Goal: Task Accomplishment & Management: Use online tool/utility

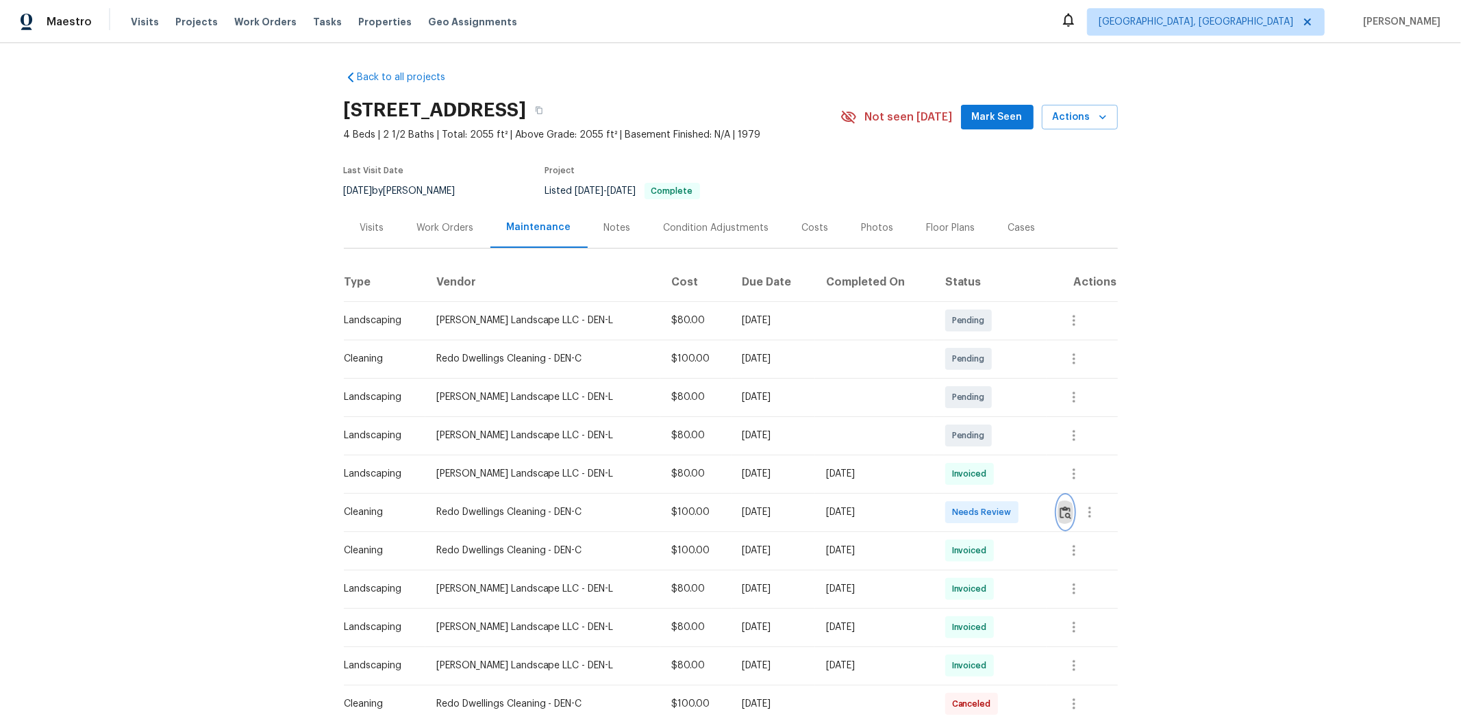
click at [1038, 481] on button "button" at bounding box center [1065, 512] width 16 height 33
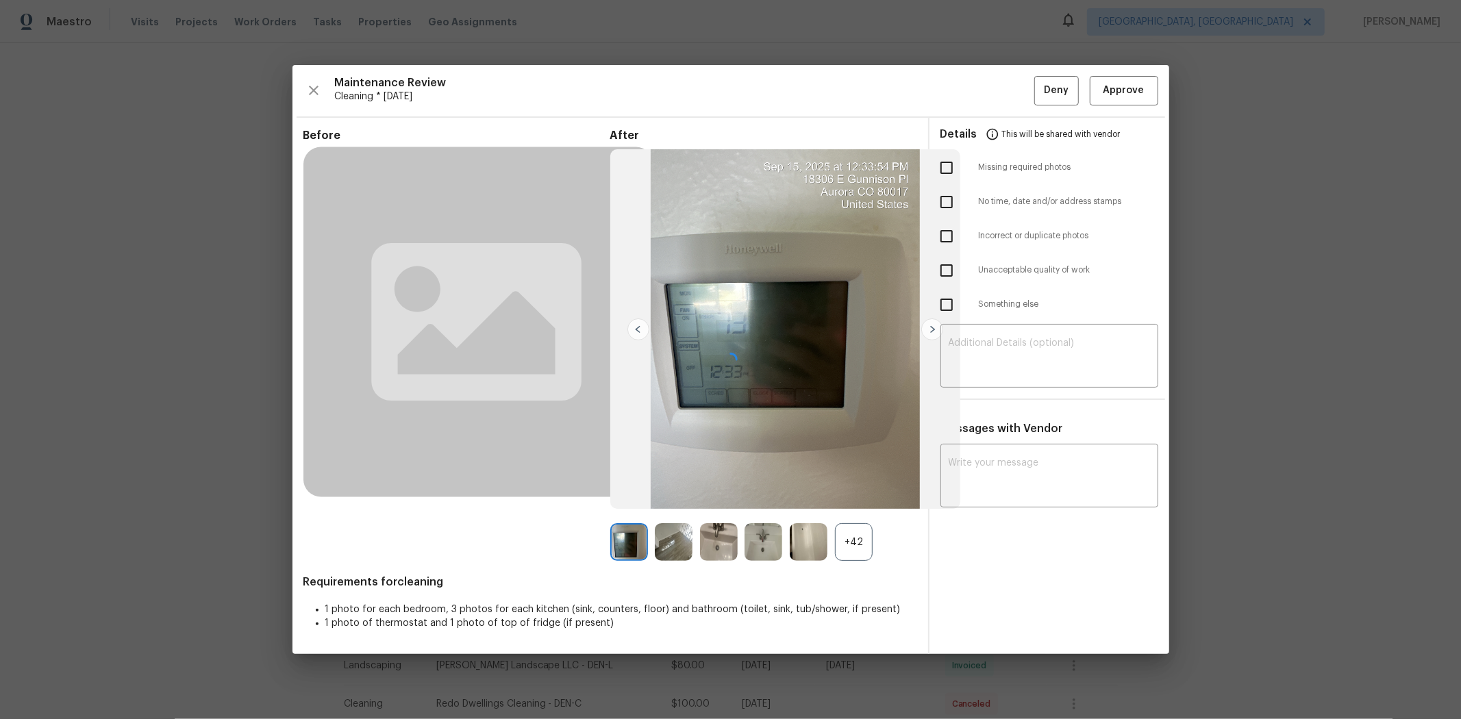
click at [1038, 71] on div at bounding box center [730, 359] width 876 height 589
click at [1038, 83] on div at bounding box center [730, 359] width 876 height 589
click at [1038, 94] on div at bounding box center [730, 359] width 876 height 589
click at [1038, 93] on div at bounding box center [730, 359] width 876 height 589
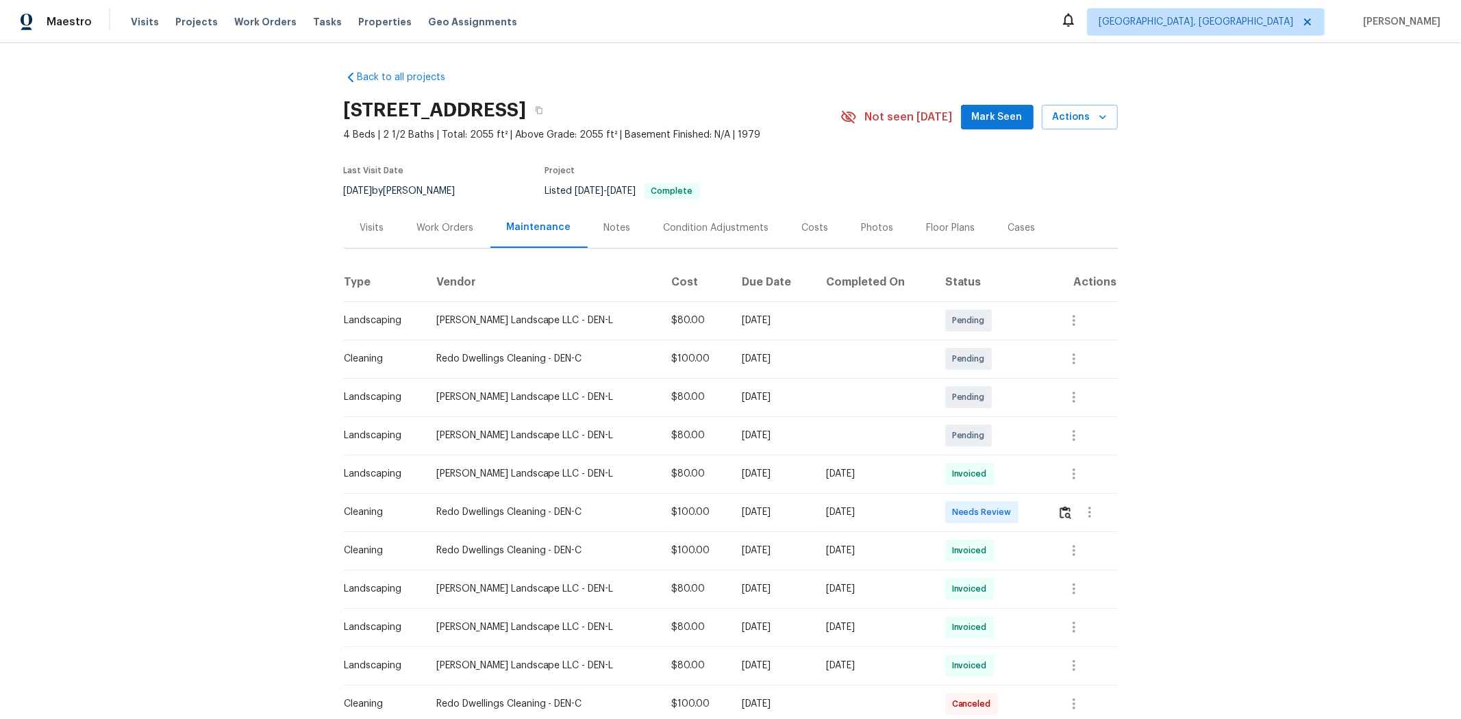
click at [1038, 481] on div at bounding box center [1087, 512] width 60 height 33
click at [1038, 481] on img "button" at bounding box center [1065, 512] width 12 height 13
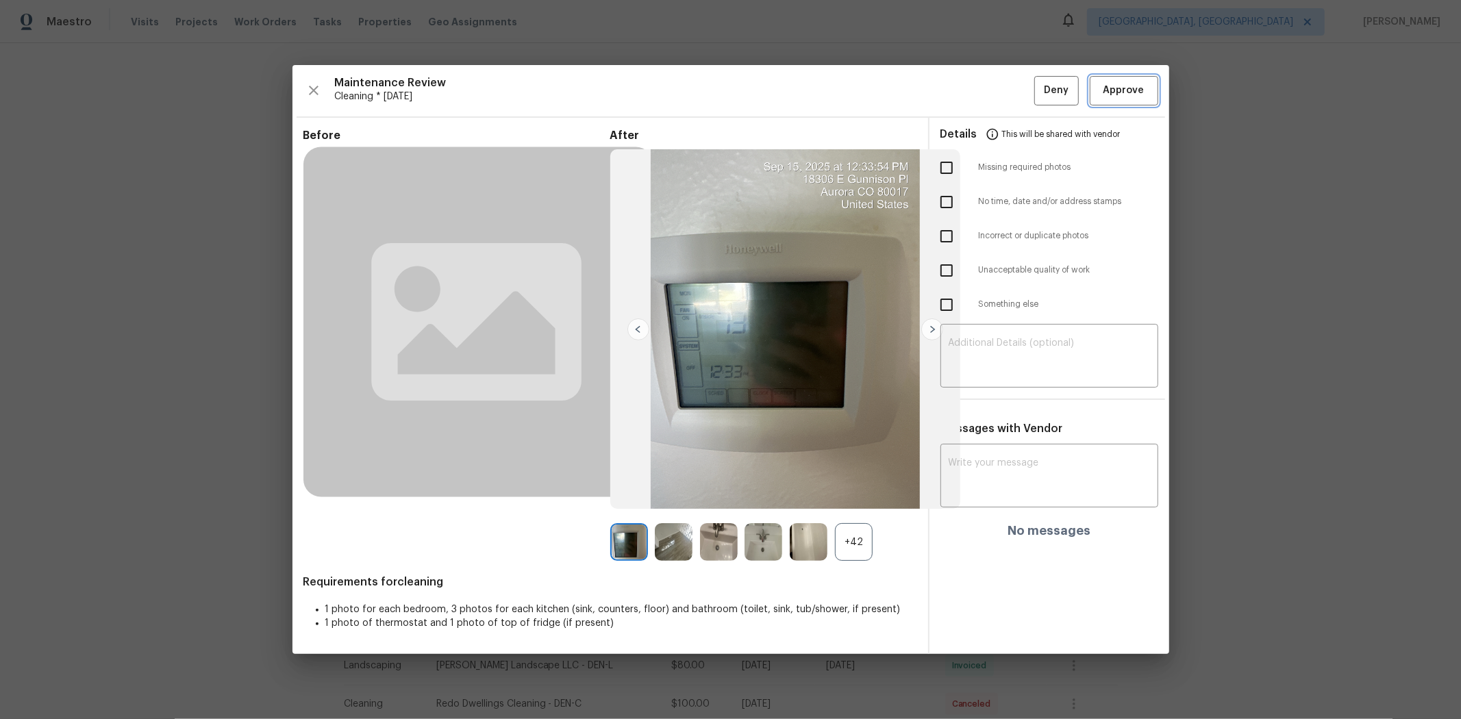
click at [1038, 85] on span "Approve" at bounding box center [1123, 90] width 41 height 17
click at [1038, 92] on span "Approve" at bounding box center [1123, 90] width 41 height 17
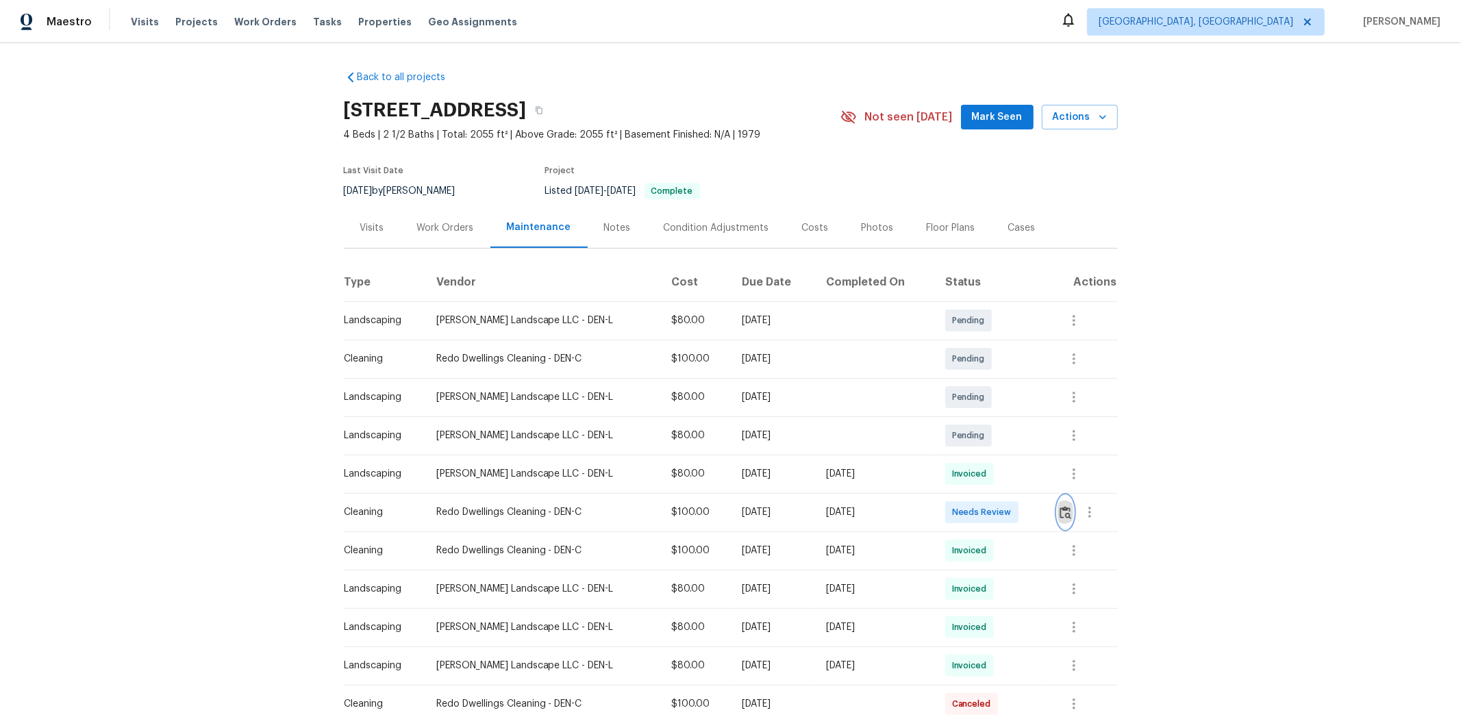
click at [1065, 511] on img "button" at bounding box center [1065, 512] width 12 height 13
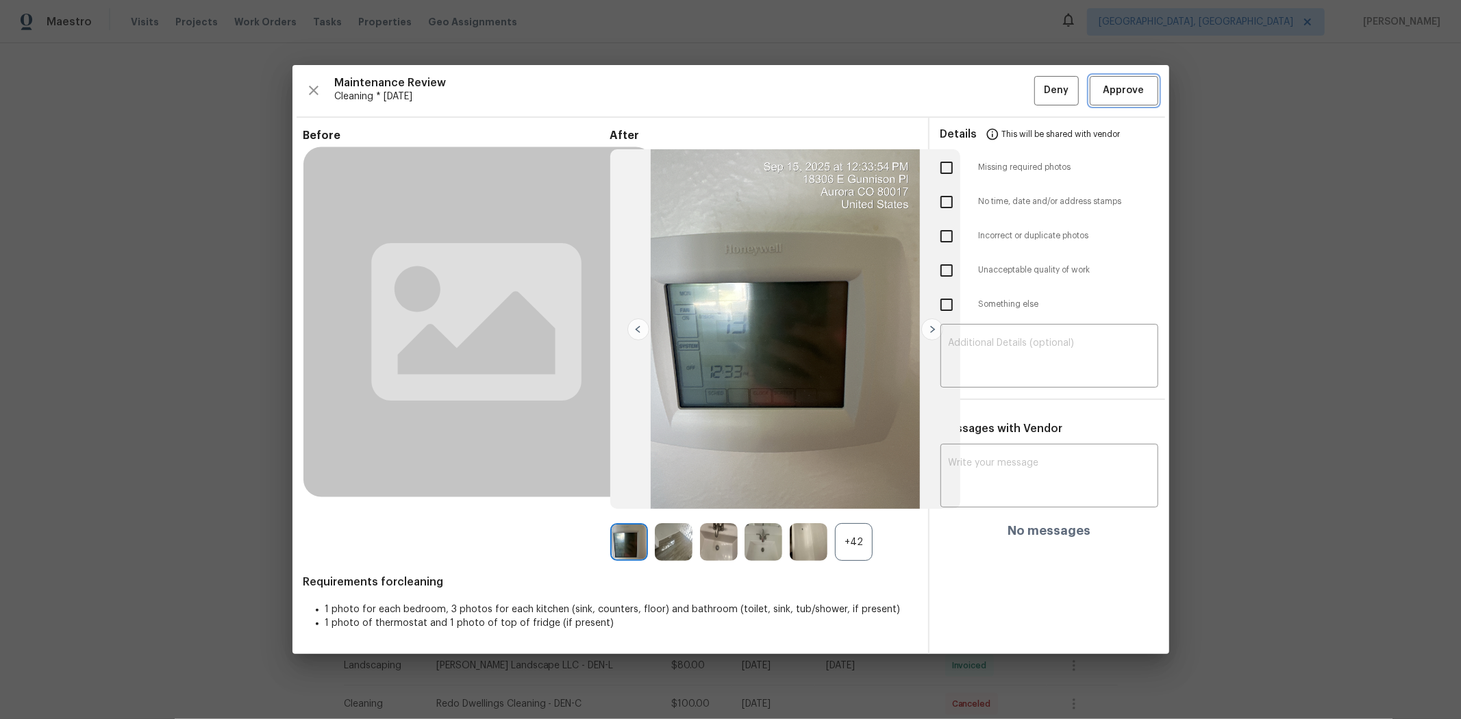
click at [1130, 105] on button "Approve" at bounding box center [1123, 90] width 68 height 29
click at [1130, 96] on span "Approve" at bounding box center [1123, 90] width 41 height 17
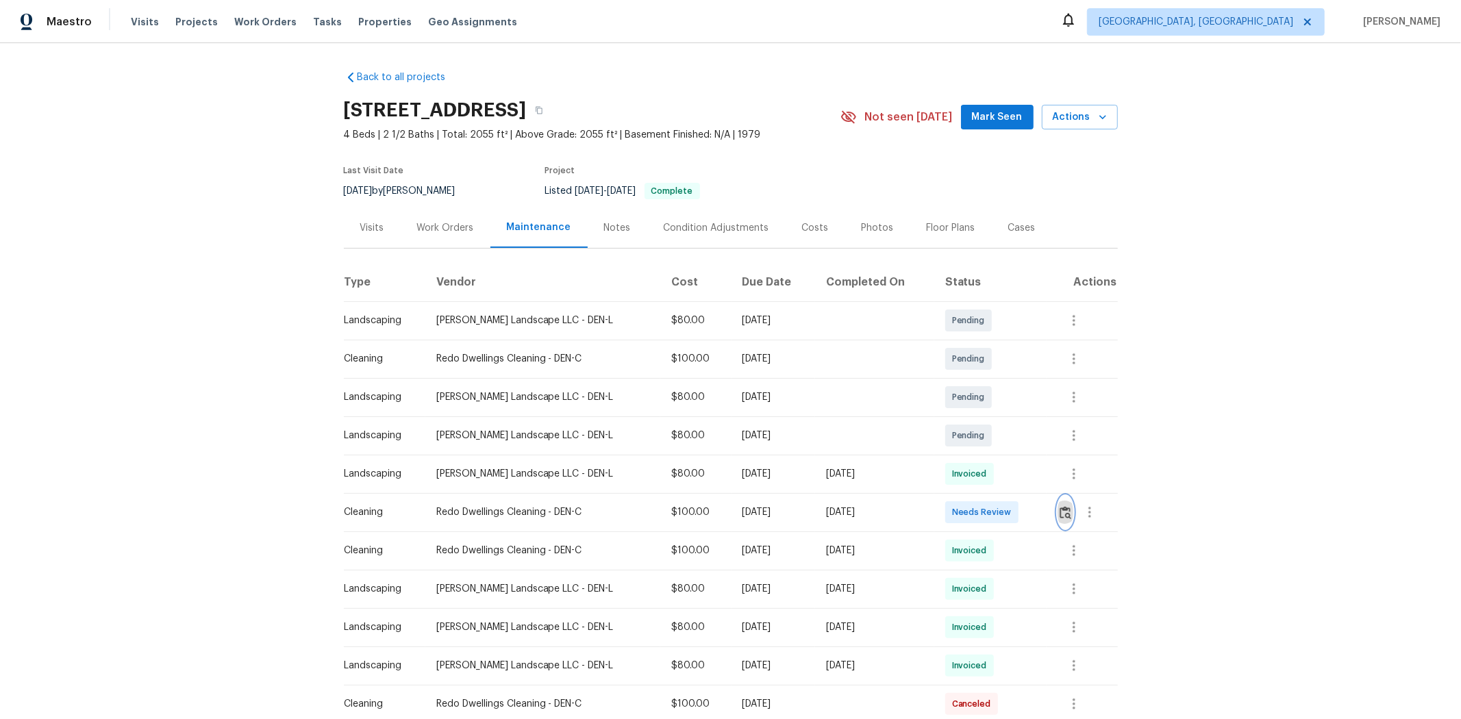
click at [1057, 512] on button "button" at bounding box center [1065, 512] width 16 height 33
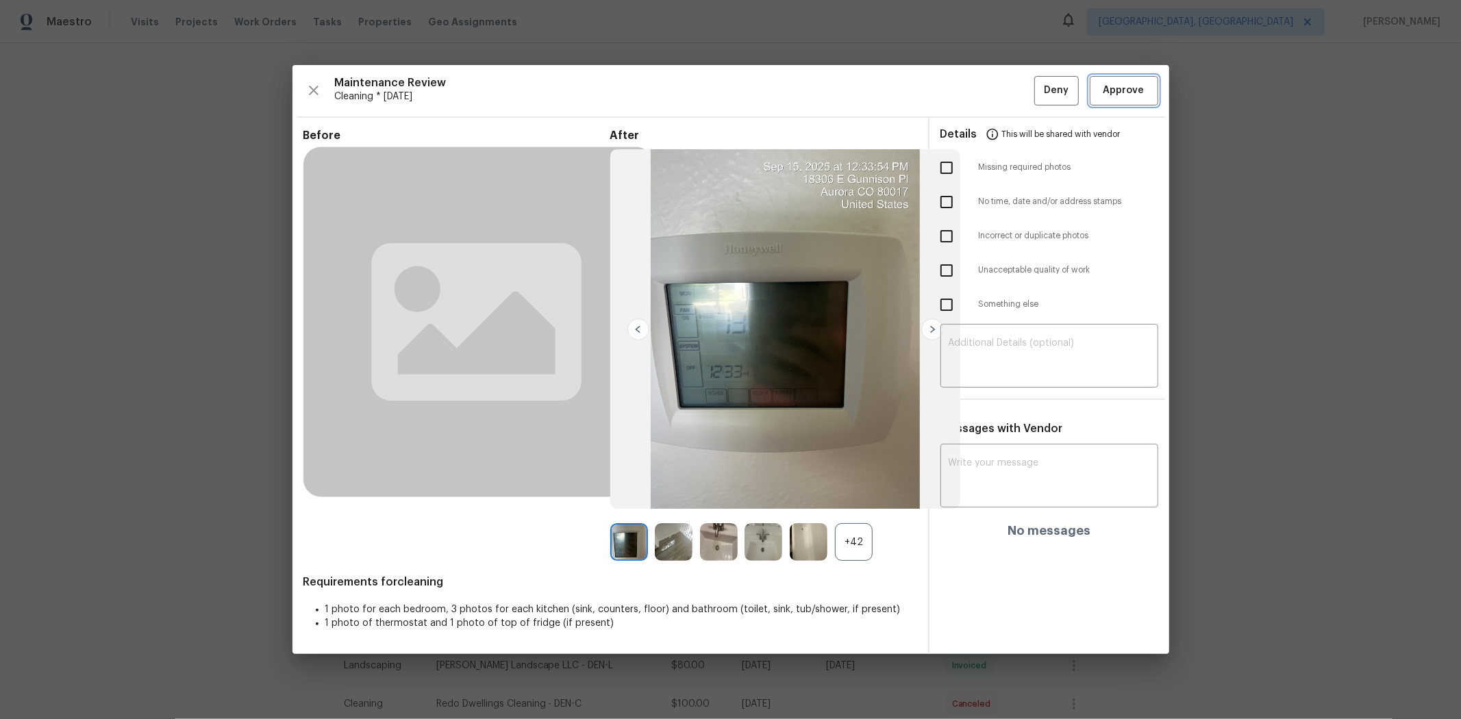
click at [1113, 91] on span "Approve" at bounding box center [1123, 90] width 41 height 17
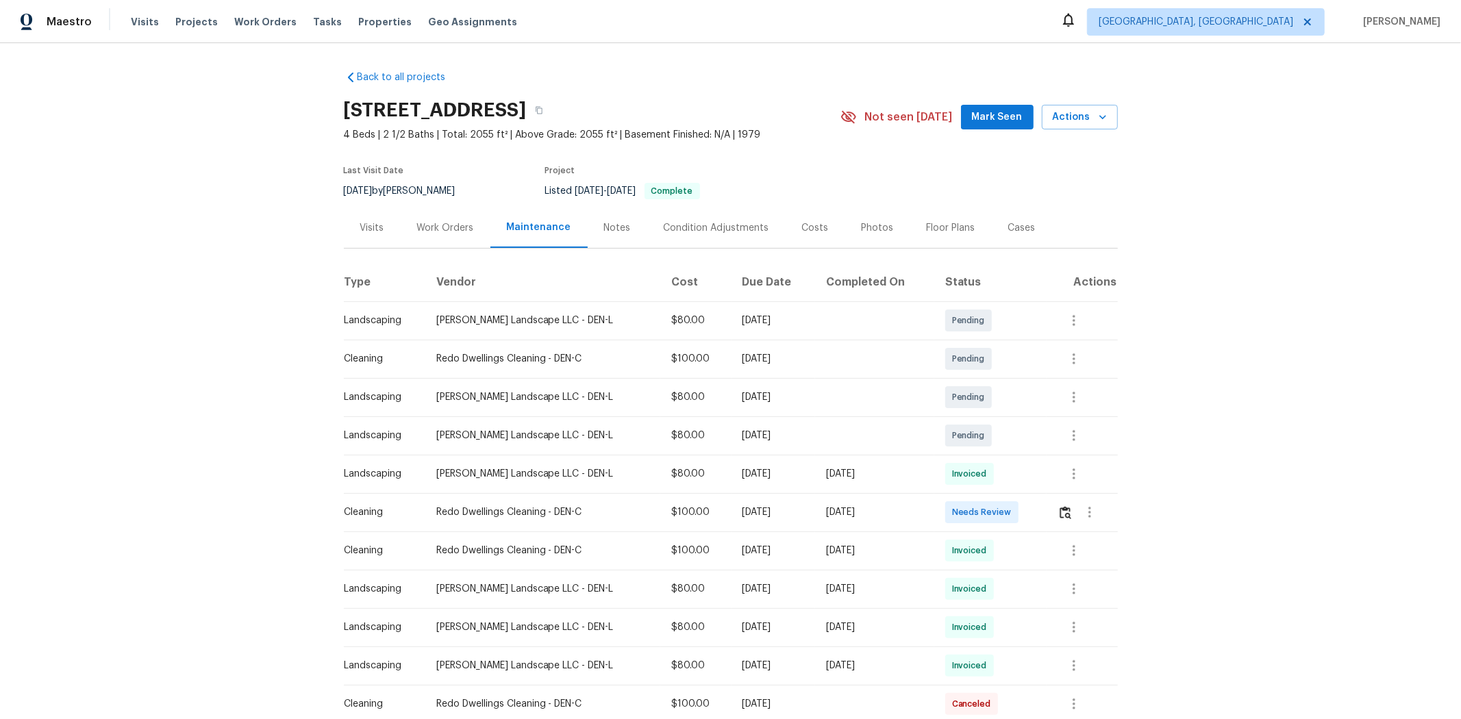
click at [1057, 494] on td at bounding box center [1081, 512] width 71 height 38
click at [1061, 516] on img "button" at bounding box center [1065, 512] width 12 height 13
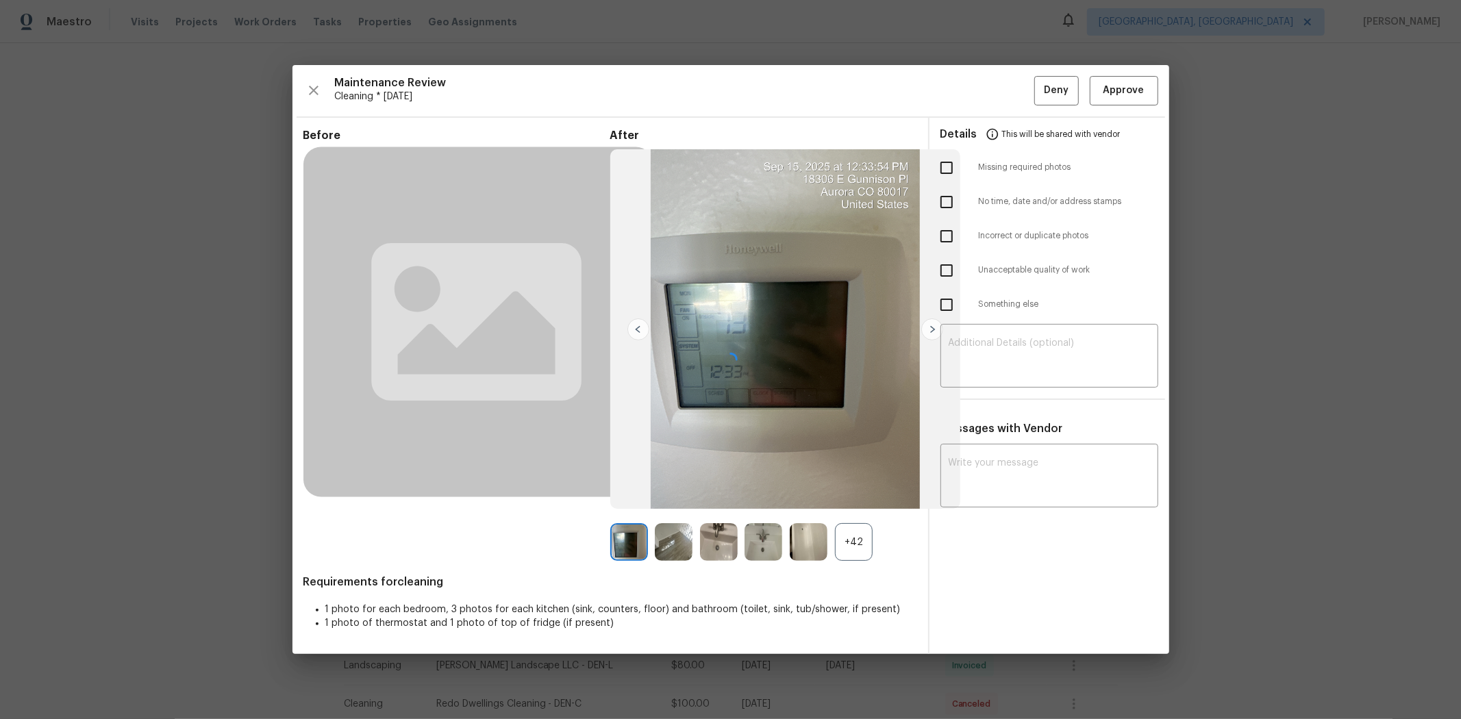
click at [1112, 85] on div at bounding box center [730, 359] width 876 height 589
click at [932, 325] on div at bounding box center [730, 359] width 876 height 589
click at [859, 550] on div at bounding box center [730, 359] width 876 height 589
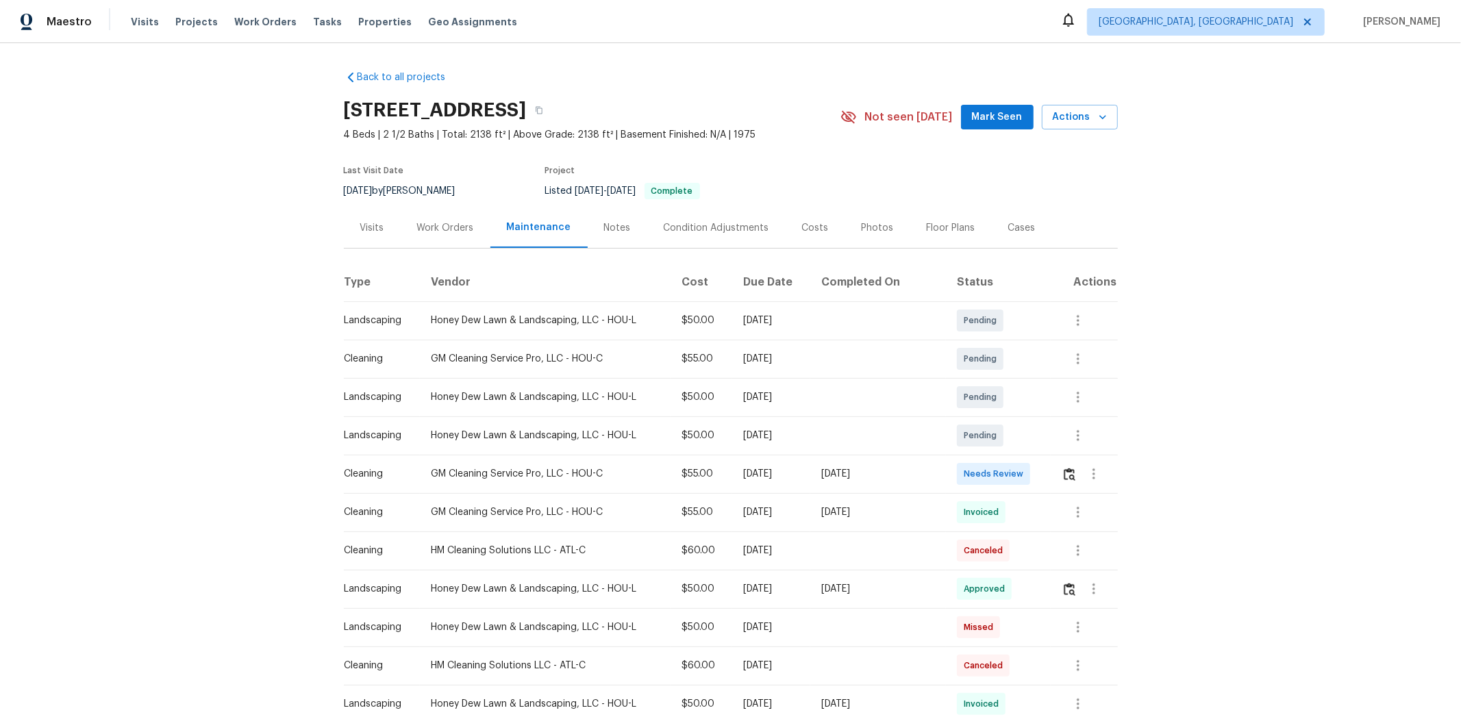
click at [1038, 471] on td at bounding box center [1083, 474] width 66 height 38
click at [1038, 479] on img "button" at bounding box center [1069, 474] width 12 height 13
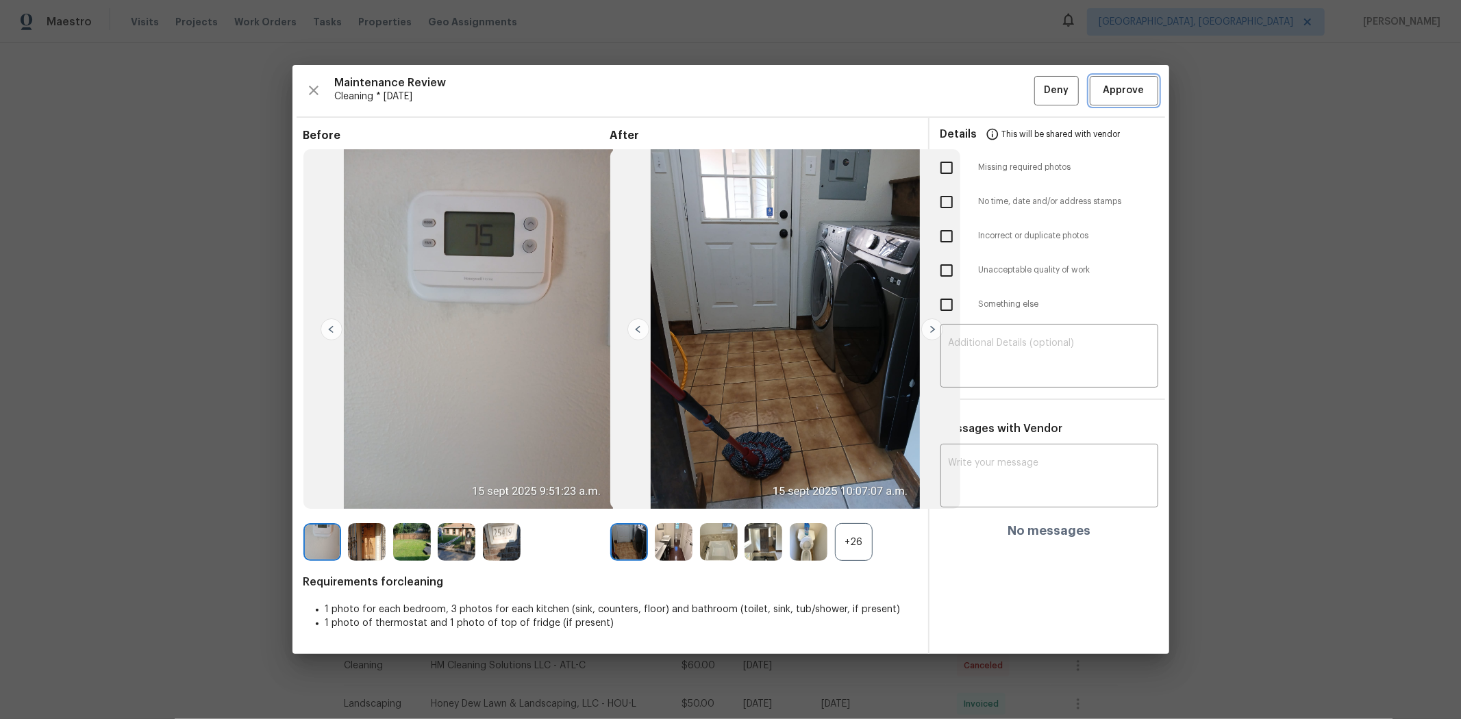
click at [1038, 90] on span "Approve" at bounding box center [1123, 90] width 41 height 17
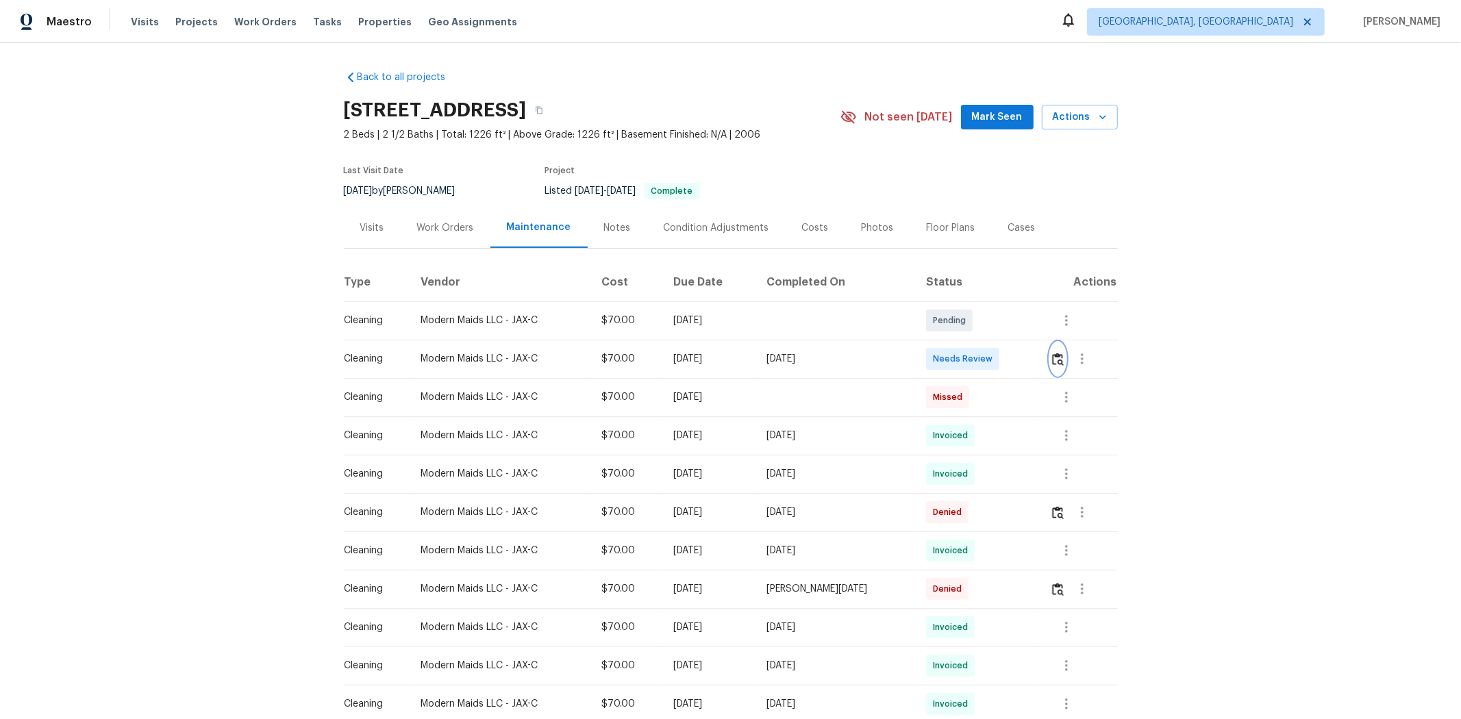
click at [1038, 366] on img "button" at bounding box center [1058, 359] width 12 height 13
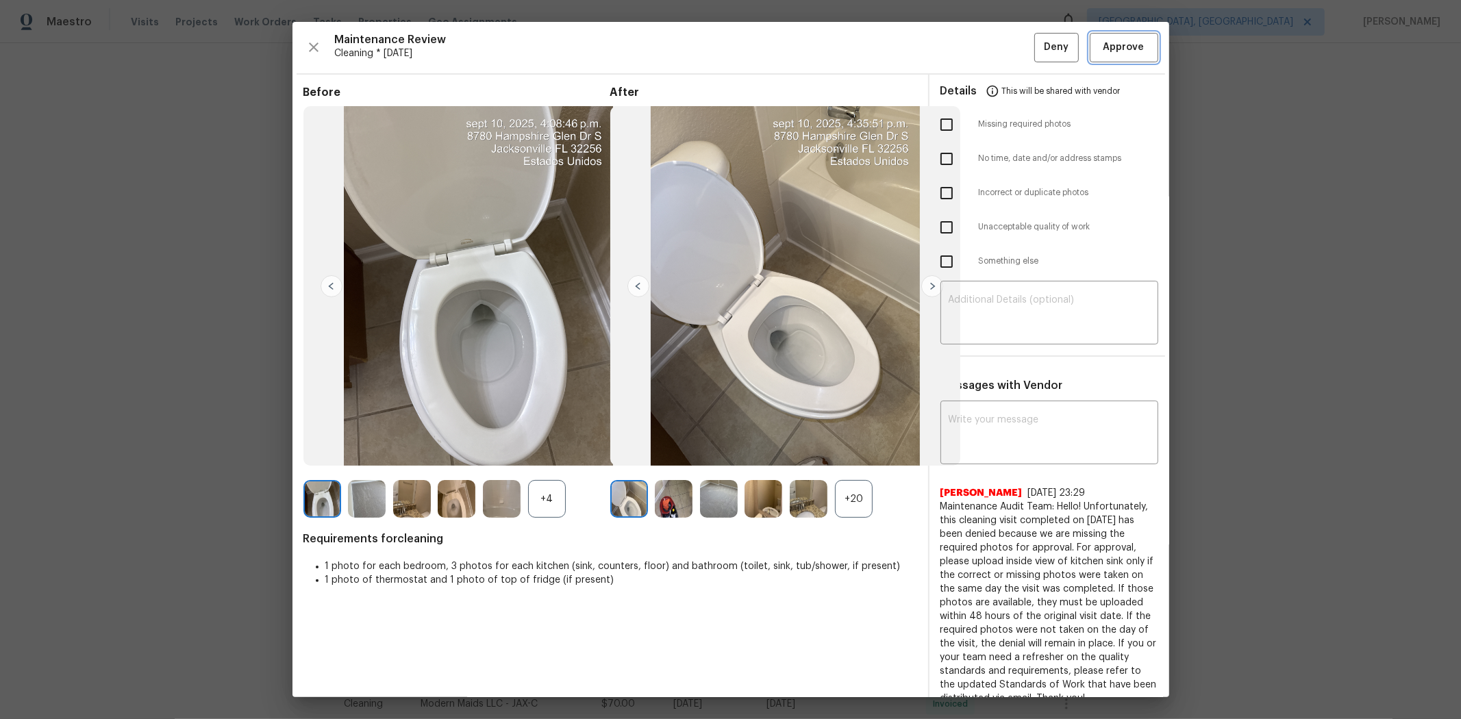
click at [1038, 49] on span "Approve" at bounding box center [1123, 47] width 41 height 17
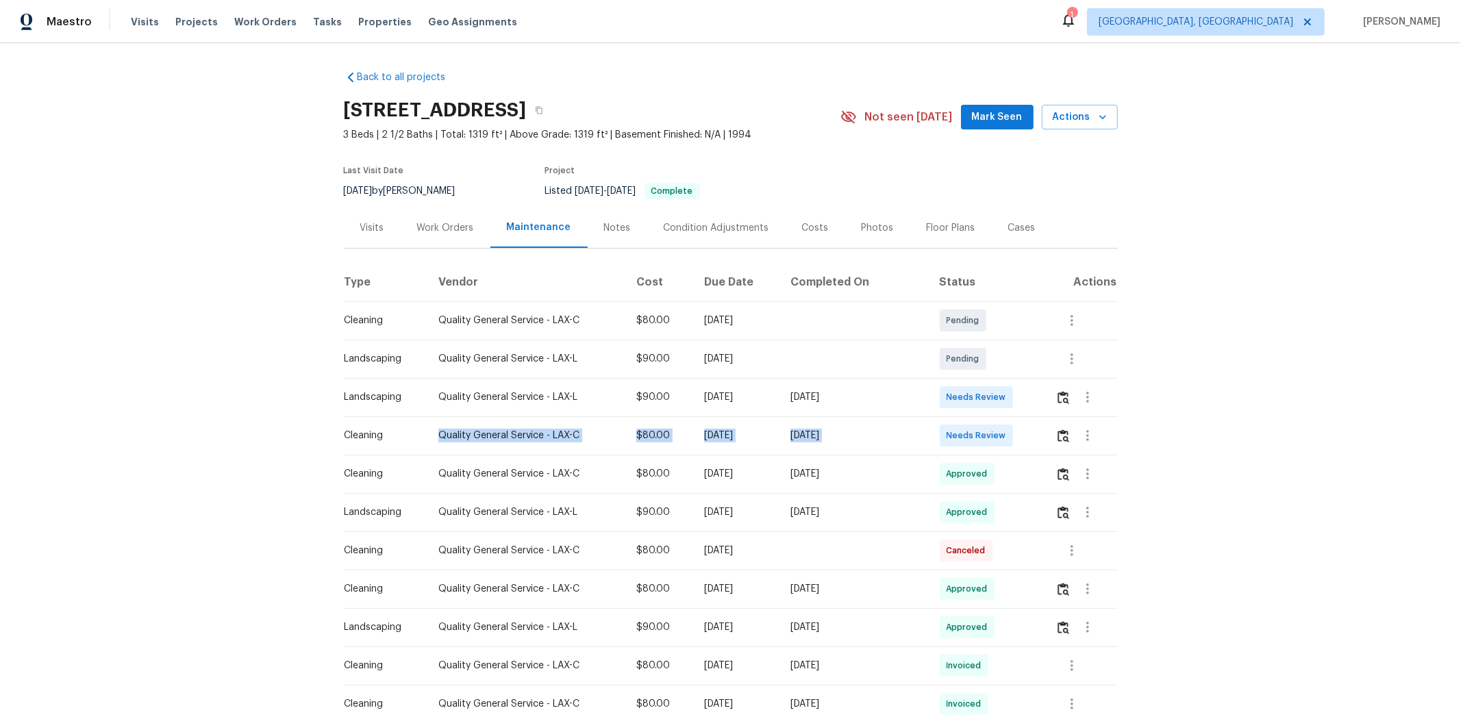
drag, startPoint x: 400, startPoint y: 447, endPoint x: 968, endPoint y: 434, distance: 568.5
click at [962, 434] on tr "Cleaning Quality General Service - LAX-C $80.00 [DATE] [DATE] Needs Review" at bounding box center [731, 435] width 774 height 38
click at [991, 438] on span "Needs Review" at bounding box center [978, 436] width 65 height 14
click at [1038, 442] on img "button" at bounding box center [1063, 435] width 12 height 13
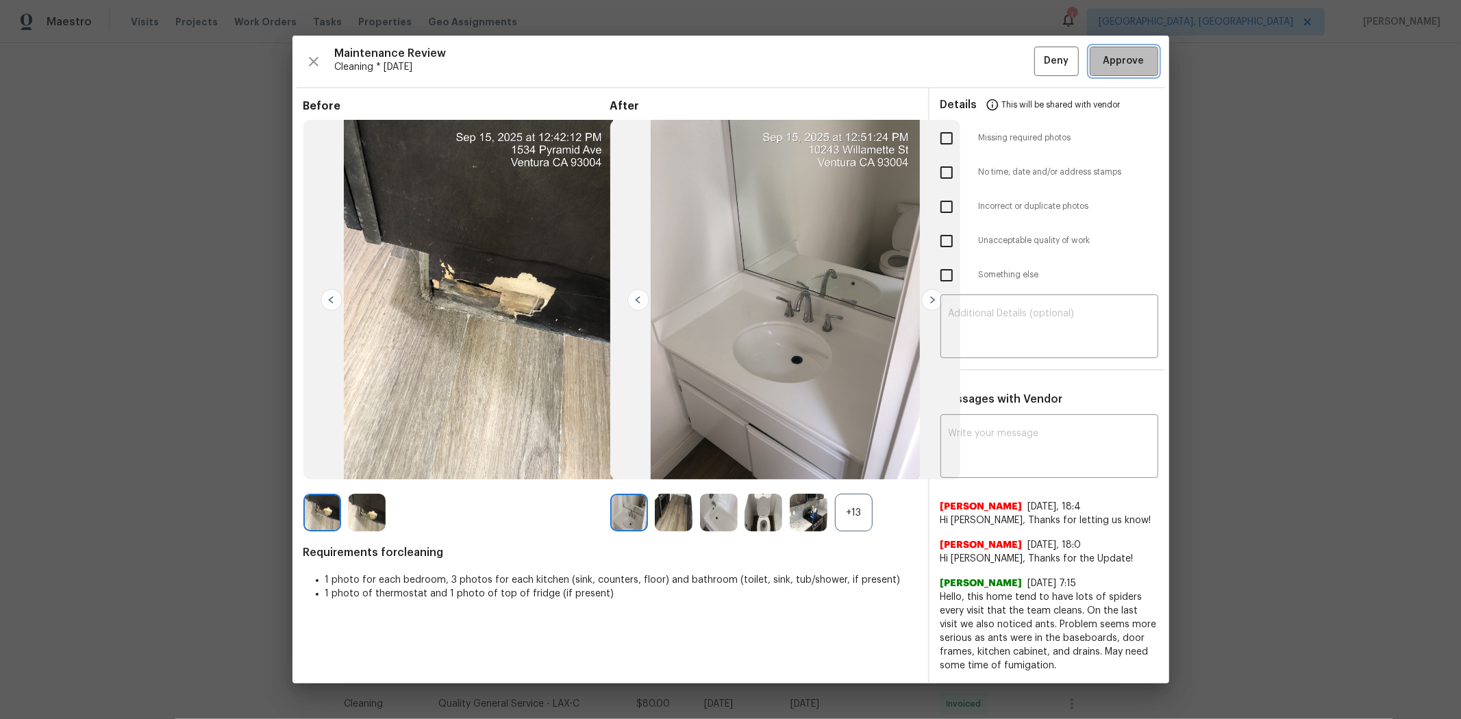
click at [1038, 66] on span "Approve" at bounding box center [1123, 61] width 41 height 17
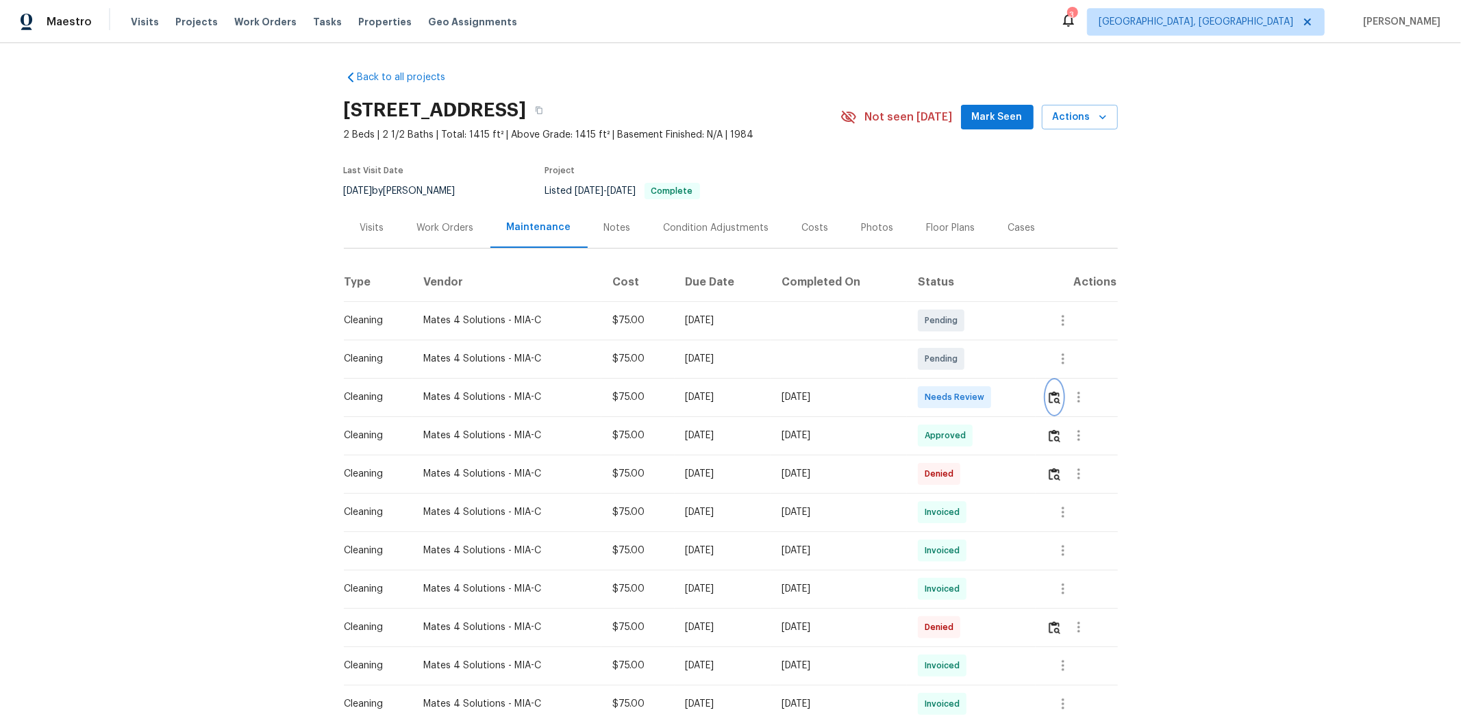
click at [1038, 401] on button "button" at bounding box center [1054, 397] width 16 height 33
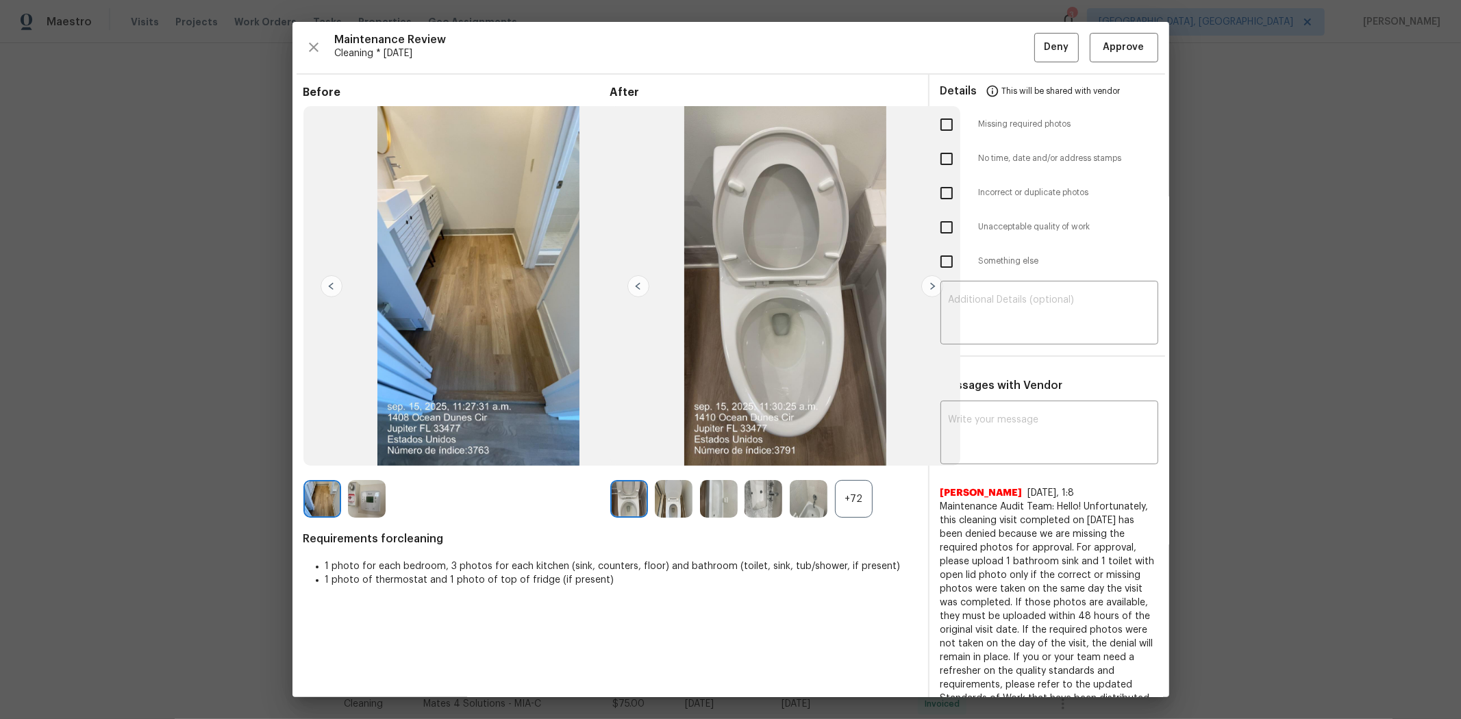
click at [934, 125] on input "checkbox" at bounding box center [946, 124] width 29 height 29
checkbox input "true"
click at [1032, 299] on textarea at bounding box center [1048, 314] width 201 height 38
paste textarea "Maintenance Audit Team: Hello! Unfortunately, this cleaning visit completed on …"
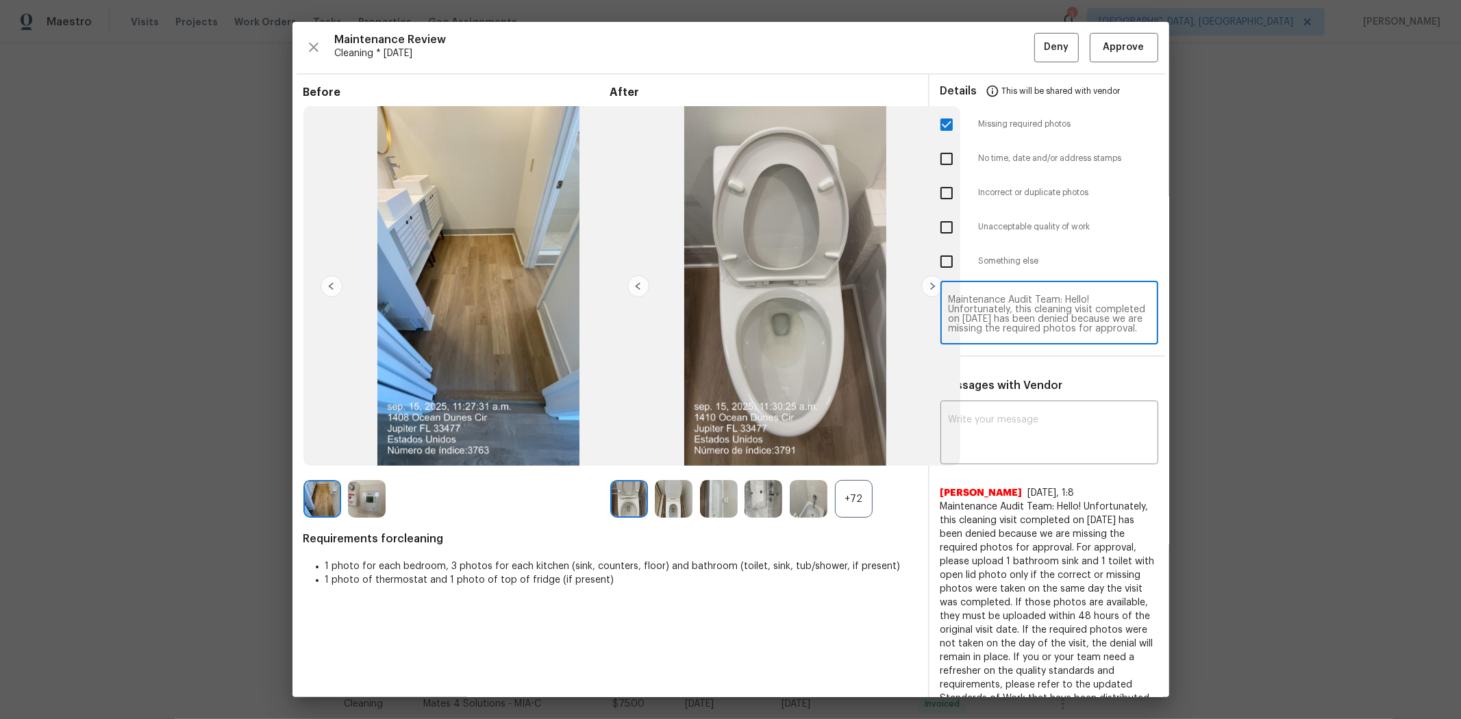
click at [1038, 309] on textarea "Maintenance Audit Team: Hello! Unfortunately, this cleaning visit completed on …" at bounding box center [1048, 314] width 201 height 38
type textarea "Maintenance Audit Team: Hello! Unfortunately, this cleaning visit completed on …"
click at [1026, 416] on textarea at bounding box center [1048, 434] width 201 height 38
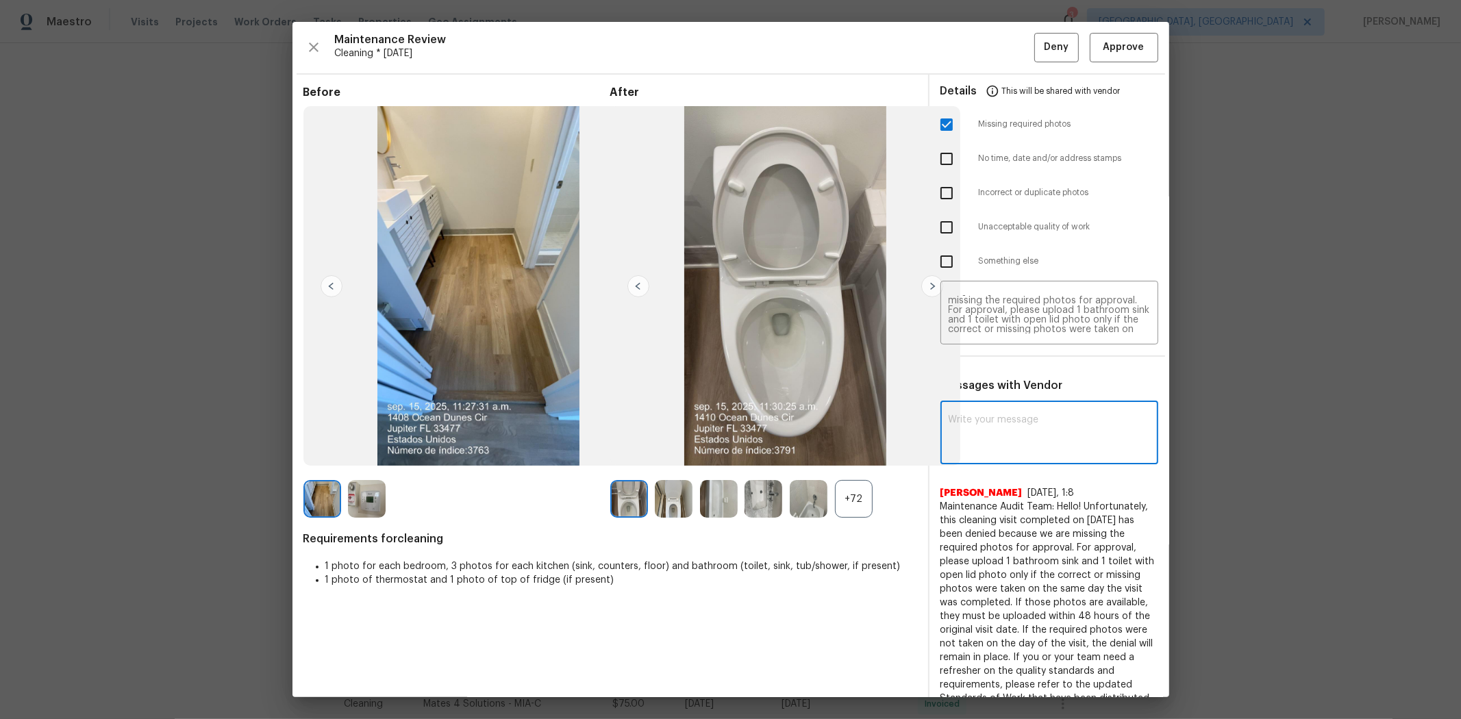
paste textarea "Maintenance Audit Team: Hello! Unfortunately, this cleaning visit completed on …"
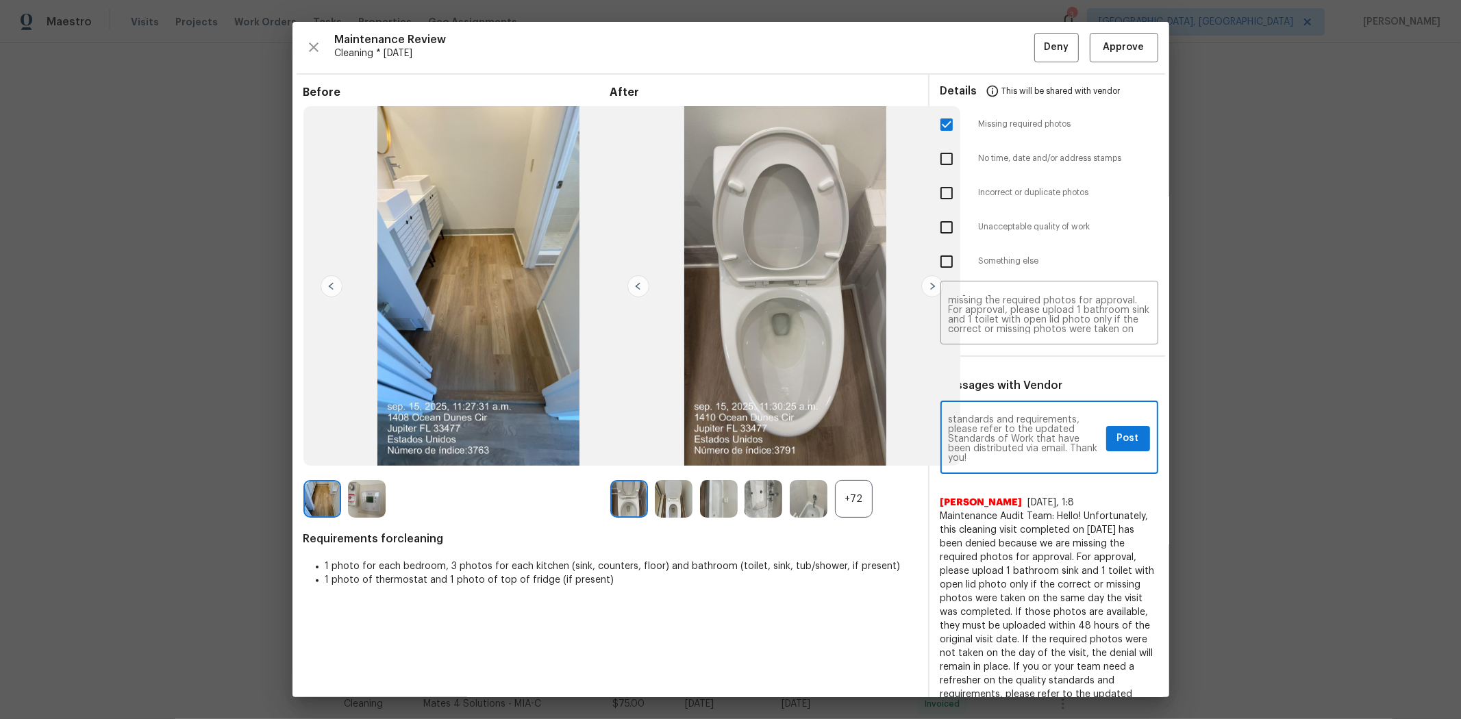
type textarea "Maintenance Audit Team: Hello! Unfortunately, this cleaning visit completed on …"
click at [1038, 440] on button "Post" at bounding box center [1128, 438] width 44 height 25
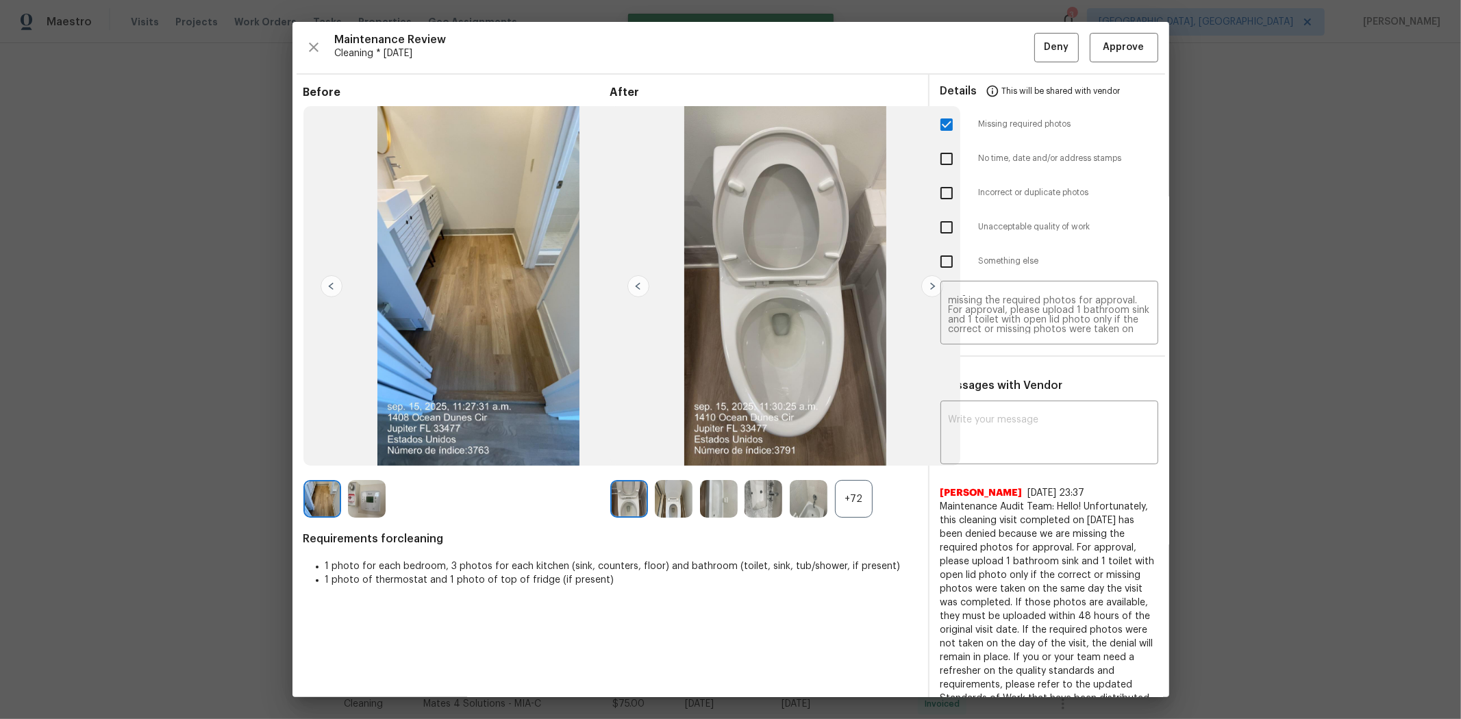
scroll to position [0, 0]
click at [1038, 51] on span "Deny" at bounding box center [1056, 47] width 25 height 17
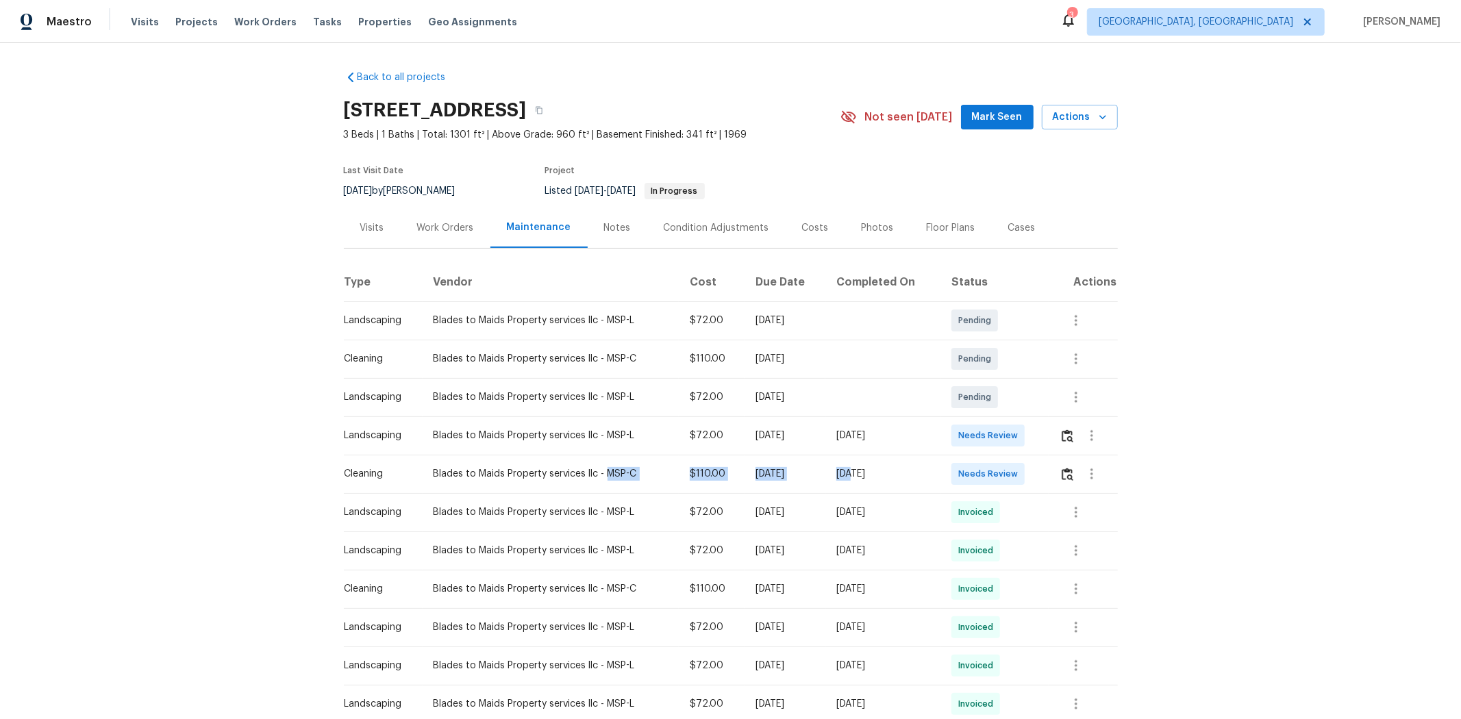
drag, startPoint x: 598, startPoint y: 461, endPoint x: 923, endPoint y: 461, distance: 325.2
click at [872, 461] on tr "Cleaning Blades to Maids Property services llc - MSP-C $110.00 Mon, Sep 08 2025…" at bounding box center [731, 474] width 774 height 38
drag, startPoint x: 923, startPoint y: 461, endPoint x: 936, endPoint y: 459, distance: 13.2
click at [930, 460] on td "[DATE]" at bounding box center [882, 474] width 114 height 38
click at [965, 456] on td "Needs Review" at bounding box center [994, 474] width 108 height 38
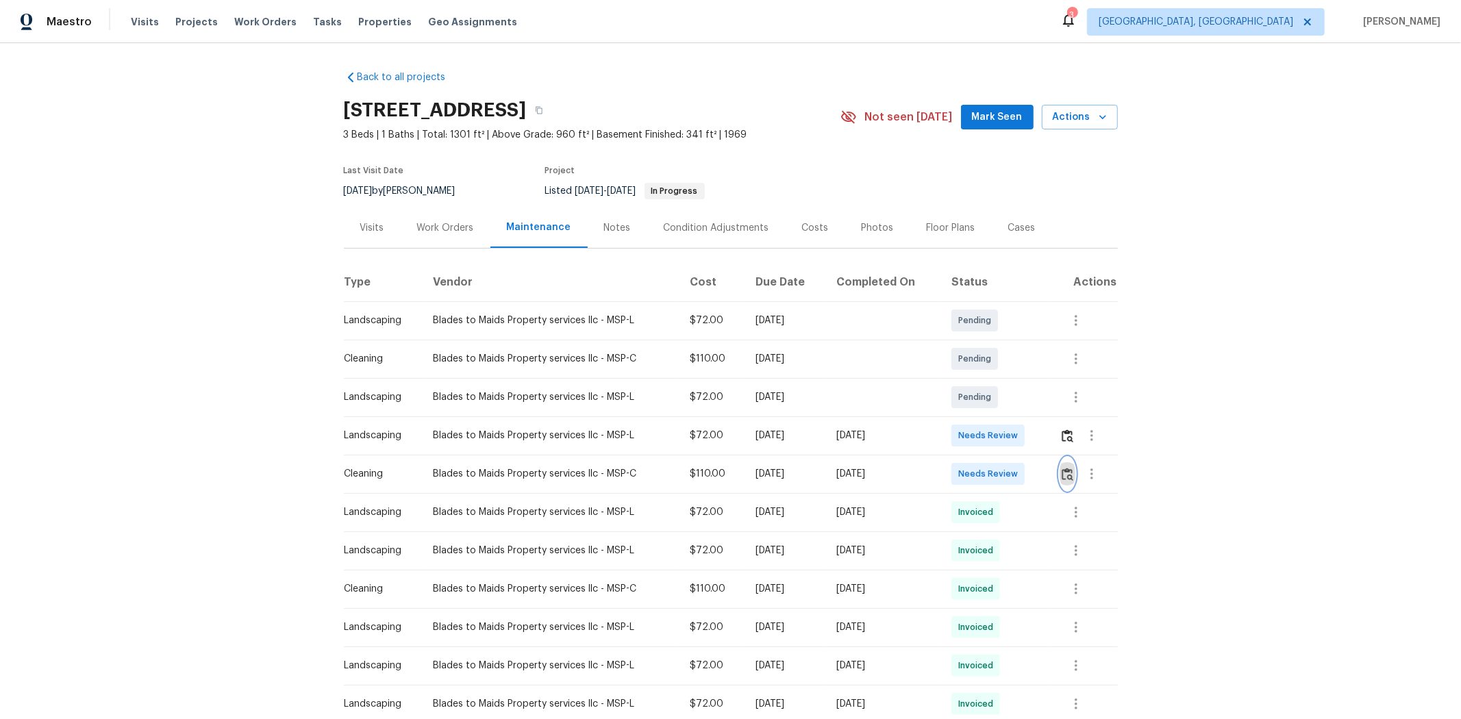
click at [1038, 472] on img "button" at bounding box center [1067, 474] width 12 height 13
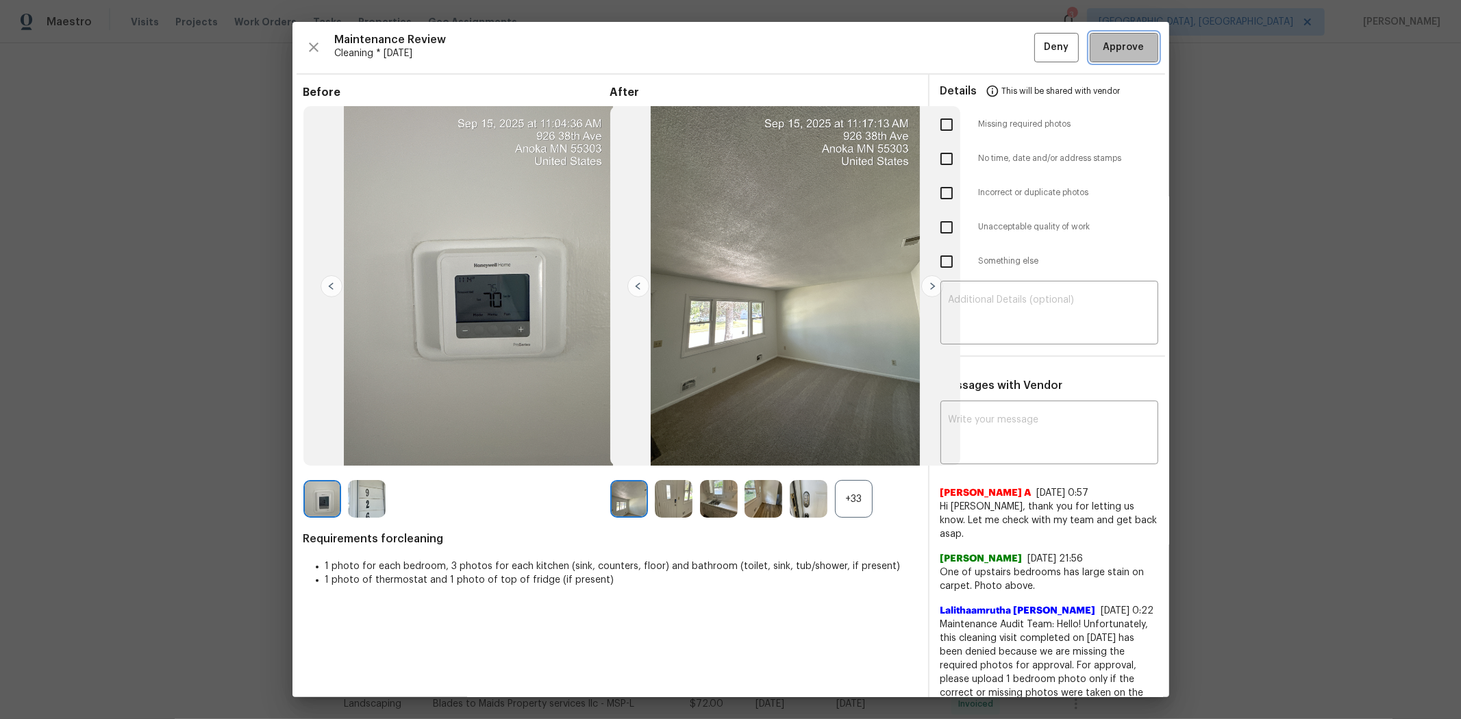
click at [1038, 45] on span "Approve" at bounding box center [1123, 47] width 41 height 17
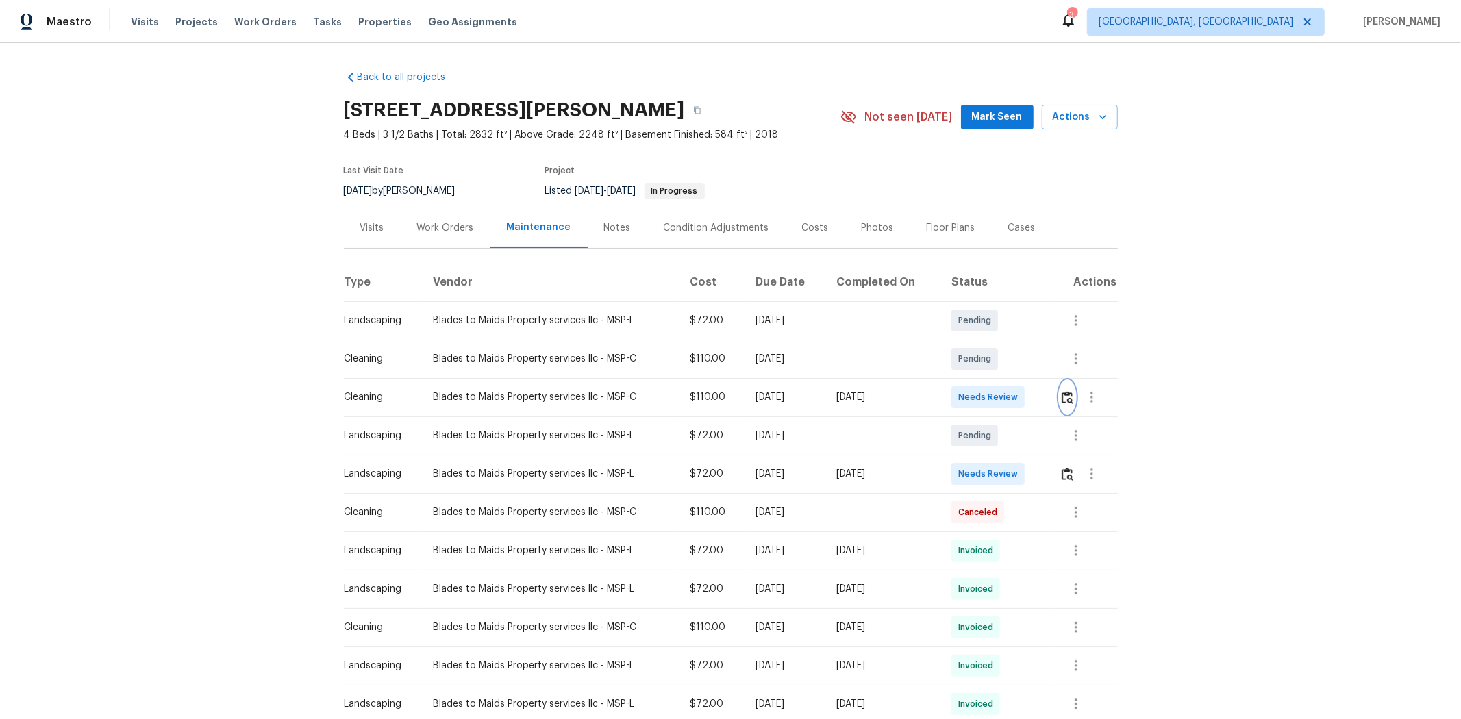
click at [1038, 399] on img "button" at bounding box center [1067, 397] width 12 height 13
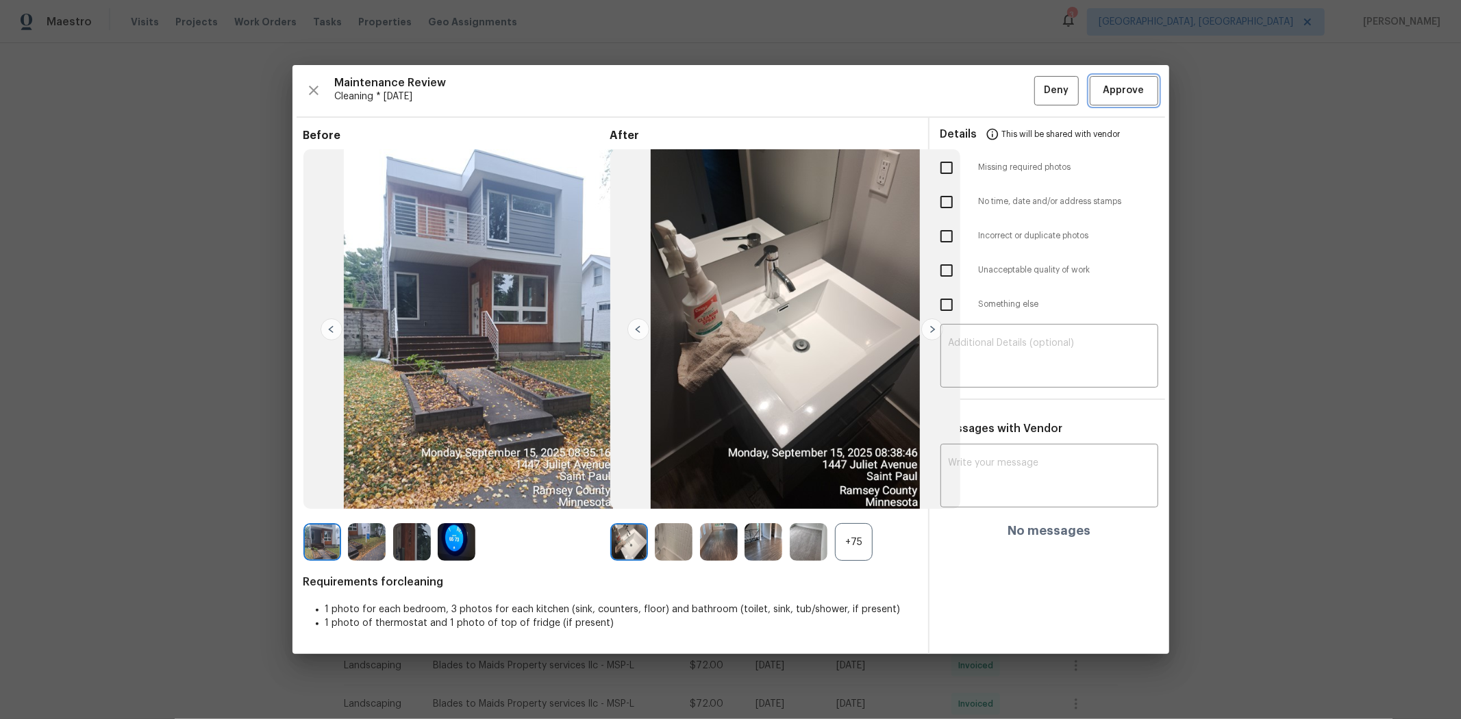
click at [1038, 89] on span "Approve" at bounding box center [1123, 90] width 41 height 17
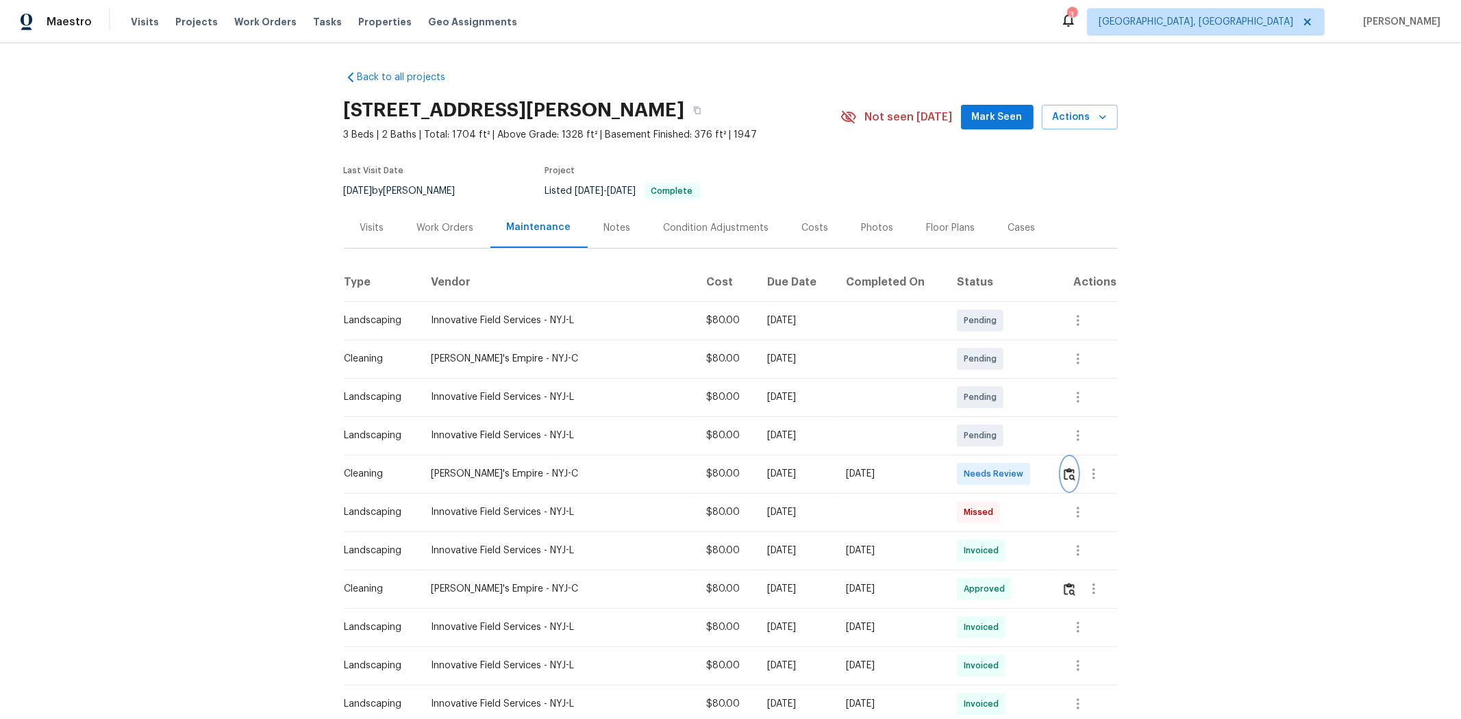
click at [1038, 474] on img "button" at bounding box center [1069, 474] width 12 height 13
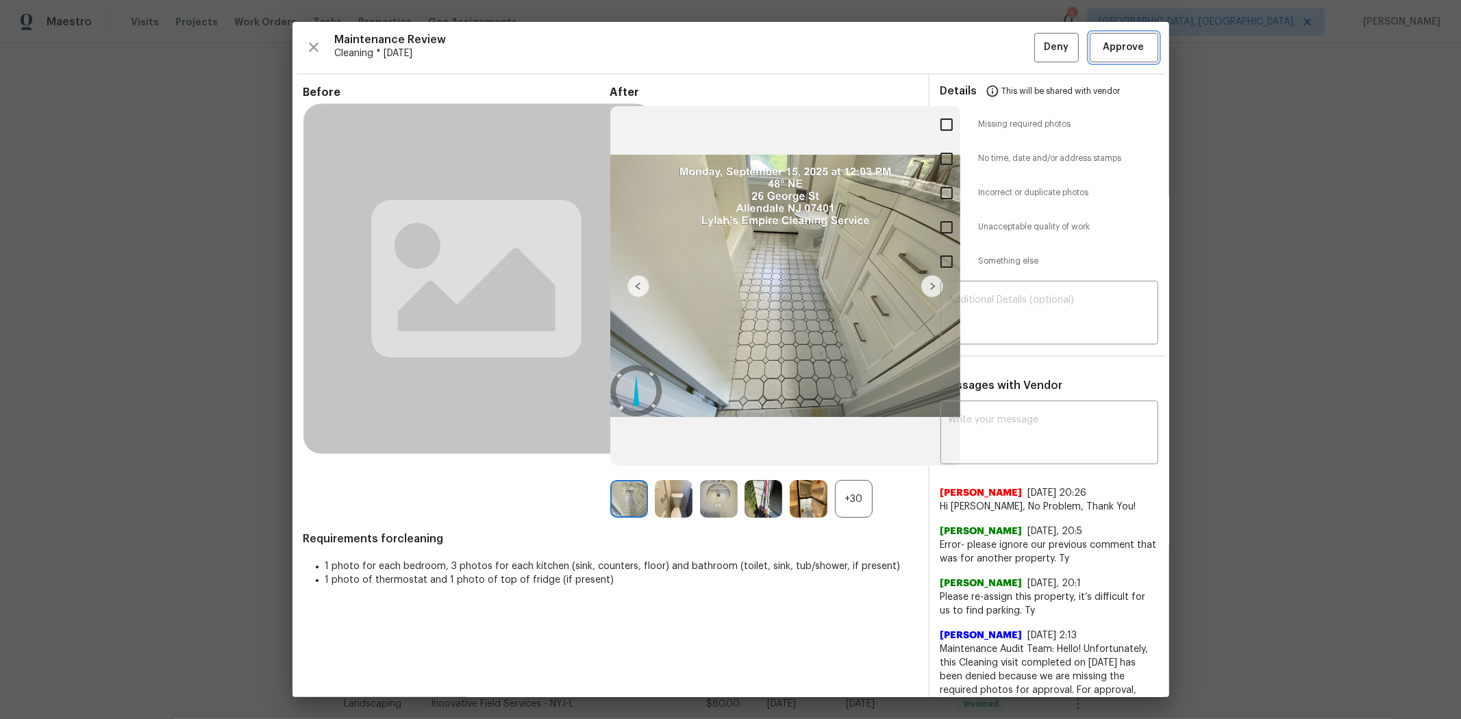
click at [1038, 49] on span "Approve" at bounding box center [1123, 47] width 41 height 17
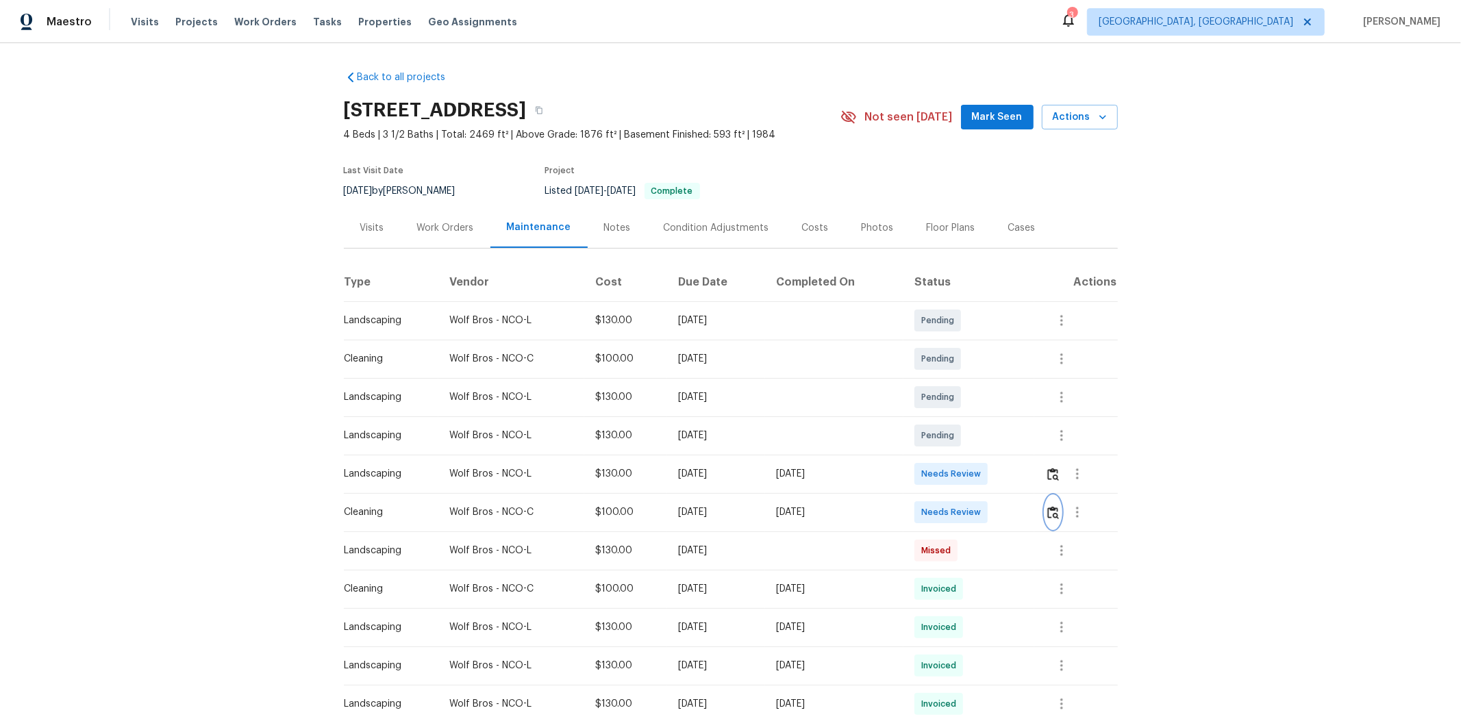
click at [1038, 481] on img "button" at bounding box center [1053, 512] width 12 height 13
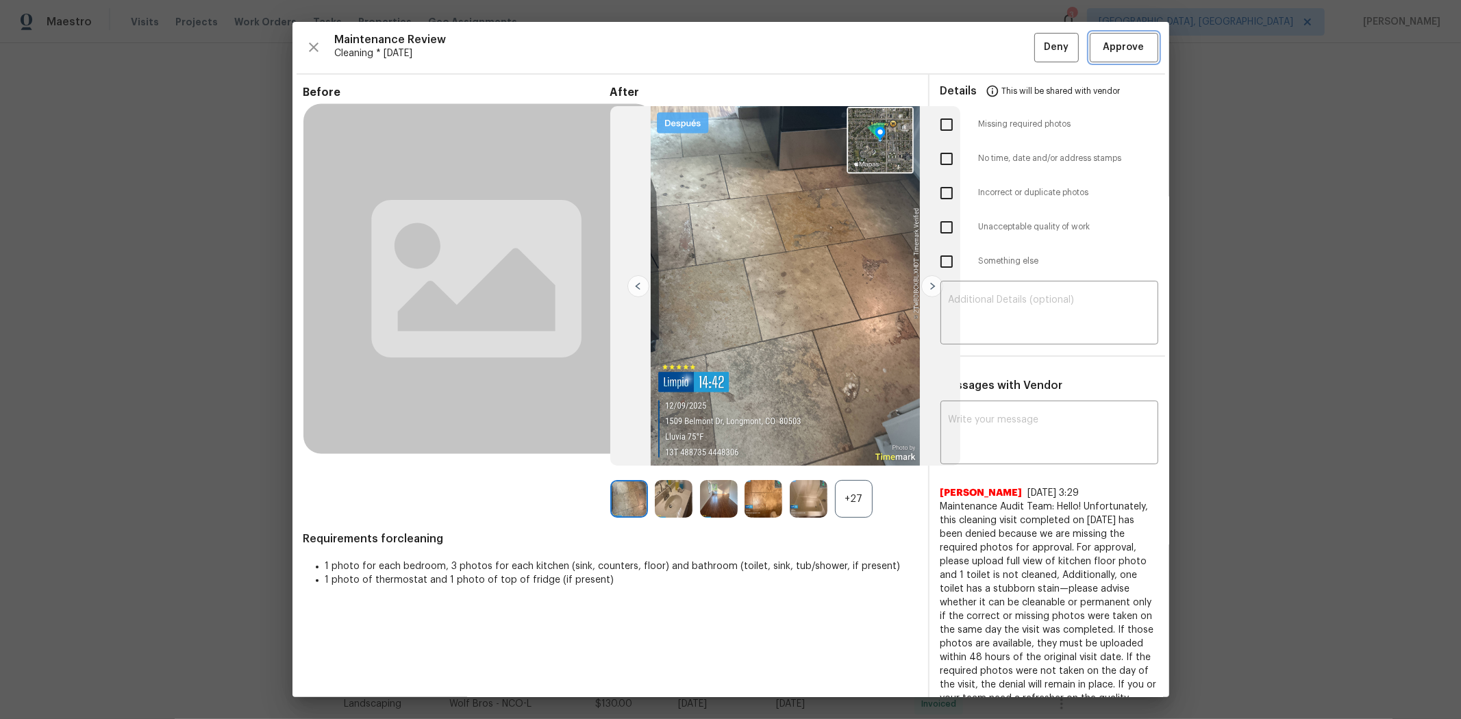
click at [1038, 51] on span "Approve" at bounding box center [1123, 47] width 41 height 17
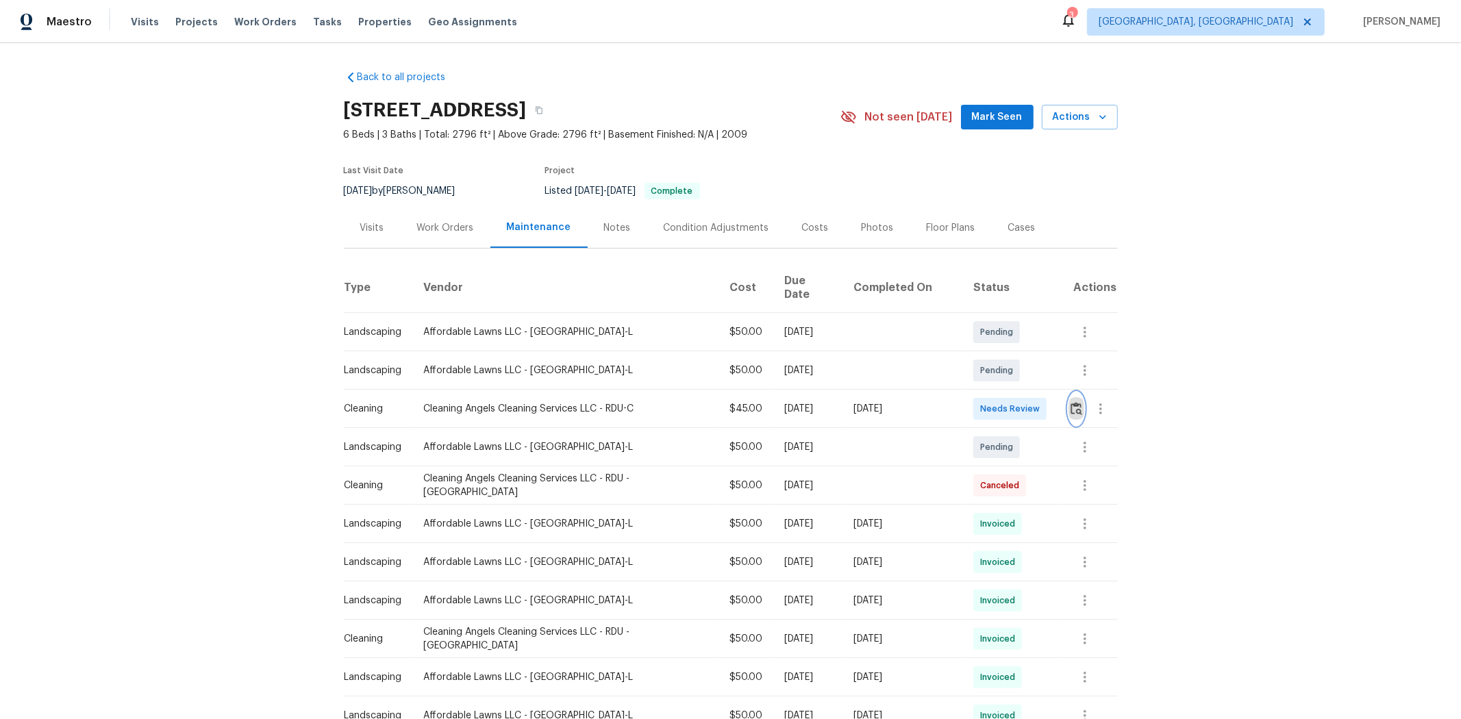
click at [1038, 402] on img "button" at bounding box center [1076, 408] width 12 height 13
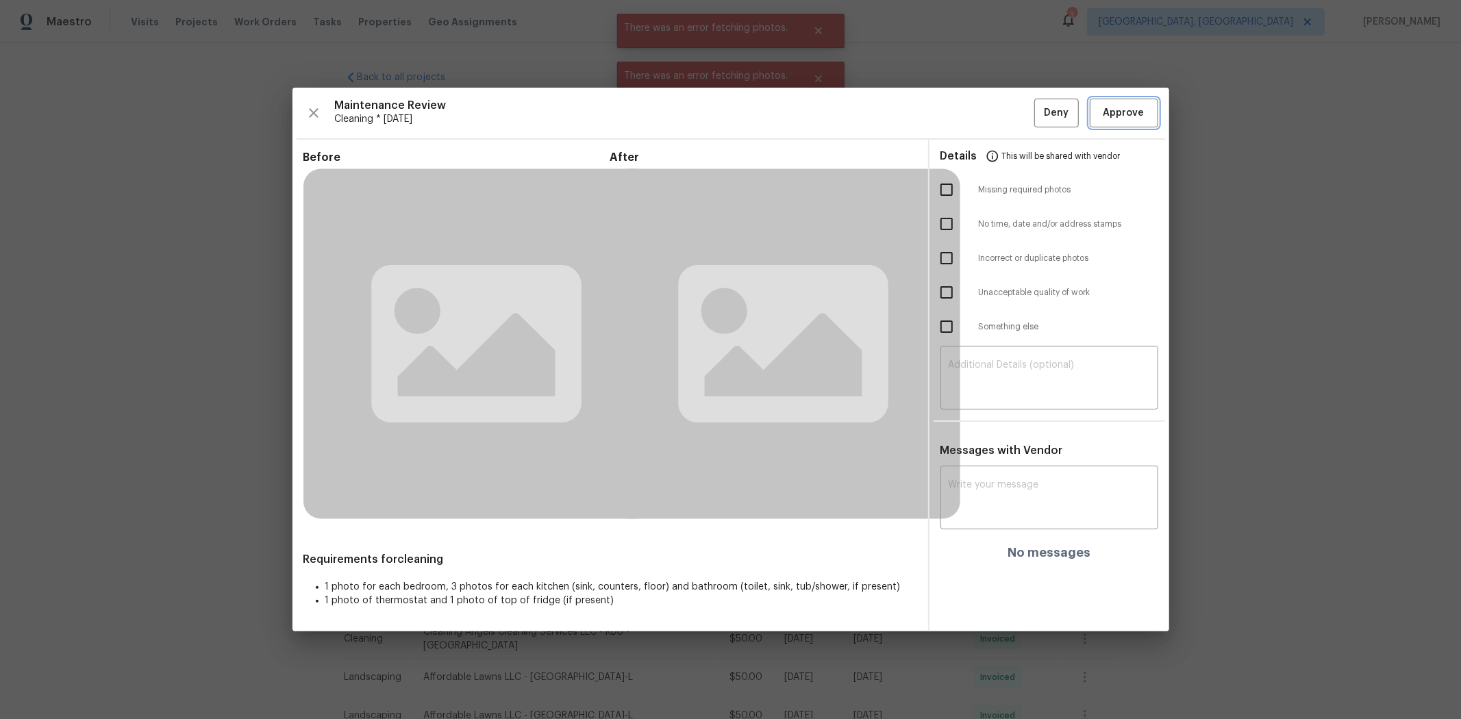
click at [1038, 110] on span "Approve" at bounding box center [1123, 113] width 47 height 17
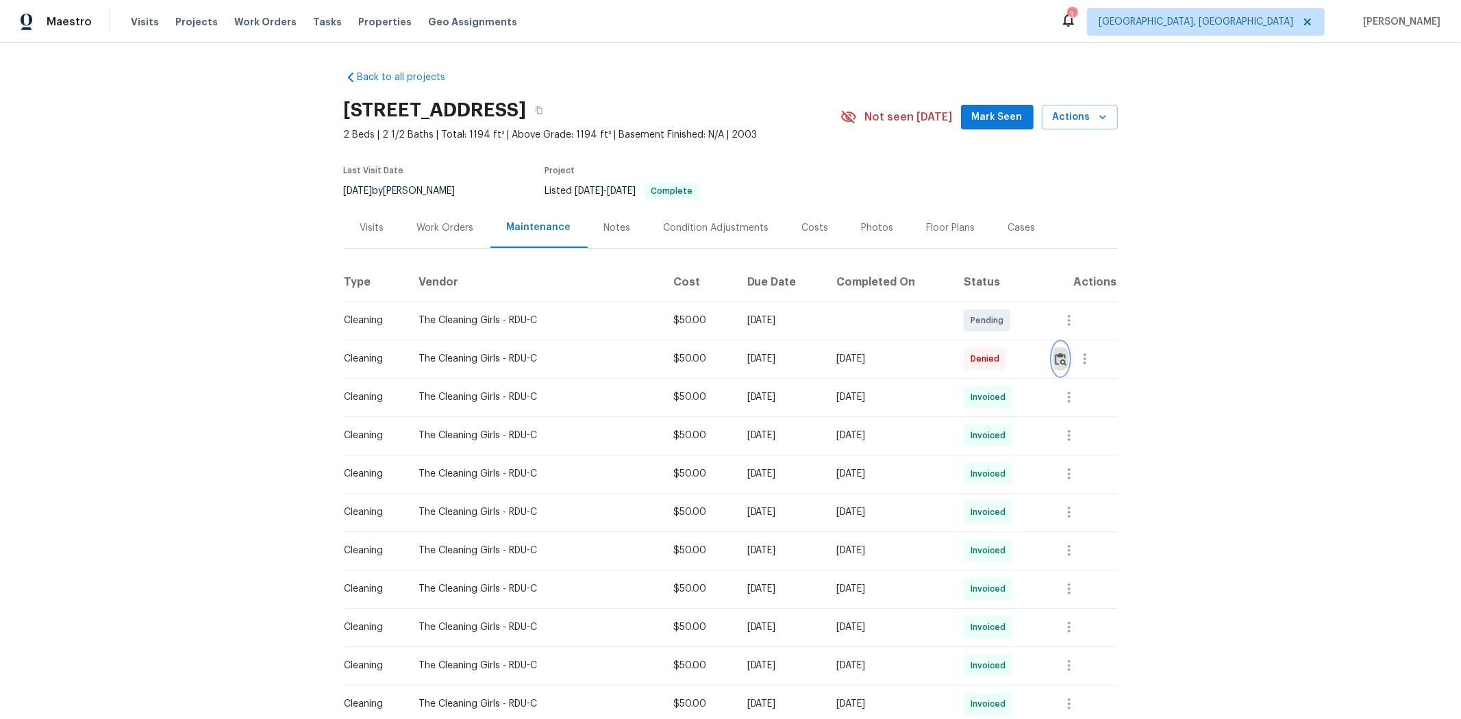
click at [1038, 353] on img "button" at bounding box center [1060, 359] width 12 height 13
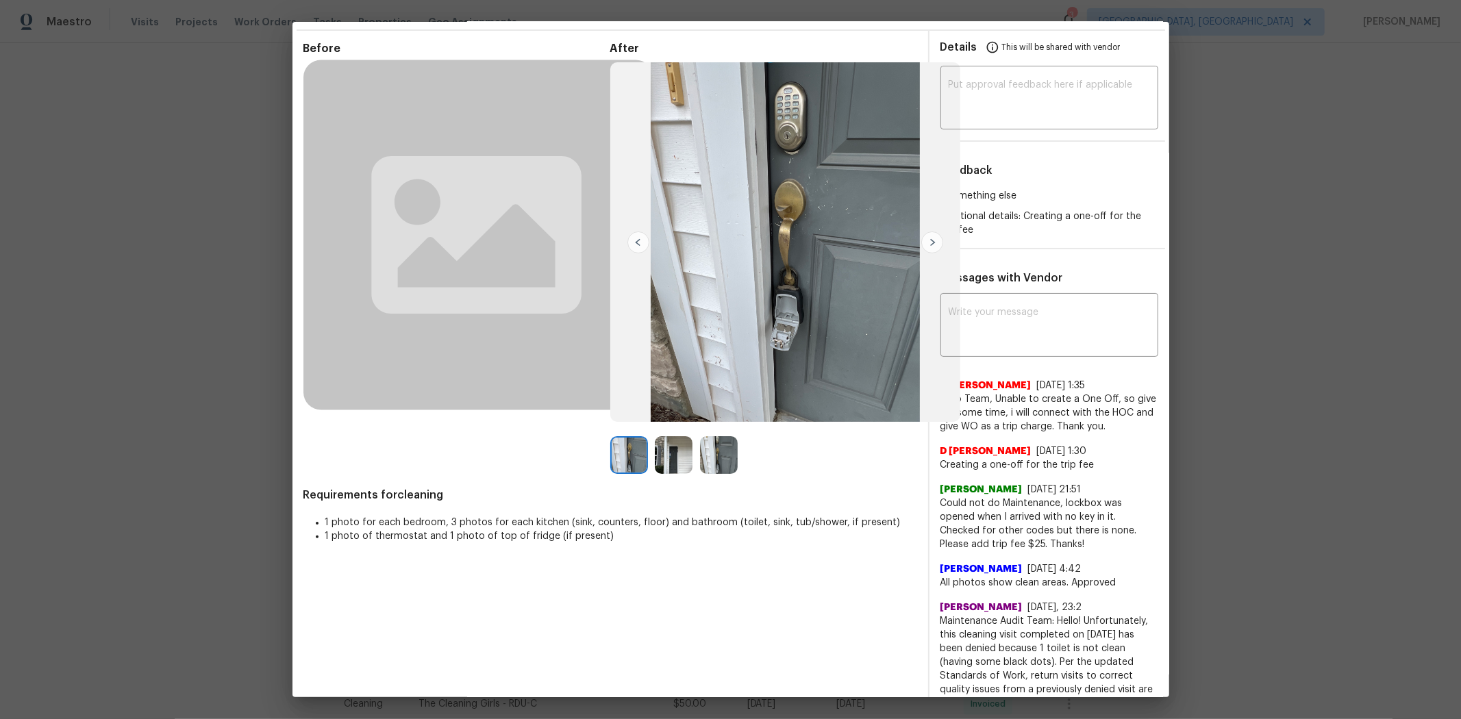
scroll to position [76, 0]
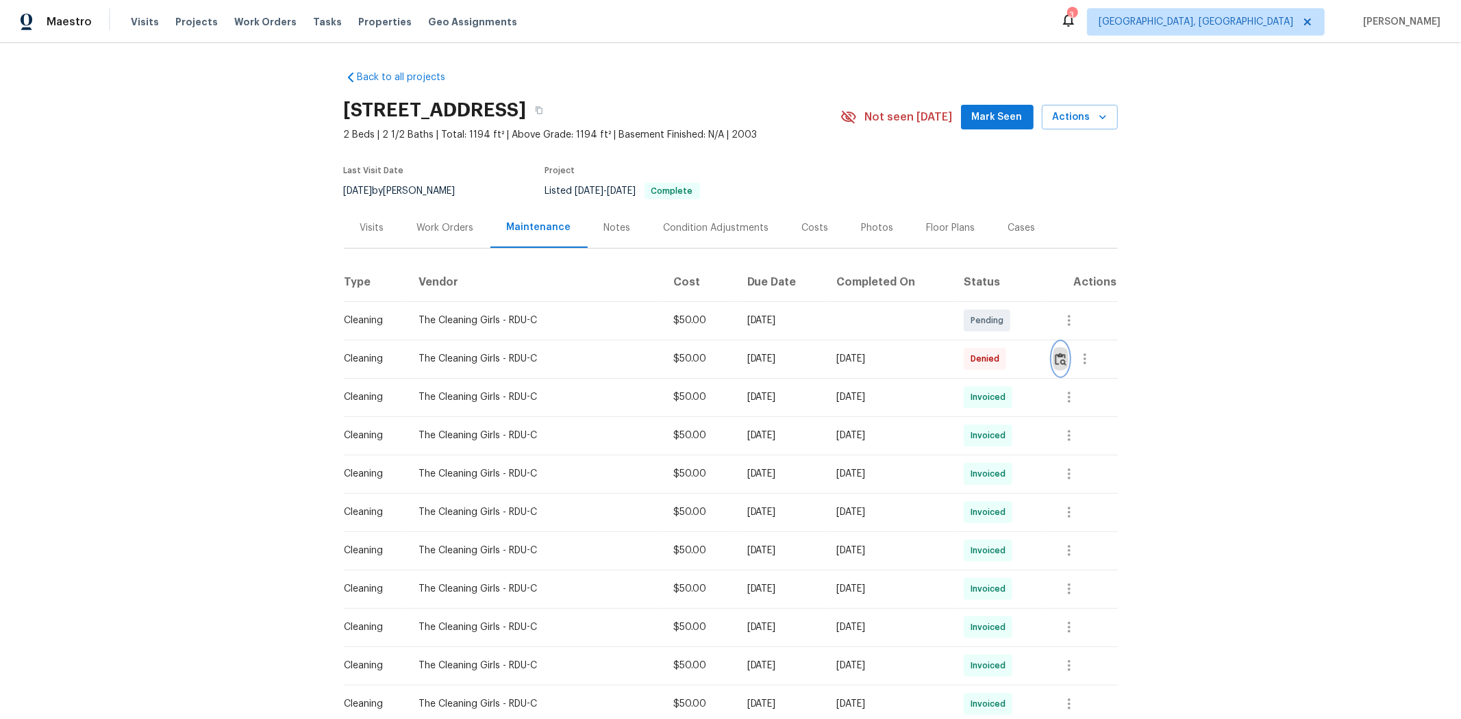
click at [1038, 366] on button "button" at bounding box center [1060, 358] width 16 height 33
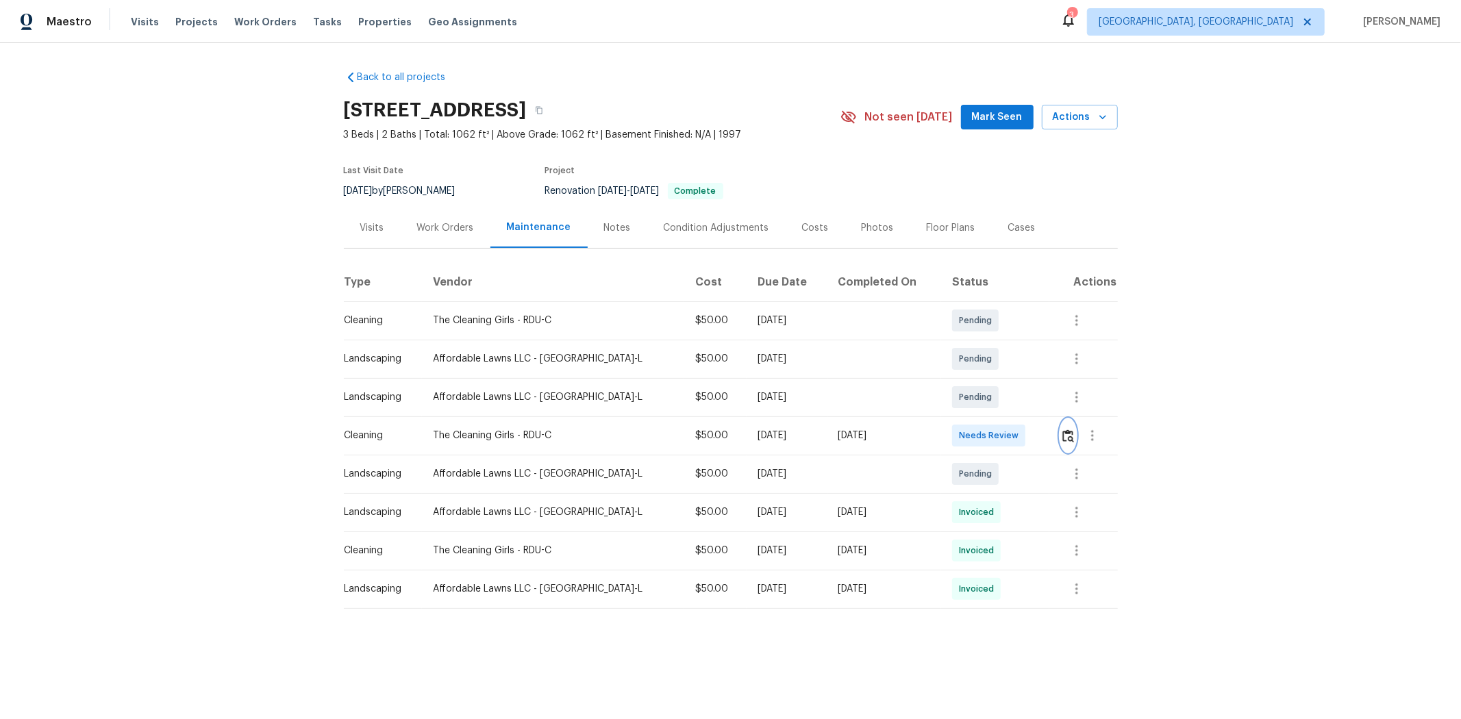
click at [1038, 436] on img "button" at bounding box center [1068, 435] width 12 height 13
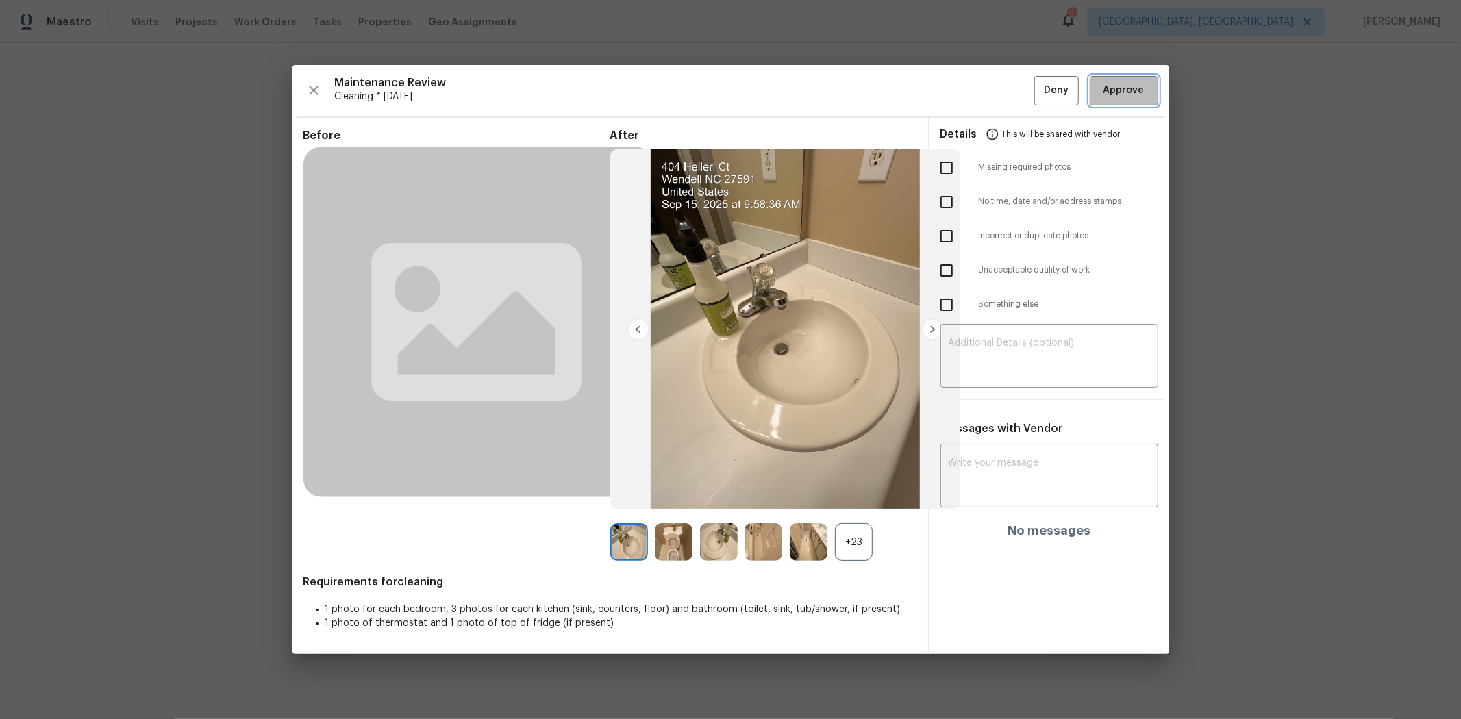
click at [1038, 81] on button "Approve" at bounding box center [1123, 90] width 68 height 29
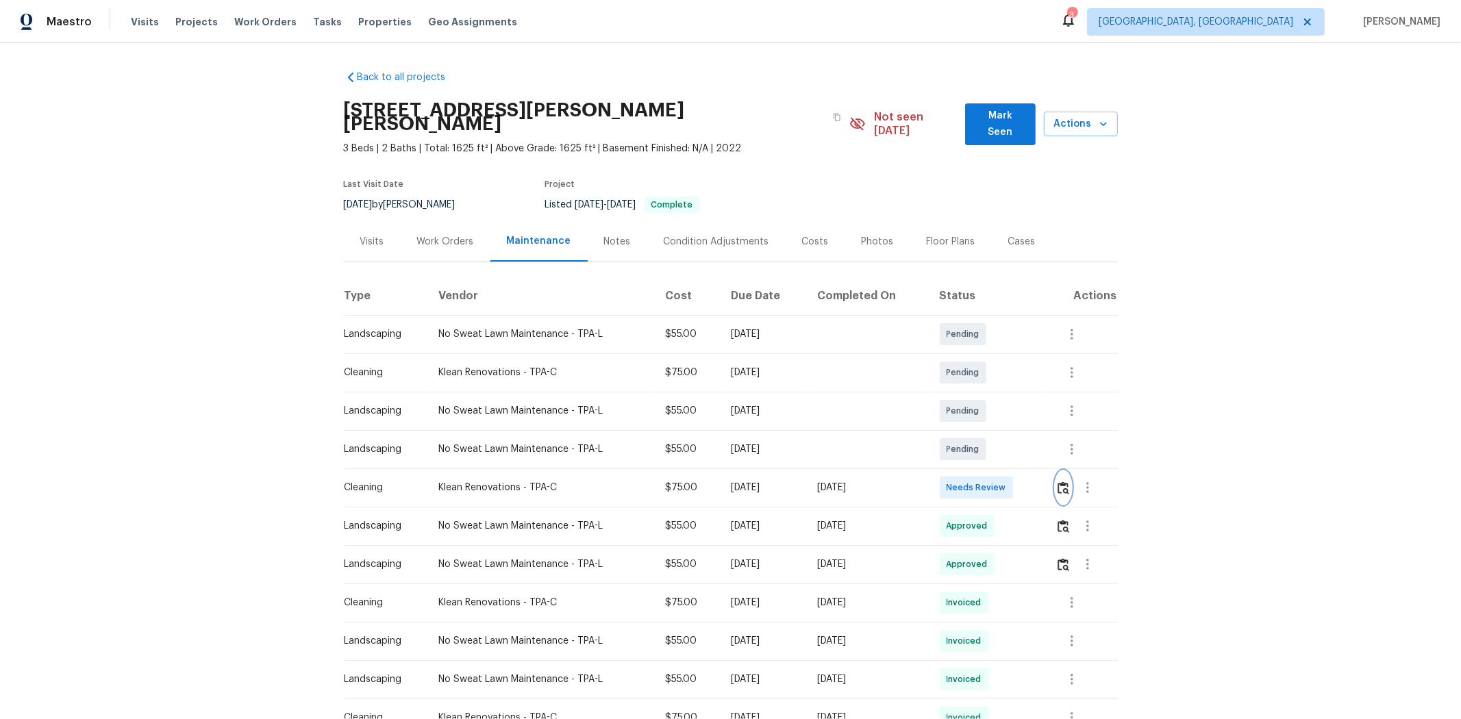
click at [1038, 481] on img "button" at bounding box center [1063, 487] width 12 height 13
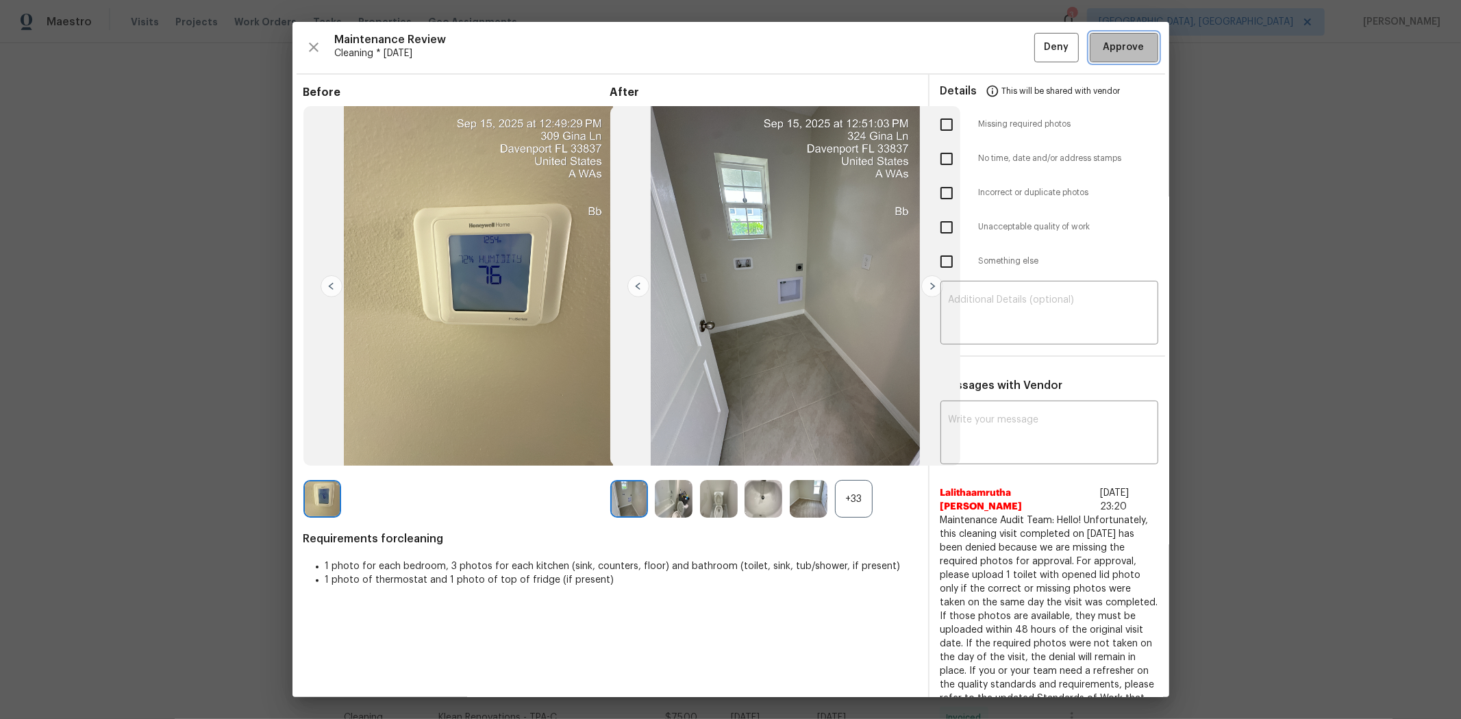
click at [1038, 52] on span "Approve" at bounding box center [1123, 47] width 47 height 17
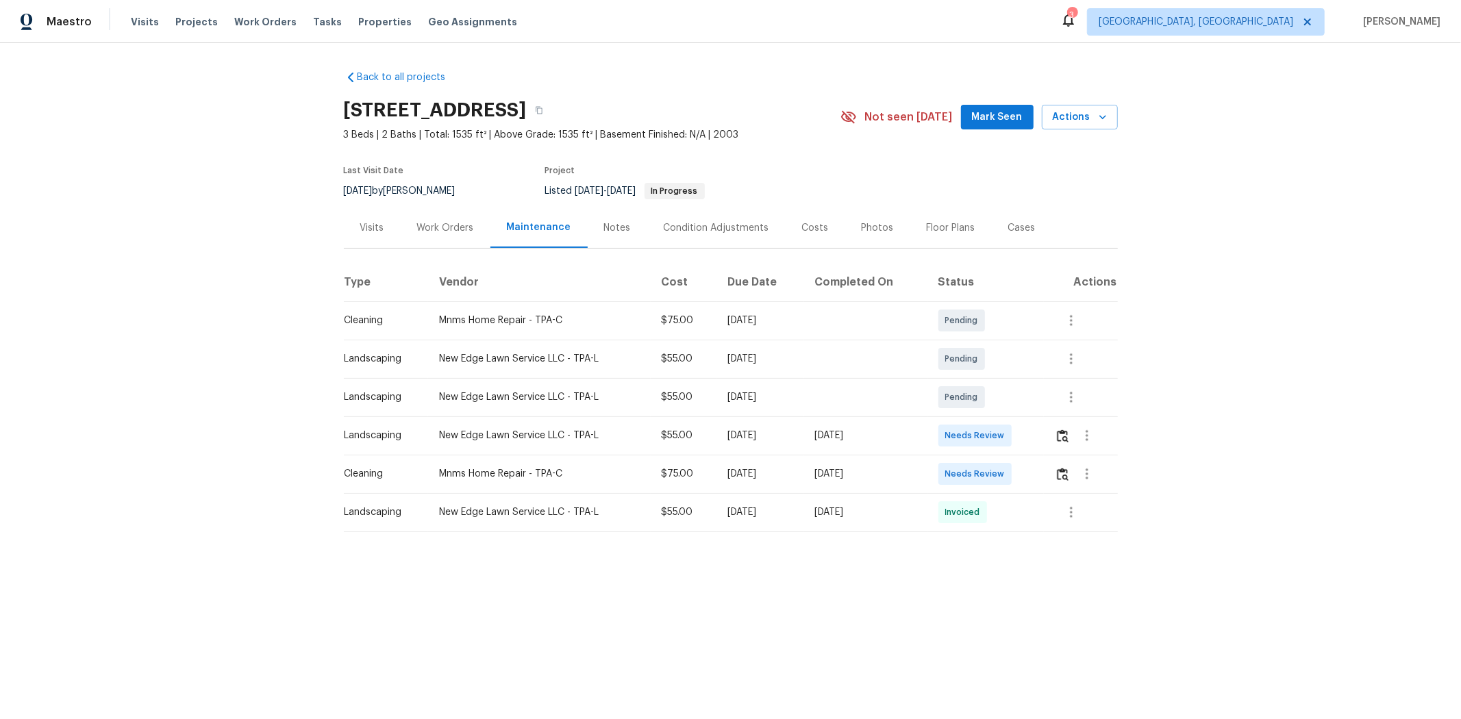
click at [393, 442] on div "Landscaping" at bounding box center [380, 436] width 73 height 14
click at [407, 467] on td "Cleaning" at bounding box center [386, 474] width 85 height 38
click at [1038, 474] on img "button" at bounding box center [1063, 474] width 12 height 13
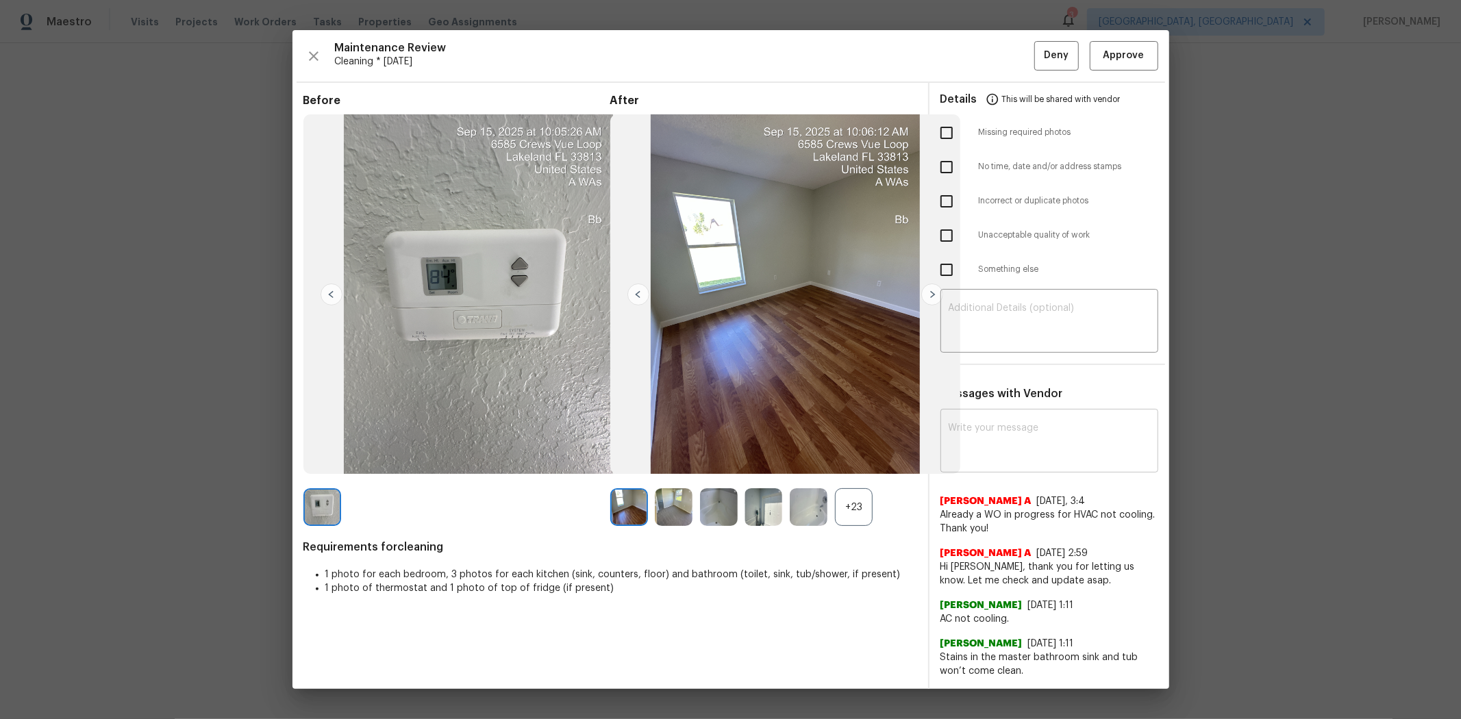
click at [1007, 429] on textarea at bounding box center [1048, 442] width 201 height 38
paste textarea "Maintenance Audit Team: Hello! After further review, the visit(08/21/2025) has …"
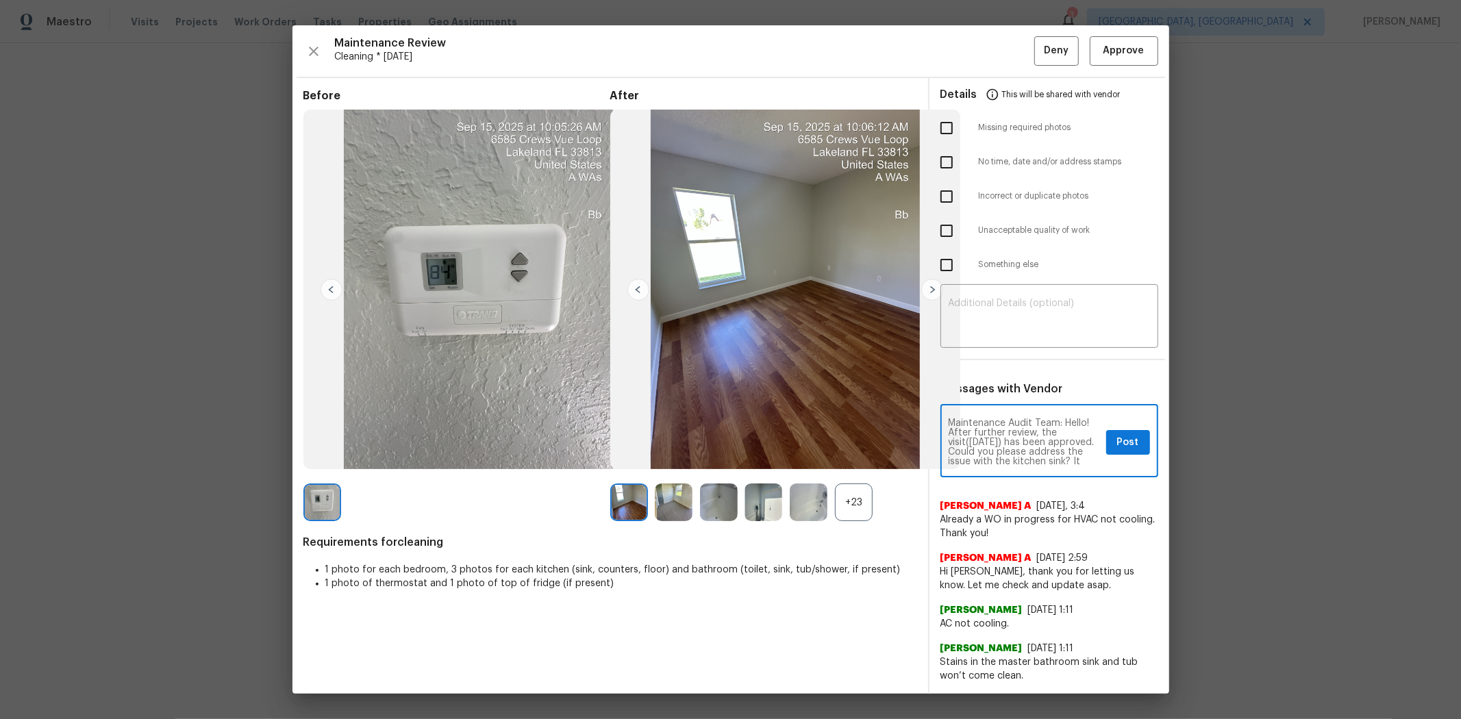
click at [993, 440] on textarea "Maintenance Audit Team: Hello! After further review, the visit(08/21/2025) has …" at bounding box center [1024, 442] width 152 height 48
click at [1037, 442] on textarea "Maintenance Audit Team: Hello! After further review, the visit(09/15/2025) has …" at bounding box center [1024, 442] width 152 height 48
click at [1038, 432] on textarea "Maintenance Audit Team: Hello! After further review, the visit(09/15/2025) has …" at bounding box center [1024, 442] width 152 height 48
type textarea "Maintenance Audit Team: Hello! After further review, the visit(09/15/2025) has …"
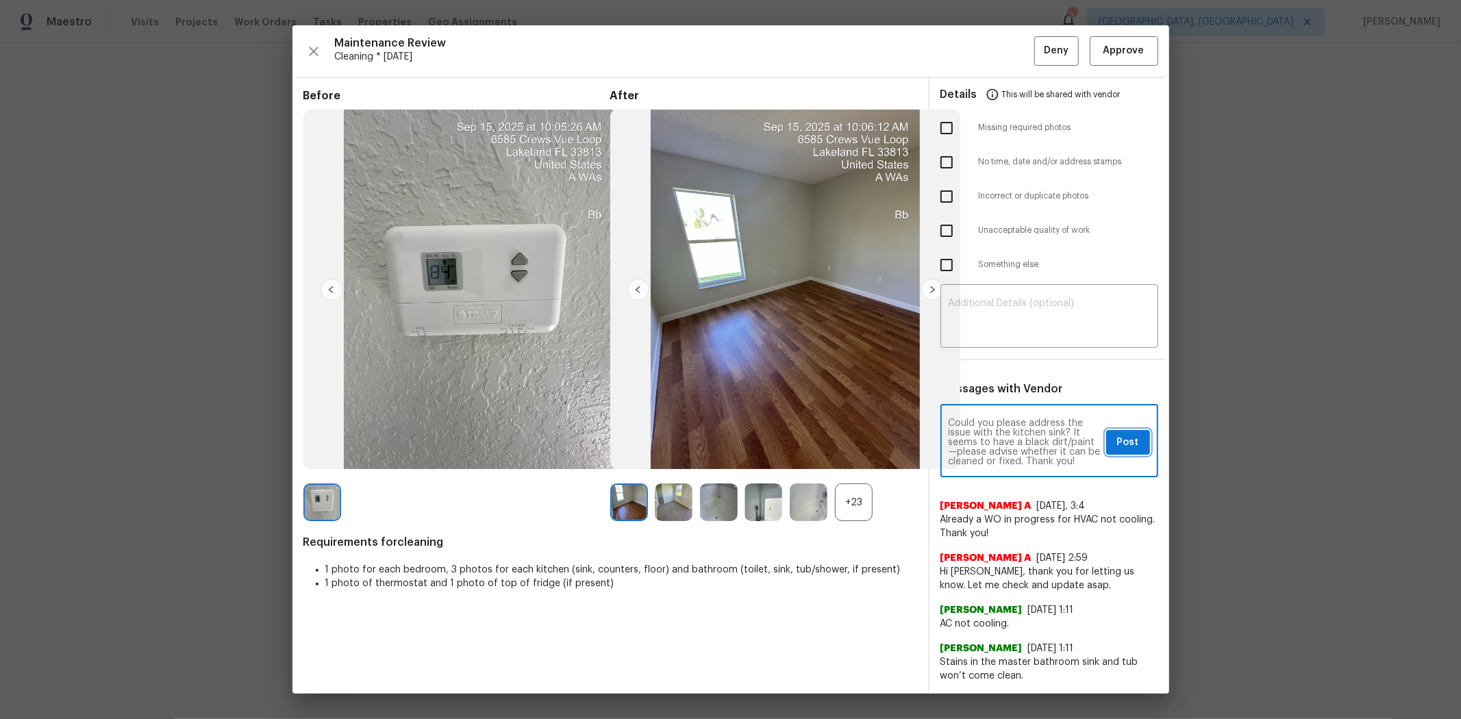
click at [1038, 440] on span "Post" at bounding box center [1128, 442] width 22 height 17
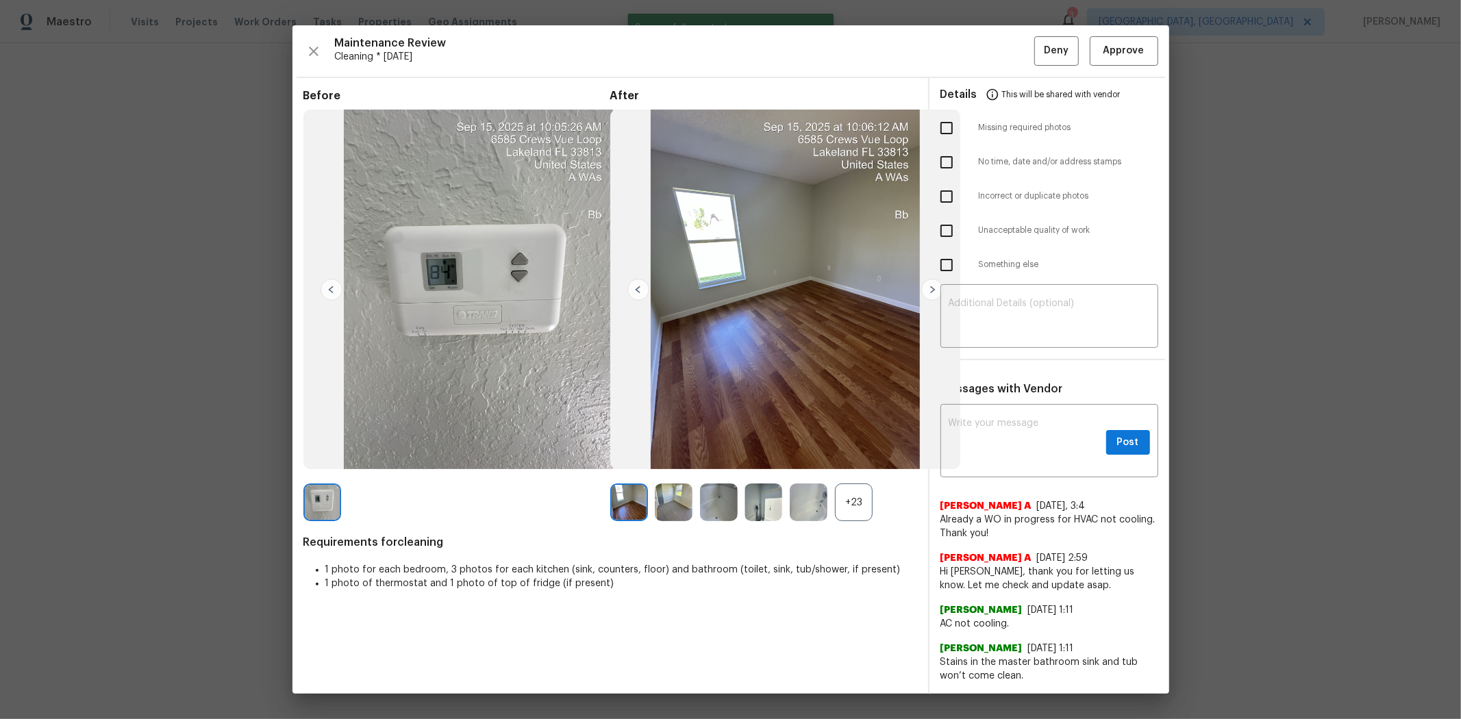
scroll to position [0, 0]
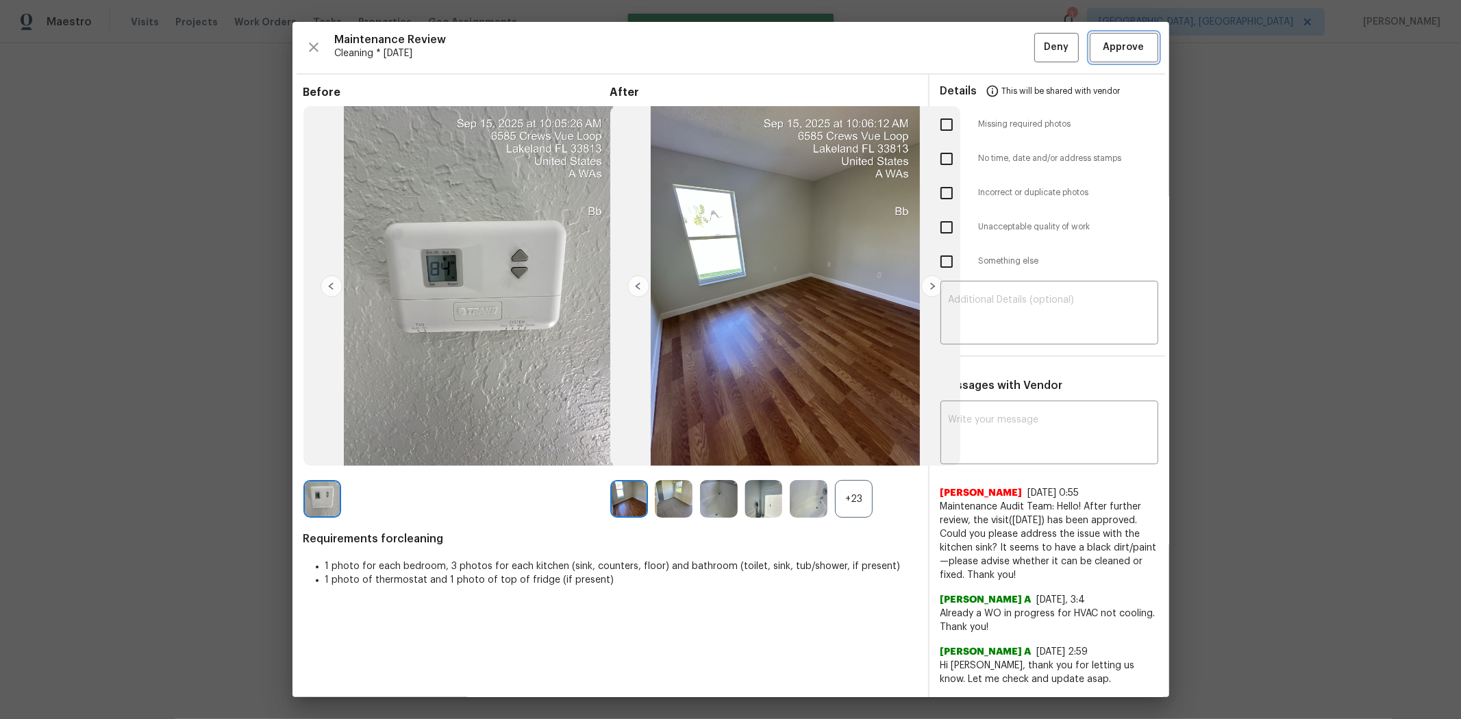
click at [1038, 47] on span "Approve" at bounding box center [1123, 47] width 41 height 17
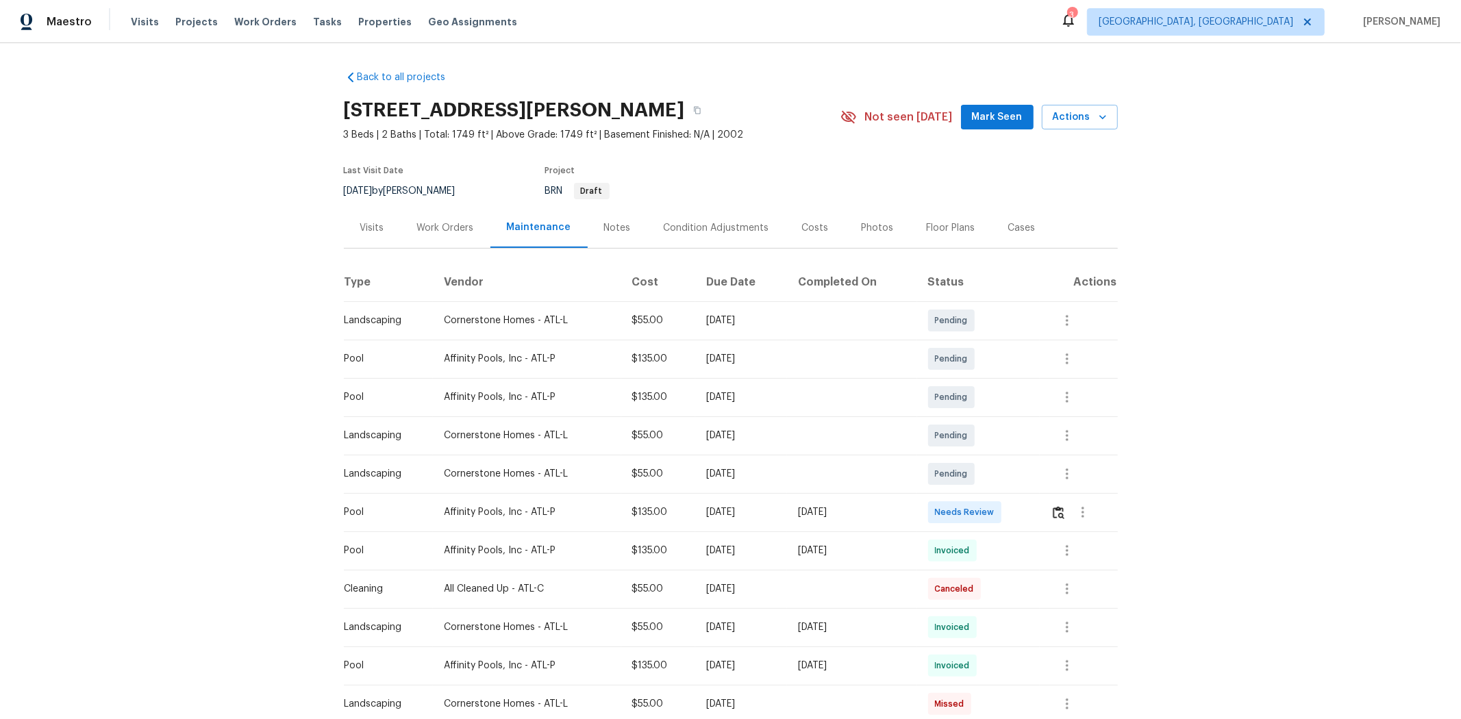
click at [1038, 481] on td at bounding box center [1078, 512] width 78 height 38
click at [1038, 481] on img "button" at bounding box center [1058, 512] width 12 height 13
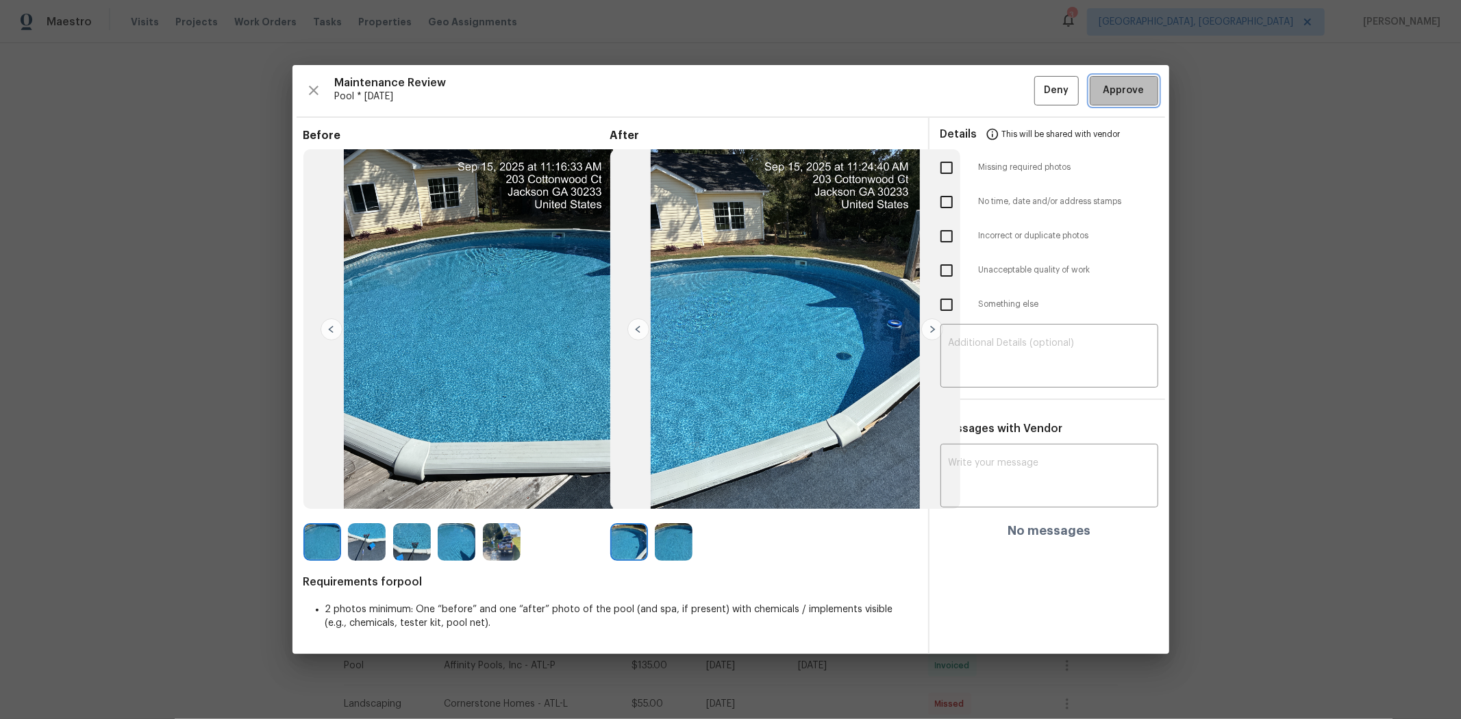
click at [1038, 79] on button "Approve" at bounding box center [1123, 90] width 68 height 29
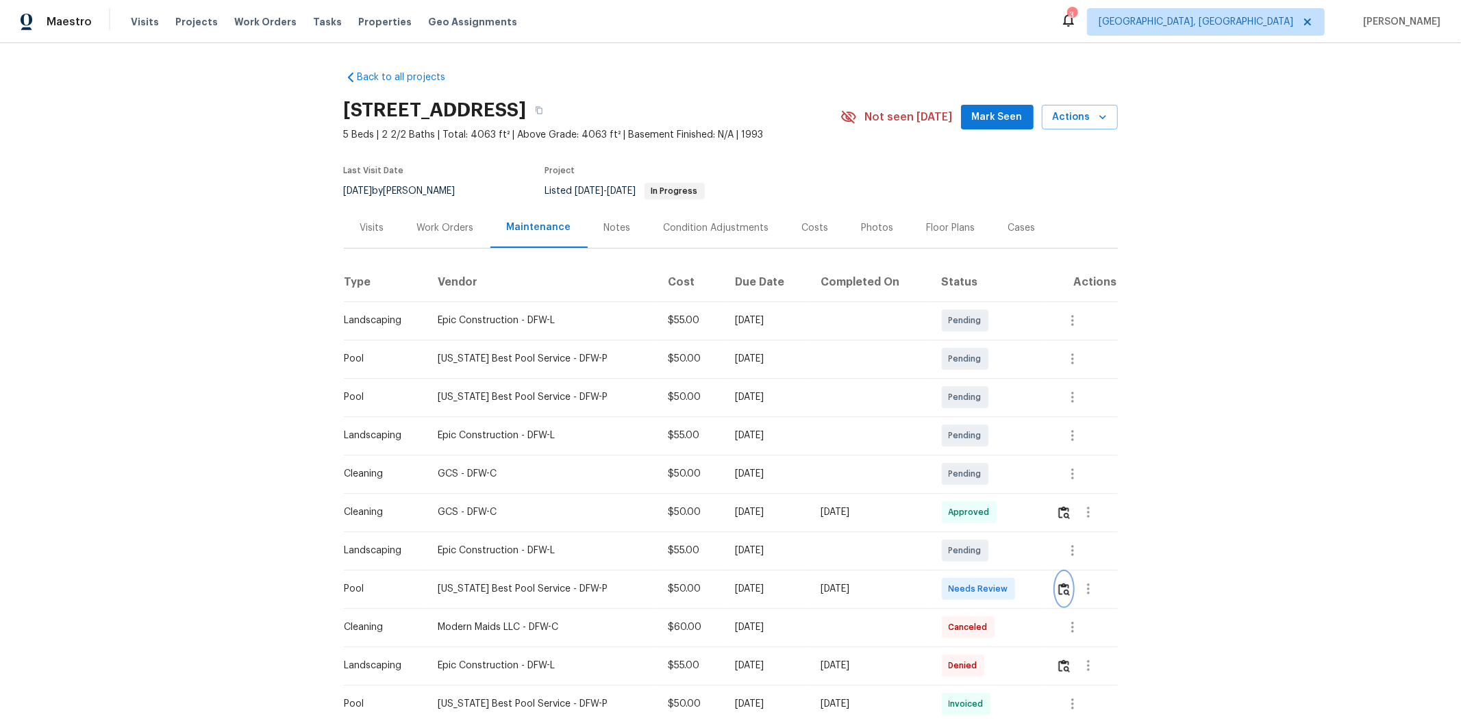
click at [1038, 481] on img "button" at bounding box center [1064, 589] width 12 height 13
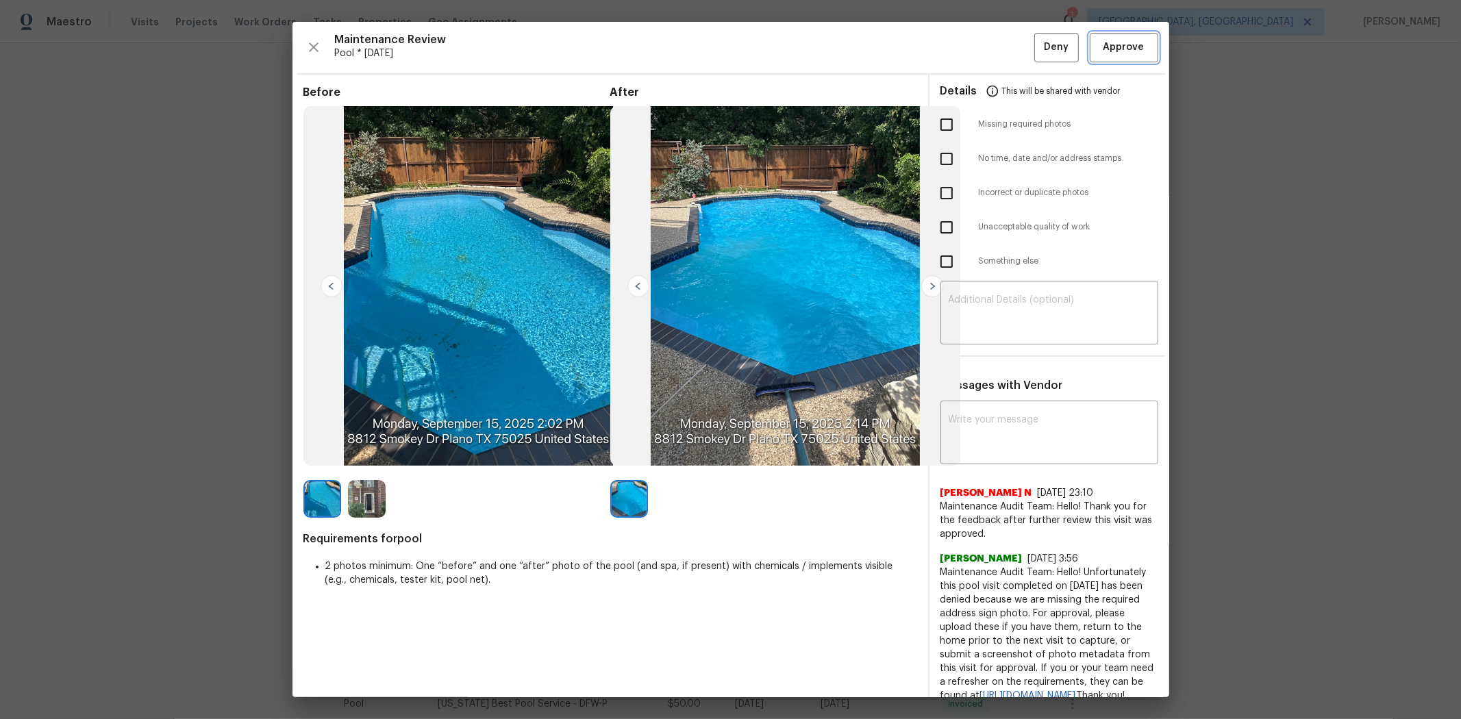
click at [1038, 58] on button "Approve" at bounding box center [1123, 47] width 68 height 29
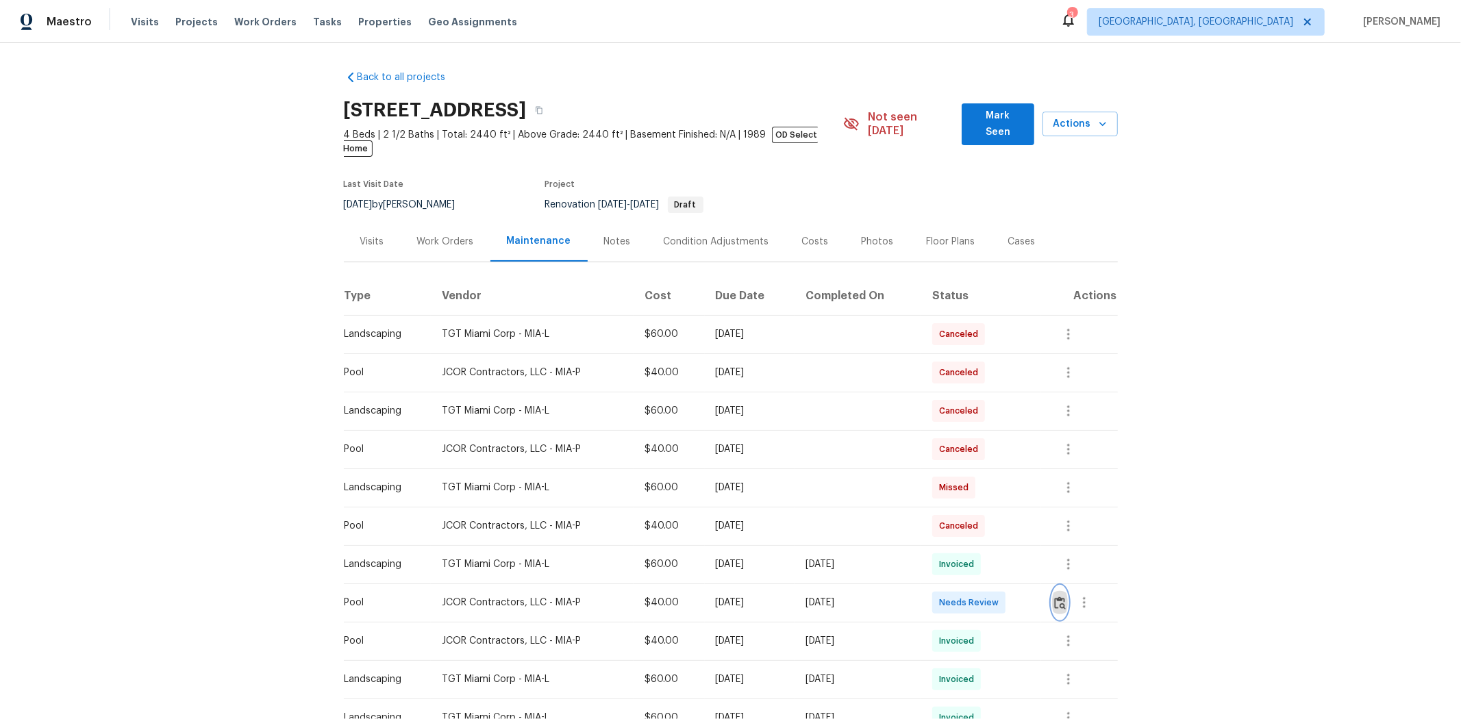
click at [1038, 481] on img "button" at bounding box center [1060, 602] width 12 height 13
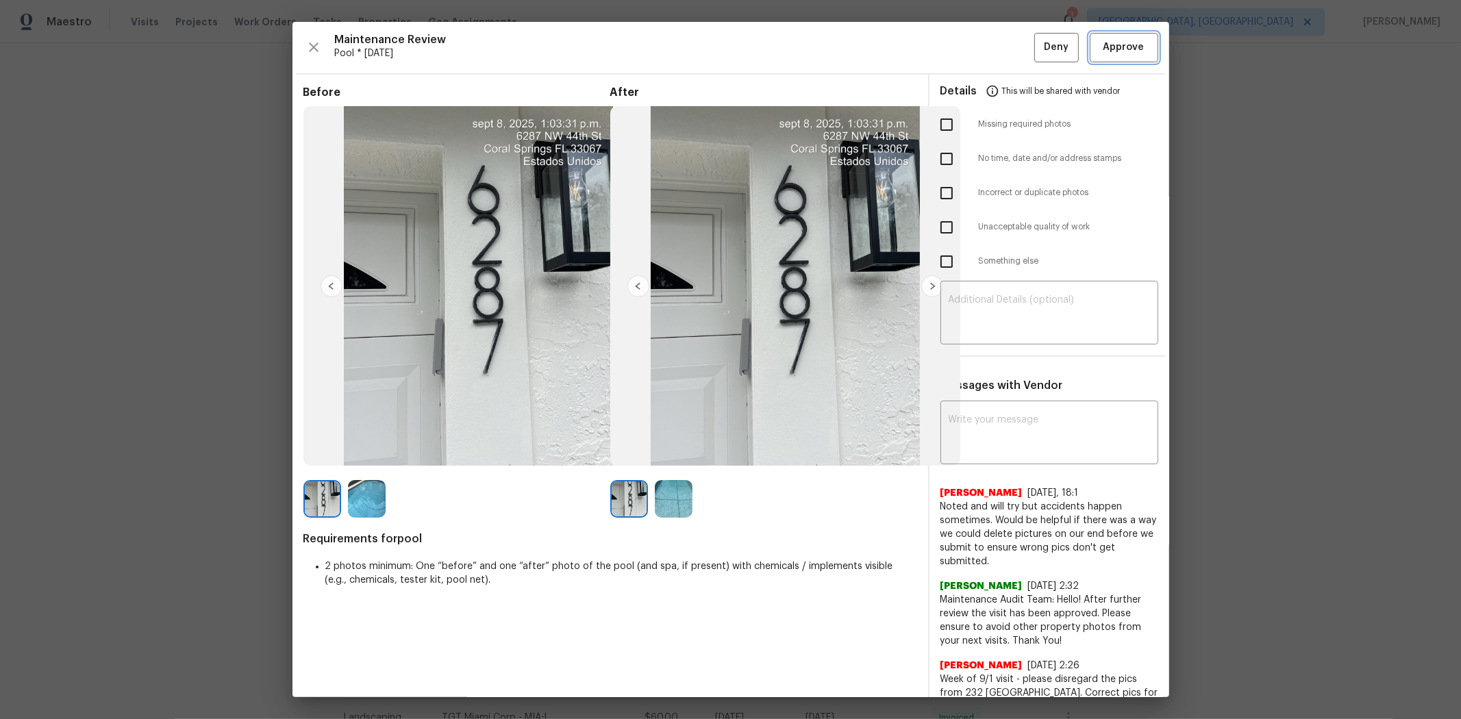
click at [1038, 41] on span "Approve" at bounding box center [1123, 47] width 41 height 17
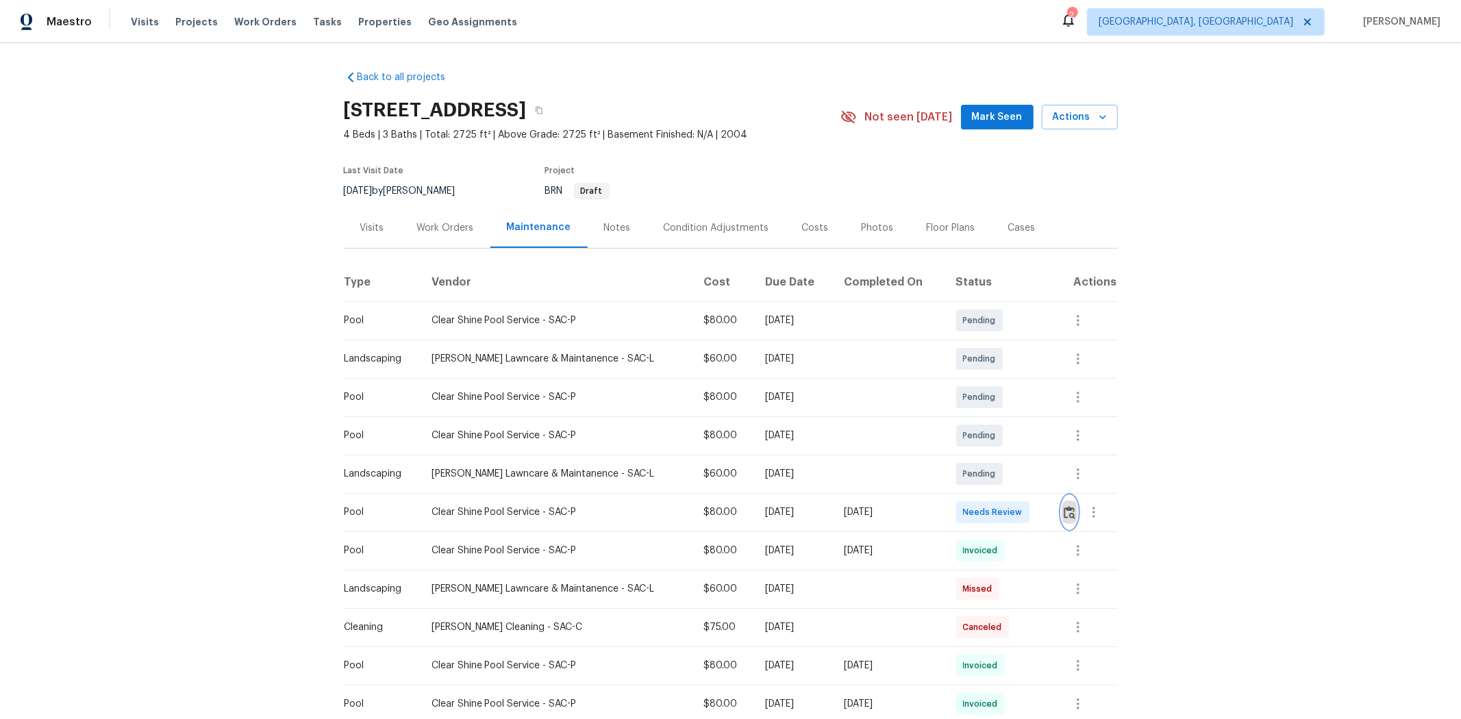
click at [1038, 481] on button "button" at bounding box center [1069, 512] width 16 height 33
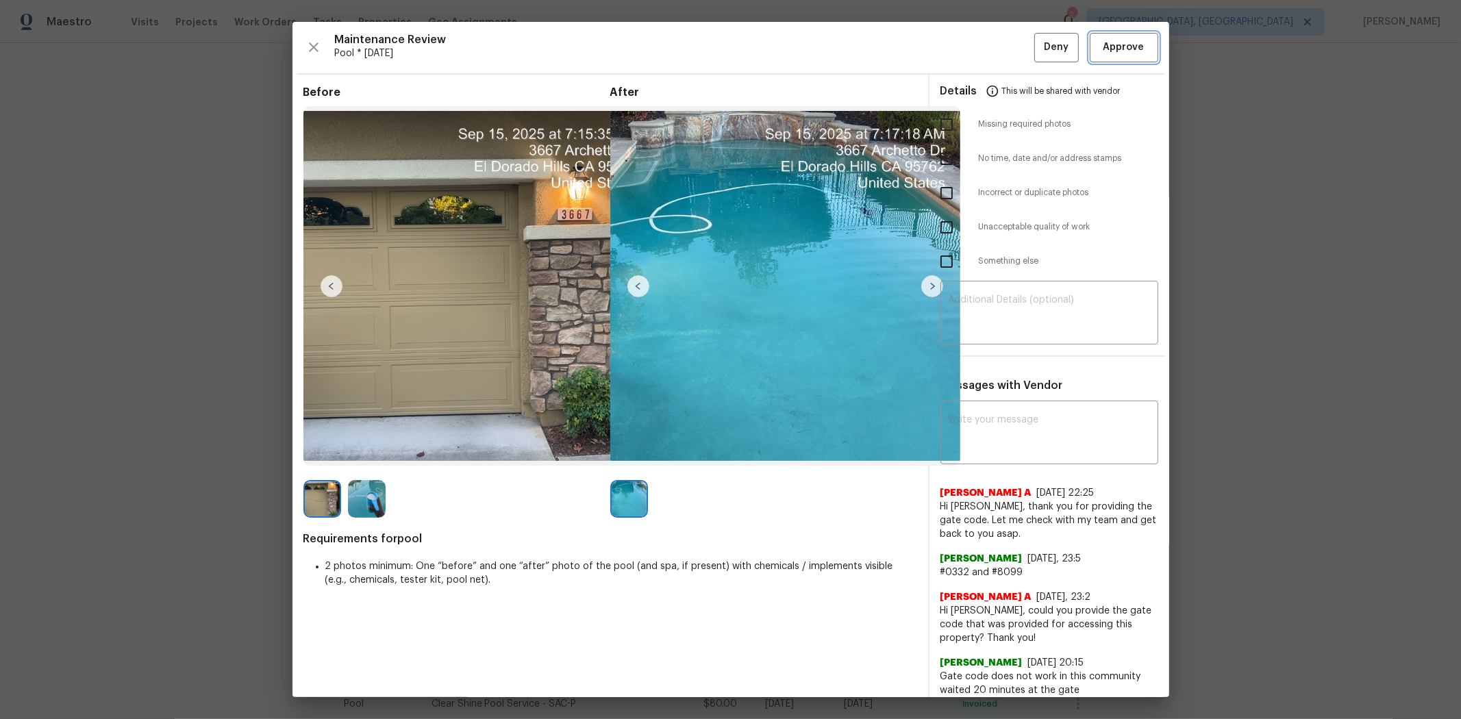
click at [1038, 45] on span "Approve" at bounding box center [1123, 47] width 41 height 17
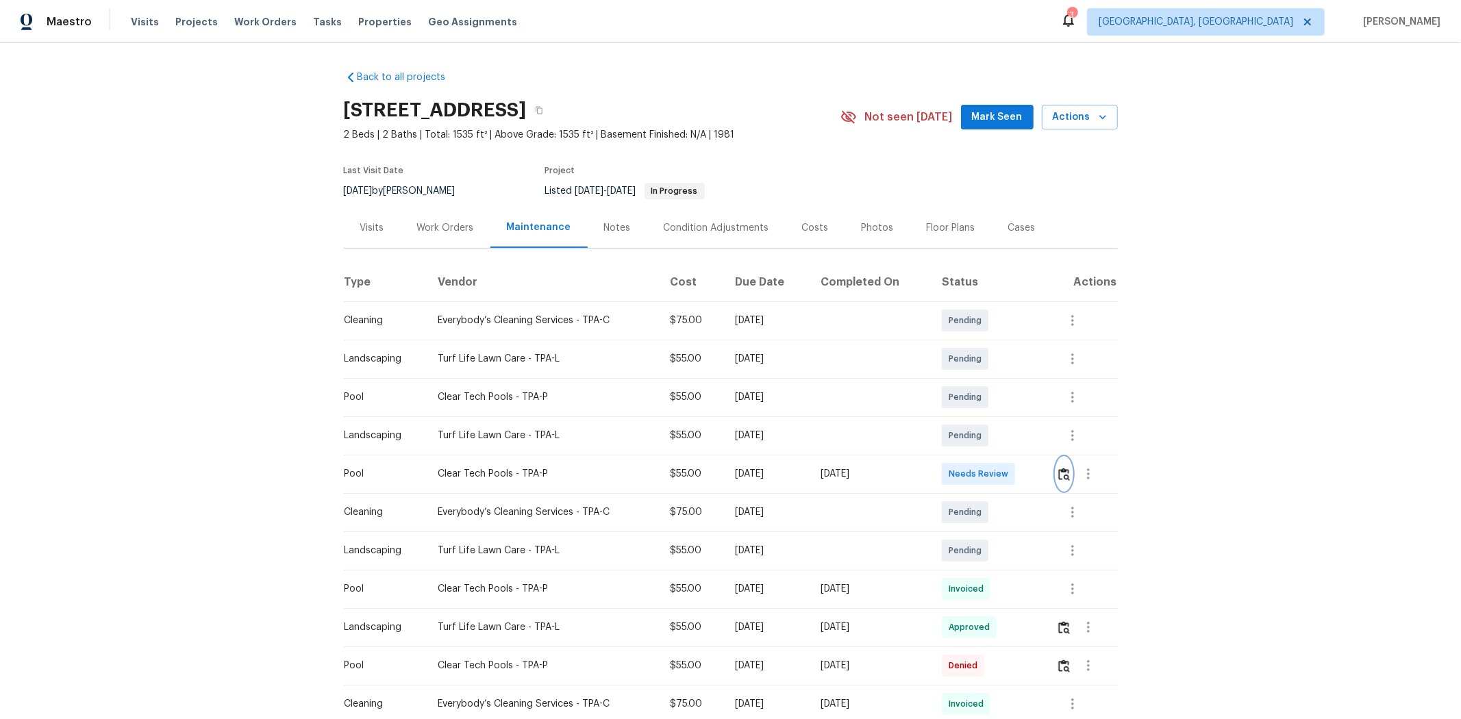
click at [1038, 478] on img "button" at bounding box center [1064, 474] width 12 height 13
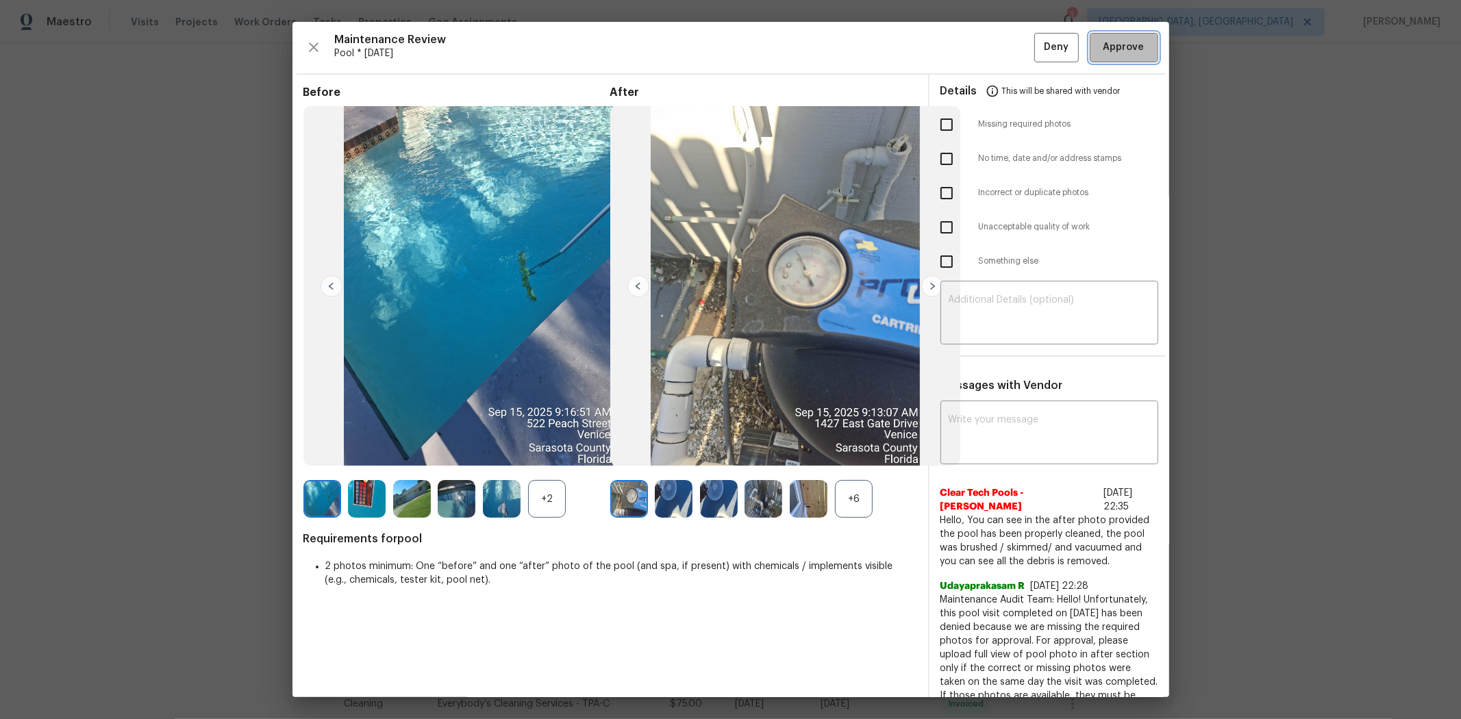
click at [1038, 50] on span "Approve" at bounding box center [1123, 47] width 41 height 17
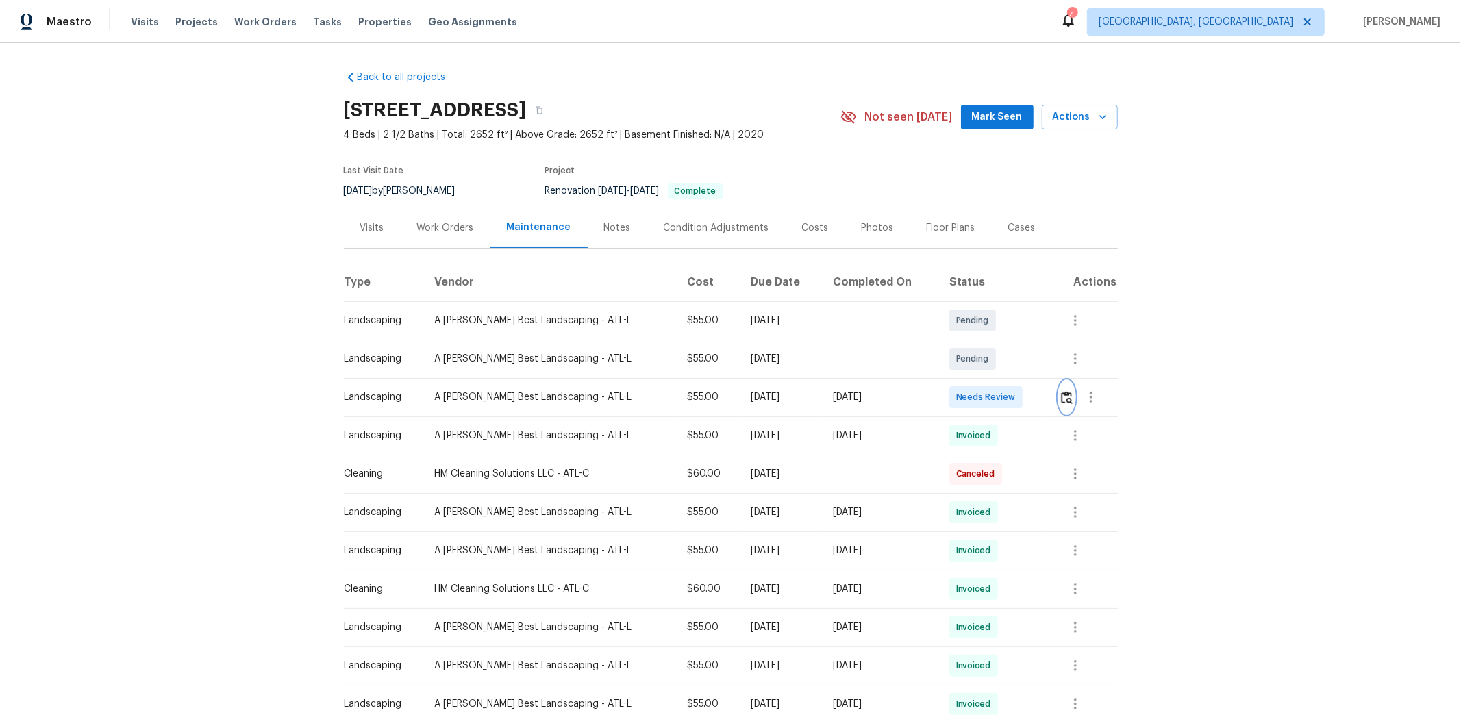
click at [1038, 391] on img "button" at bounding box center [1067, 397] width 12 height 13
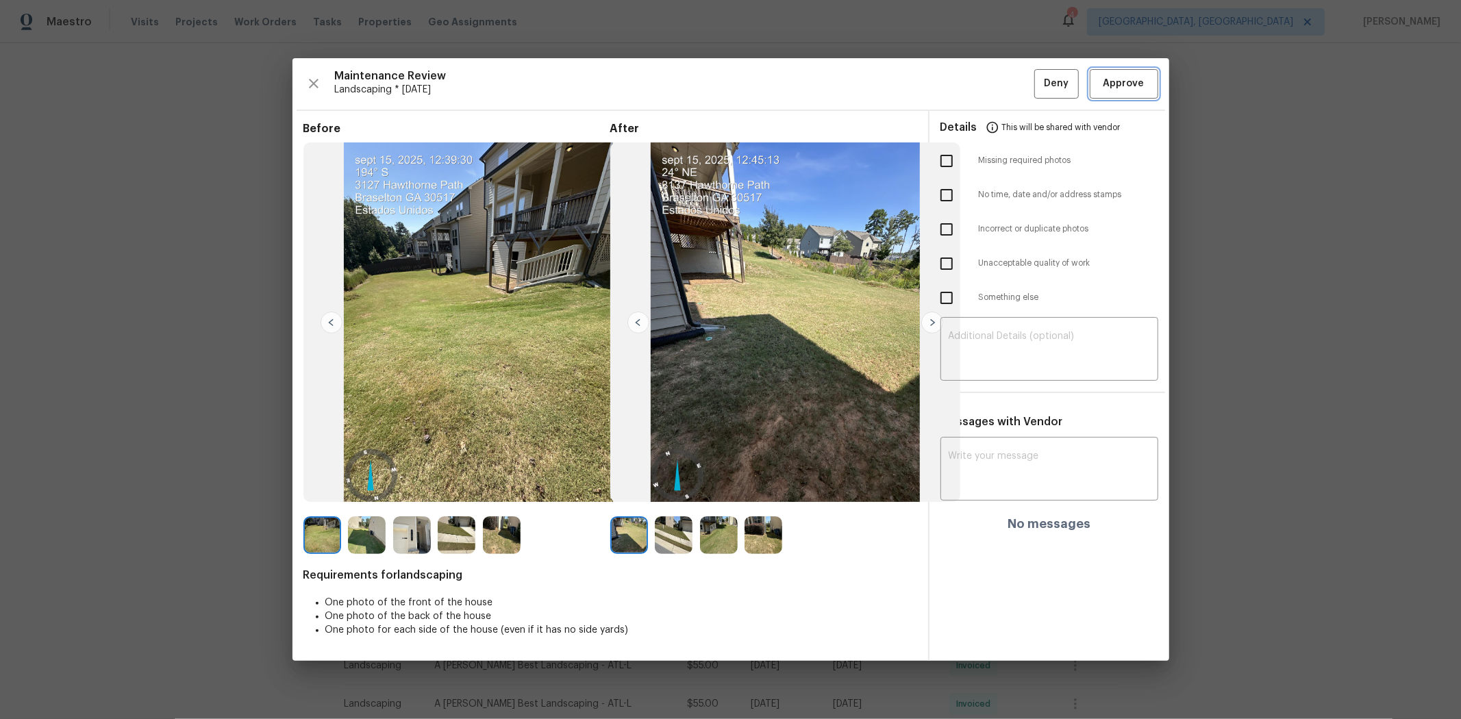
click at [1038, 82] on span "Approve" at bounding box center [1123, 83] width 41 height 17
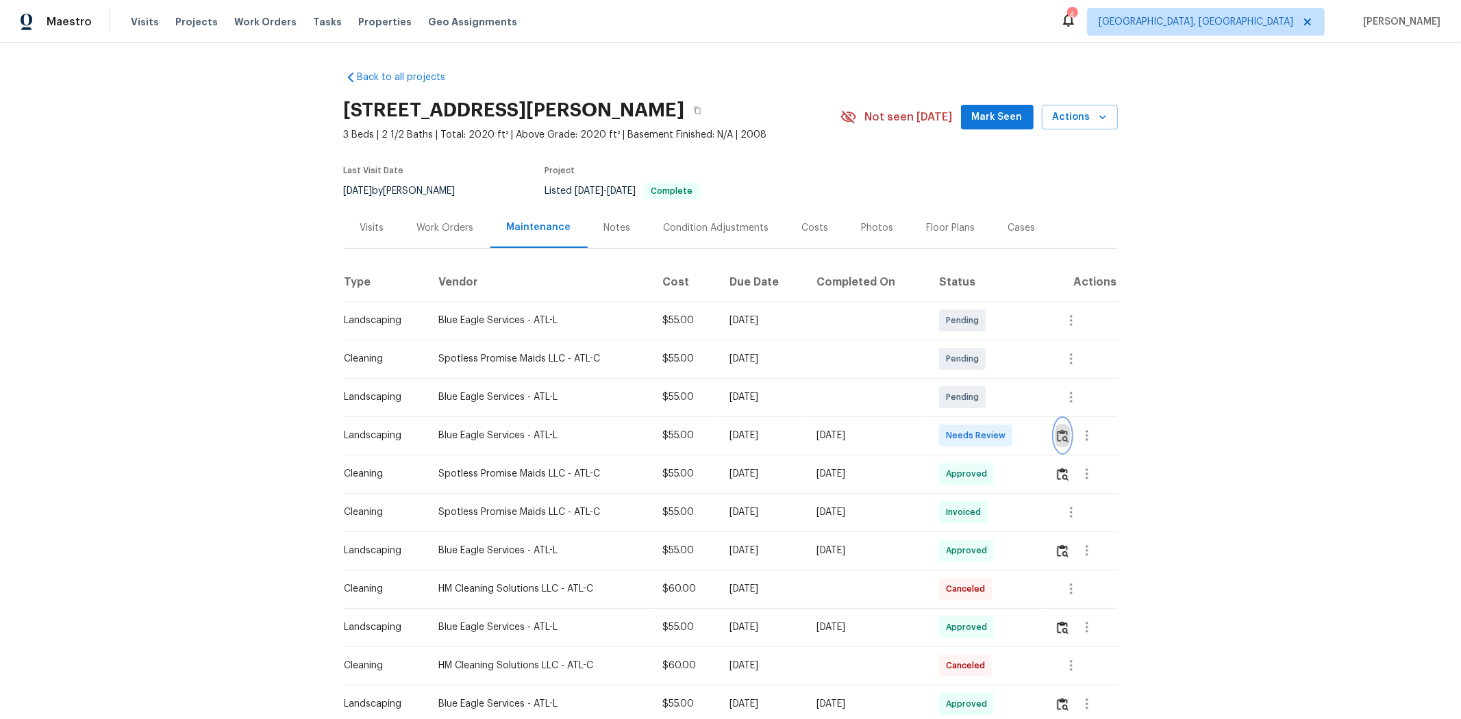
click at [1038, 437] on img "button" at bounding box center [1063, 435] width 12 height 13
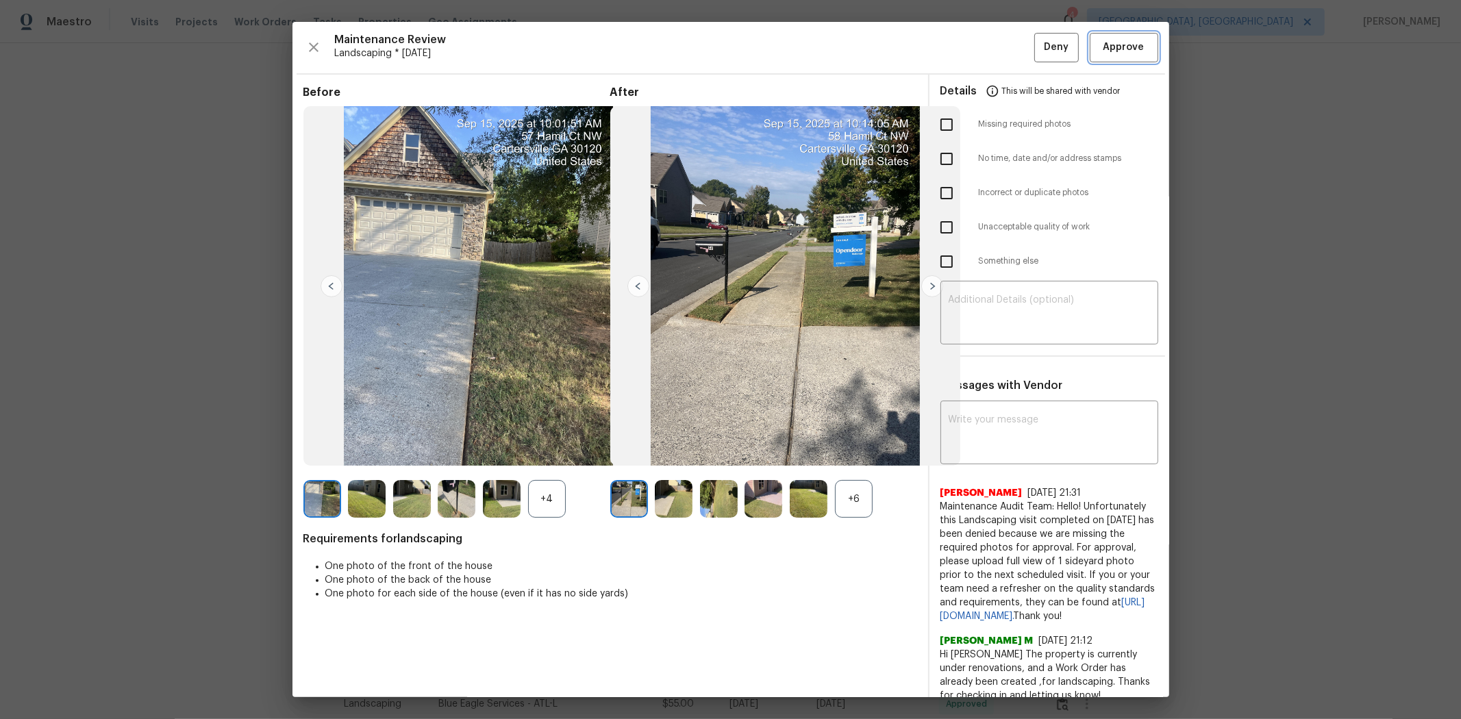
click at [1038, 55] on span "Approve" at bounding box center [1123, 47] width 41 height 17
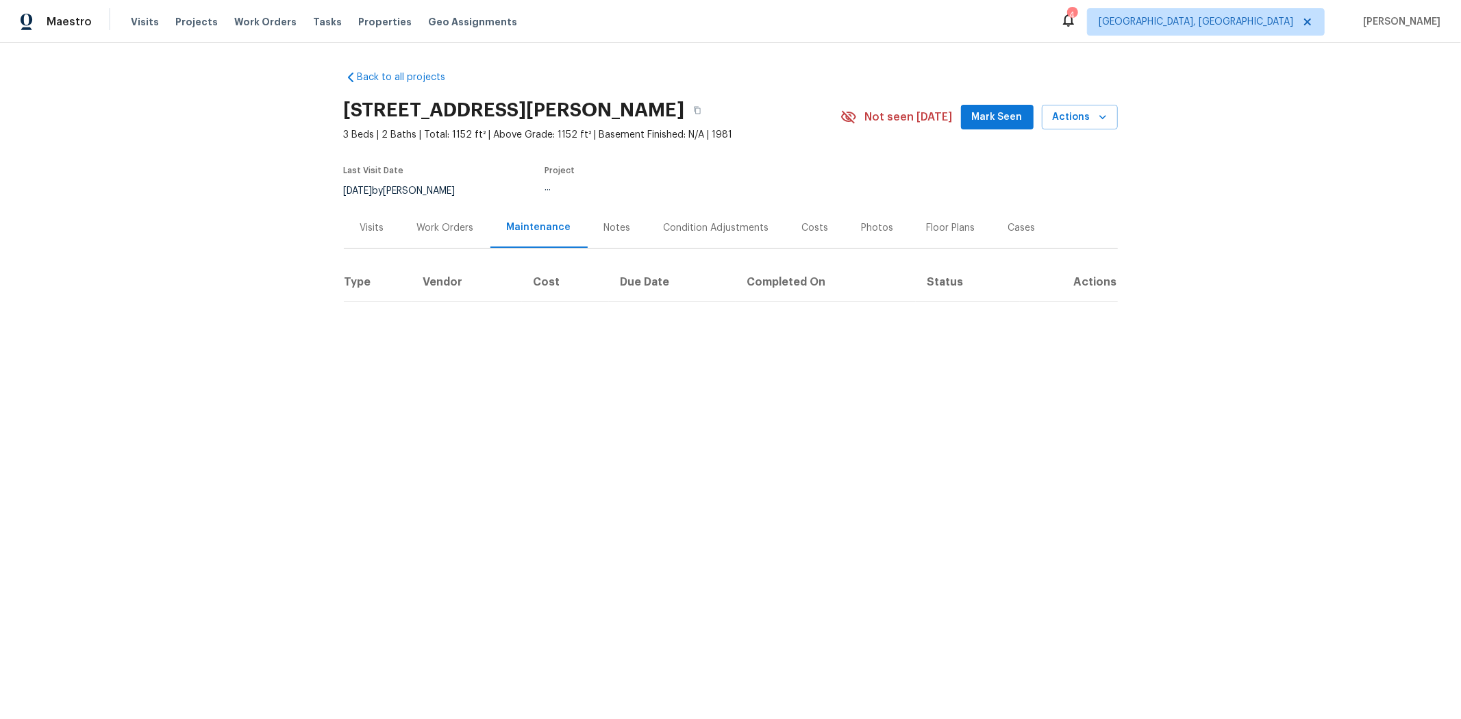
click at [516, 325] on div "Back to all projects [STREET_ADDRESS][PERSON_NAME] 3 Beds | 2 Baths | Total: 11…" at bounding box center [730, 213] width 1461 height 341
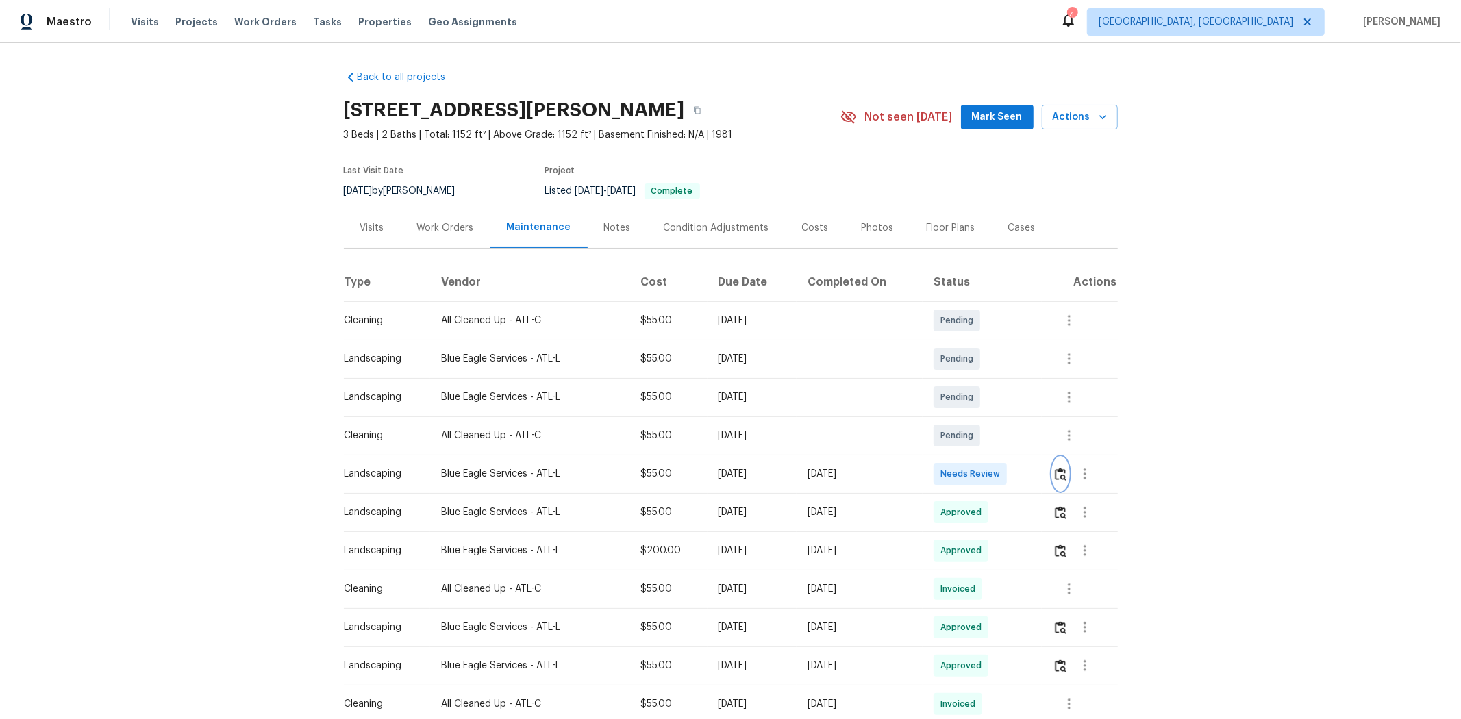
click at [1038, 481] on img "button" at bounding box center [1060, 474] width 12 height 13
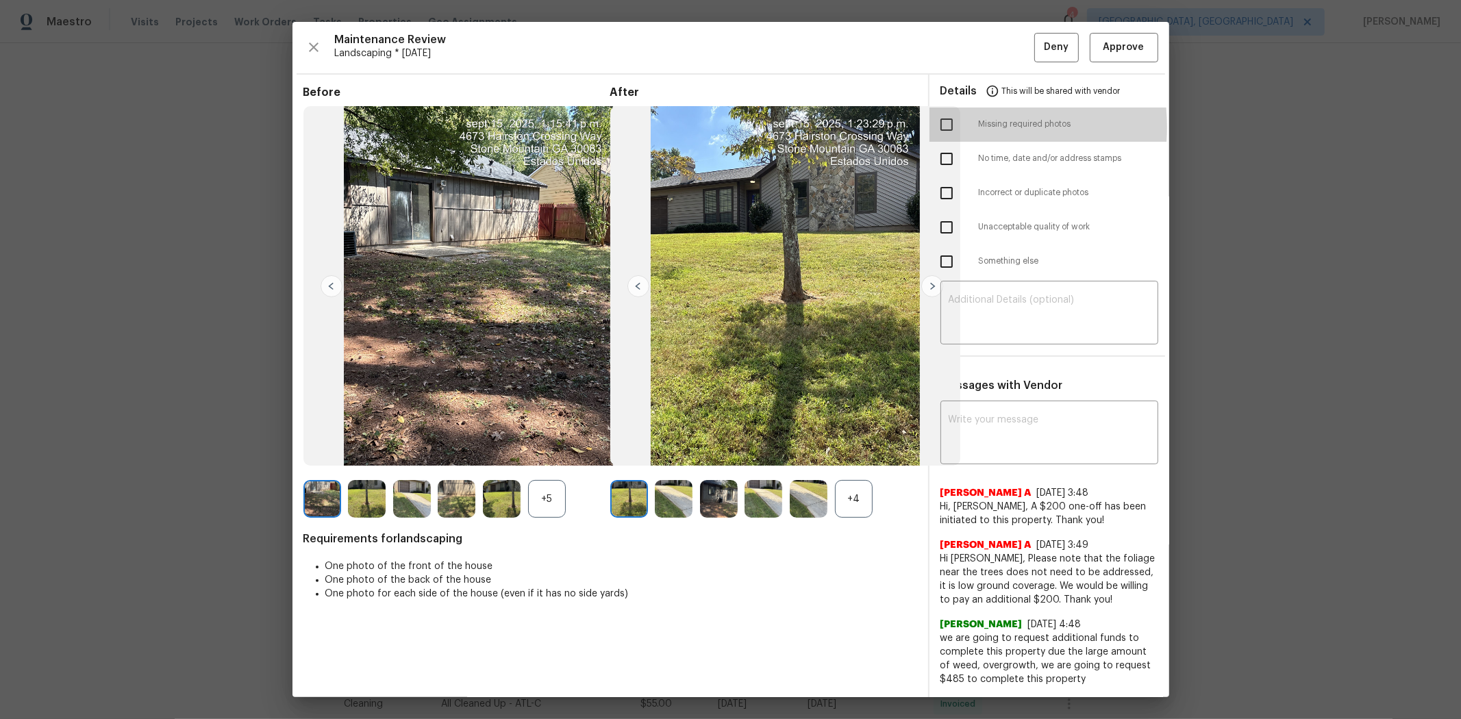
click at [941, 127] on input "checkbox" at bounding box center [946, 124] width 29 height 29
checkbox input "true"
click at [1015, 313] on textarea at bounding box center [1048, 314] width 201 height 38
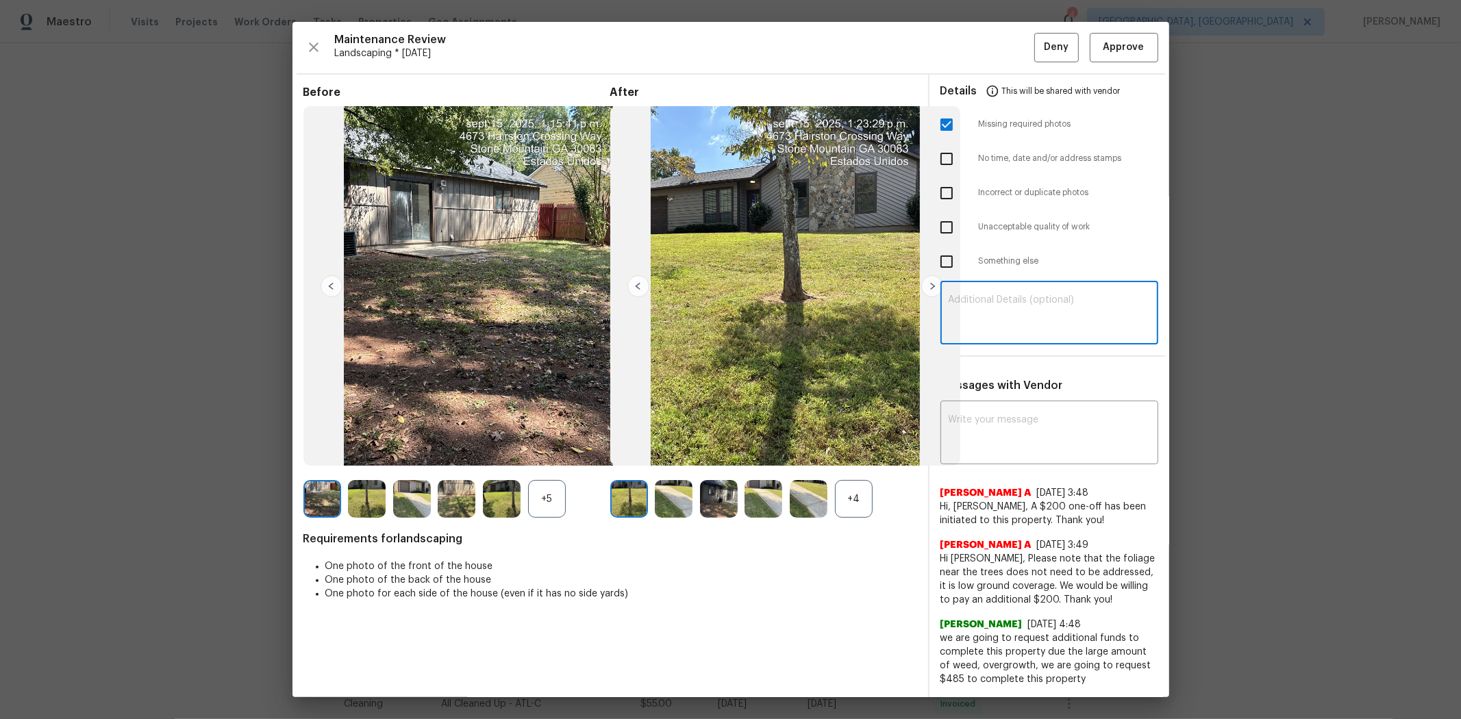
paste textarea "Maintenance Audit Team: Hello! Unfortunately, this landscaping visit completed …"
click at [1038, 313] on textarea "Maintenance Audit Team: Hello! Unfortunately, this landscaping visit completed …" at bounding box center [1048, 314] width 201 height 38
type textarea "Maintenance Audit Team: Hello! Unfortunately, this landscaping visit completed …"
click at [1038, 444] on textarea at bounding box center [1048, 434] width 201 height 38
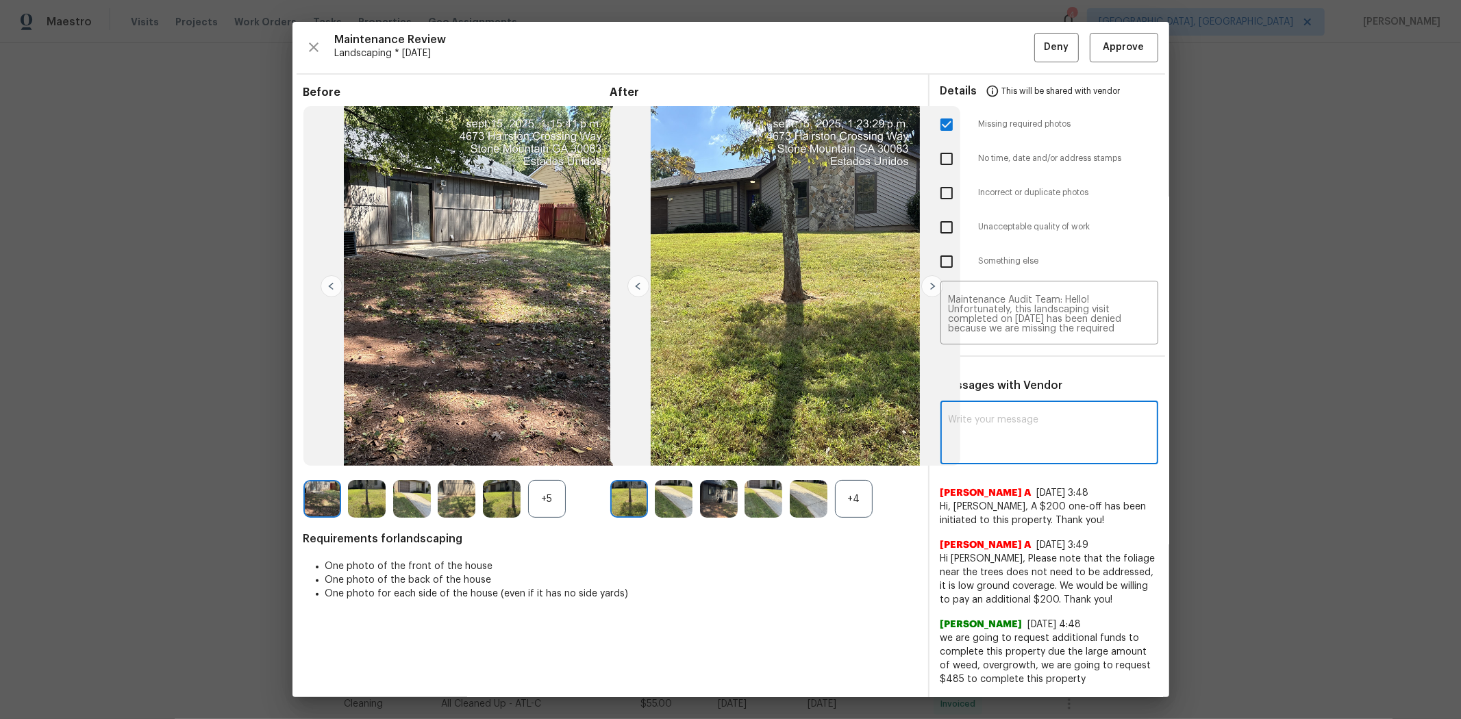
paste textarea "Maintenance Audit Team: Hello! Unfortunately, this landscaping visit completed …"
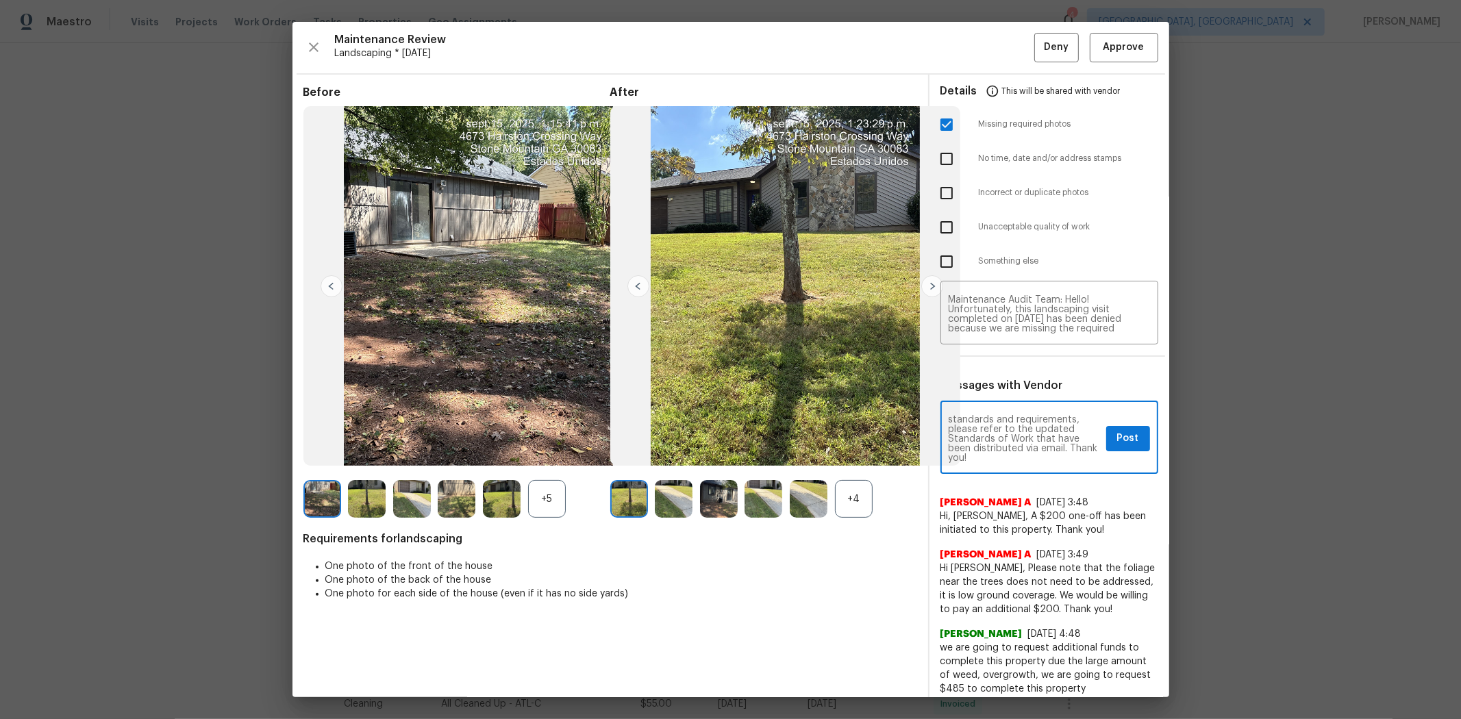
type textarea "Maintenance Audit Team: Hello! Unfortunately, this landscaping visit completed …"
click at [1038, 442] on button "Post" at bounding box center [1128, 438] width 44 height 25
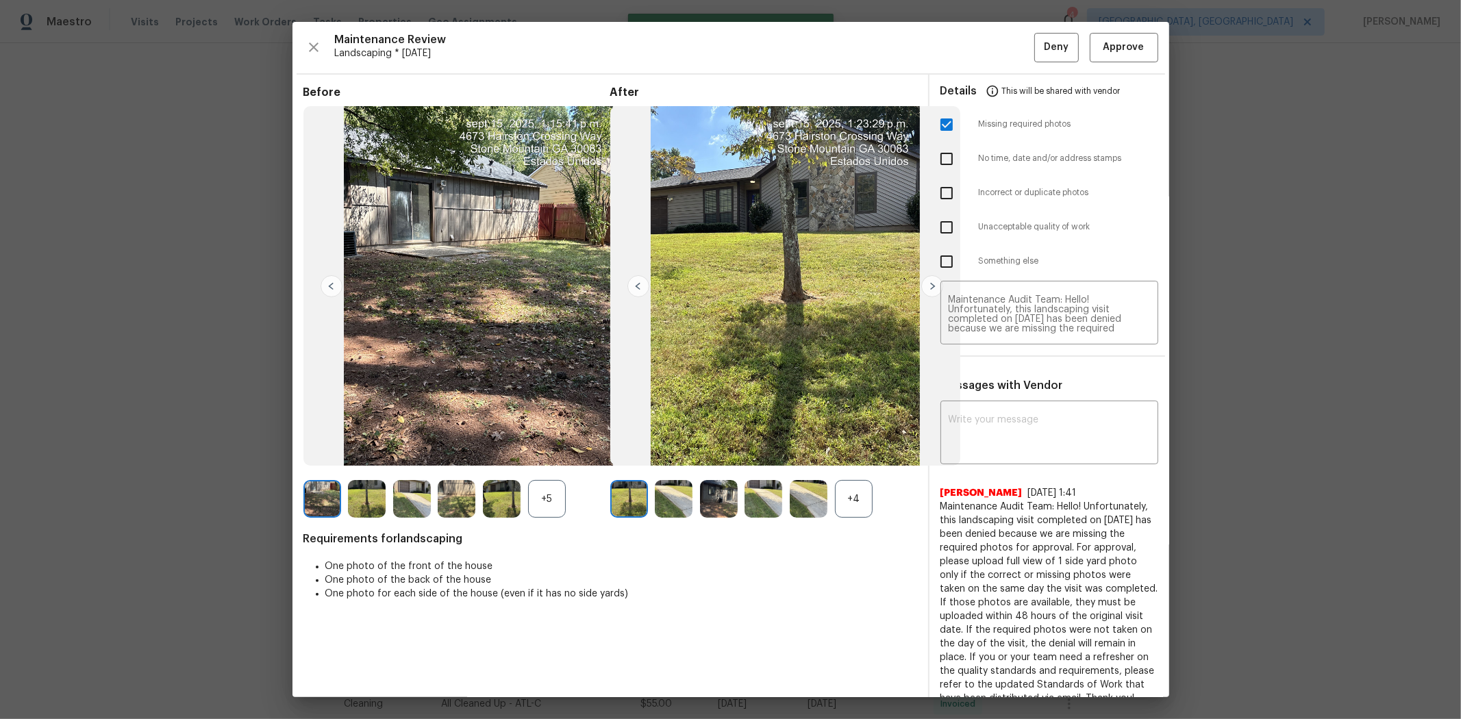
scroll to position [0, 0]
click at [1038, 53] on span "Deny" at bounding box center [1056, 47] width 25 height 17
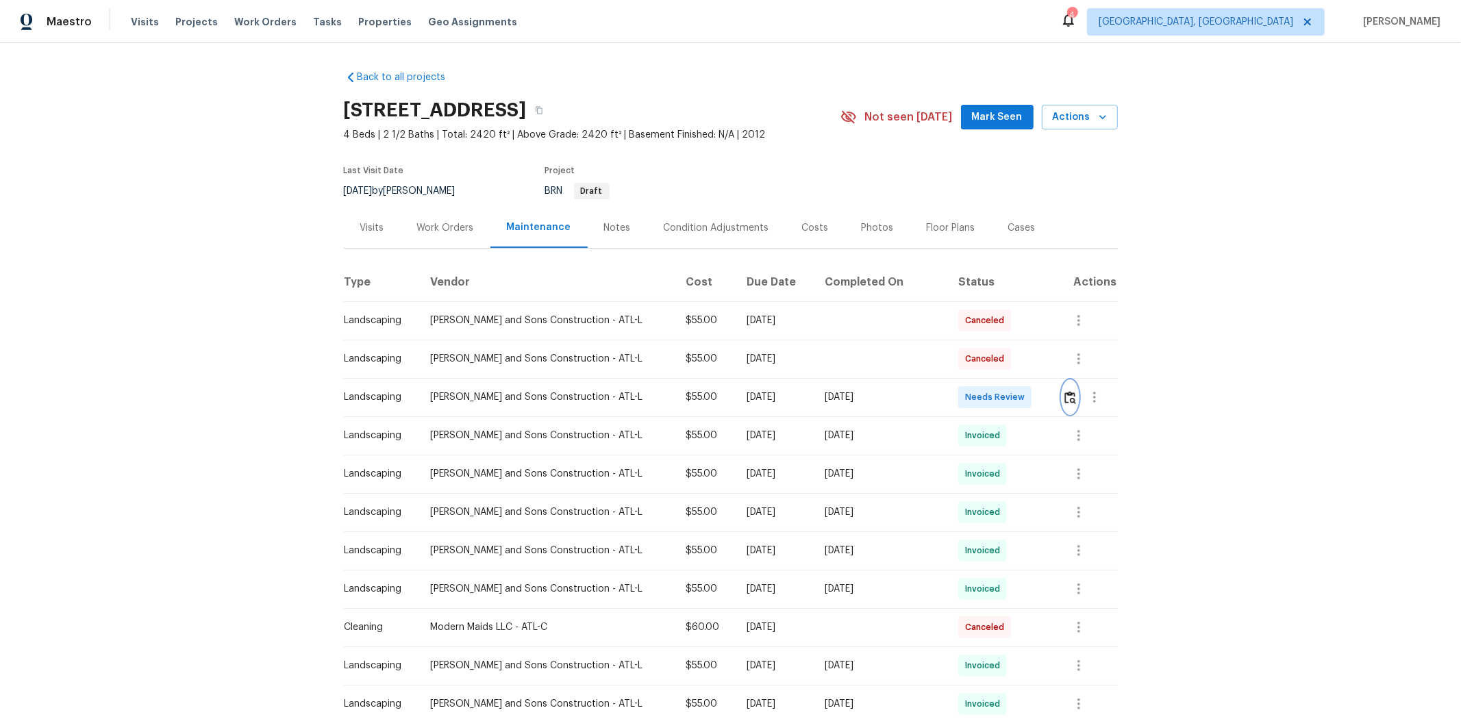
click at [1038, 394] on img "button" at bounding box center [1070, 397] width 12 height 13
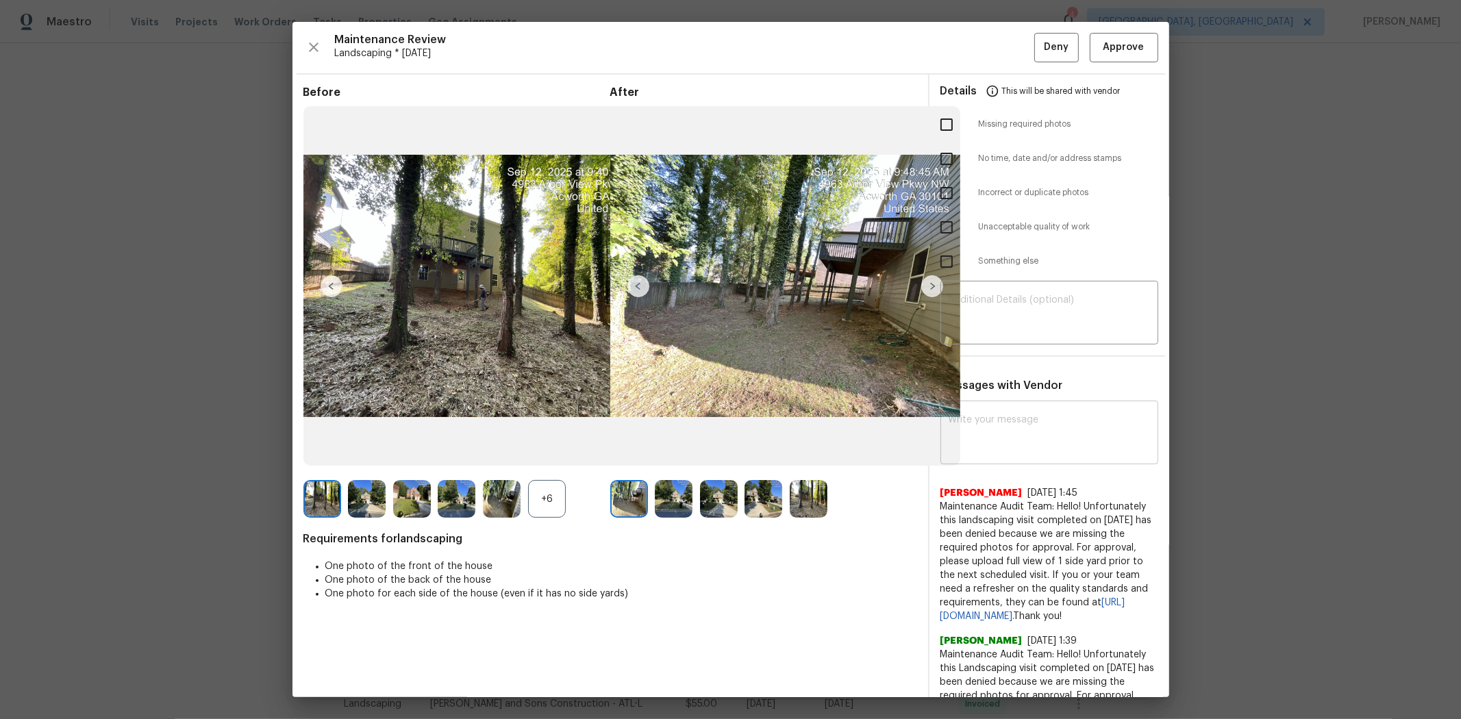
click at [983, 439] on textarea at bounding box center [1048, 434] width 201 height 38
paste textarea "Maintenance Audit Team: Hello! After further review, this visit has been approv…"
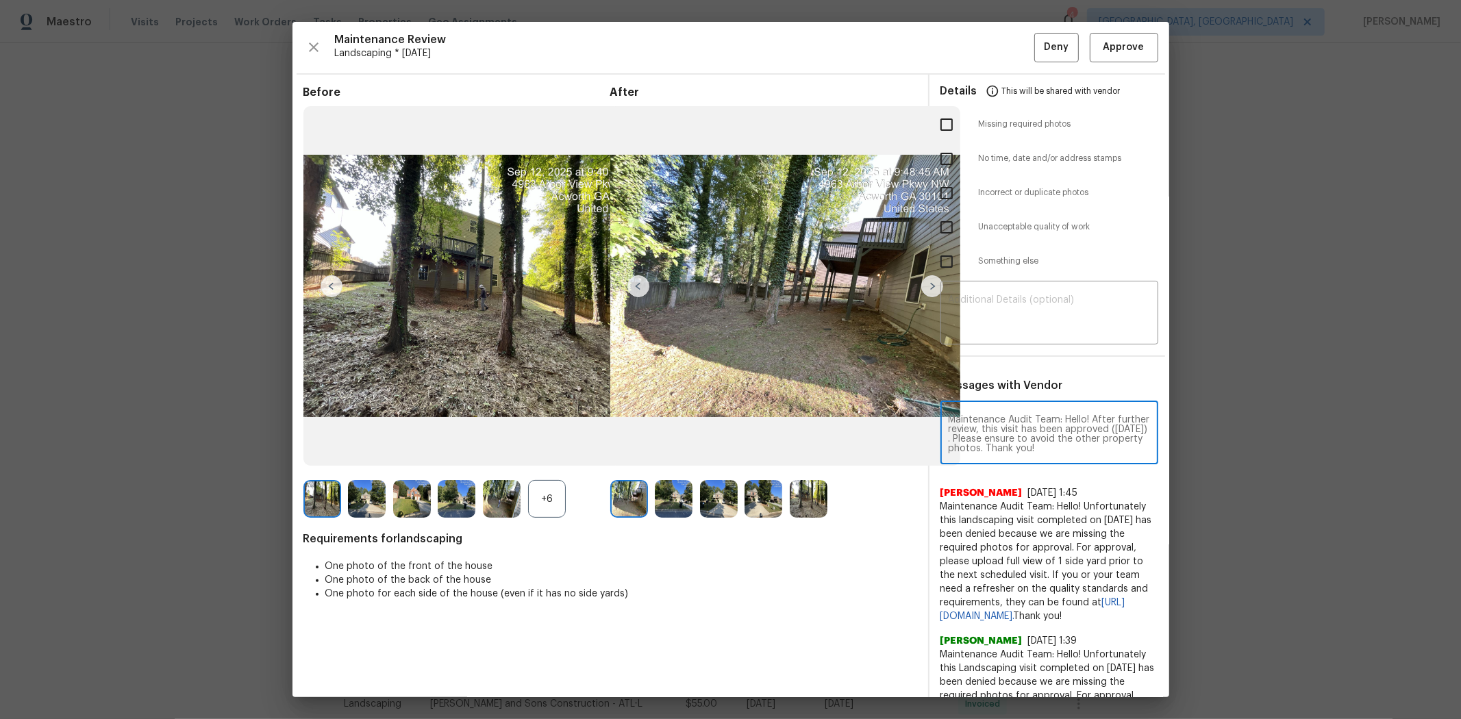
scroll to position [9, 0]
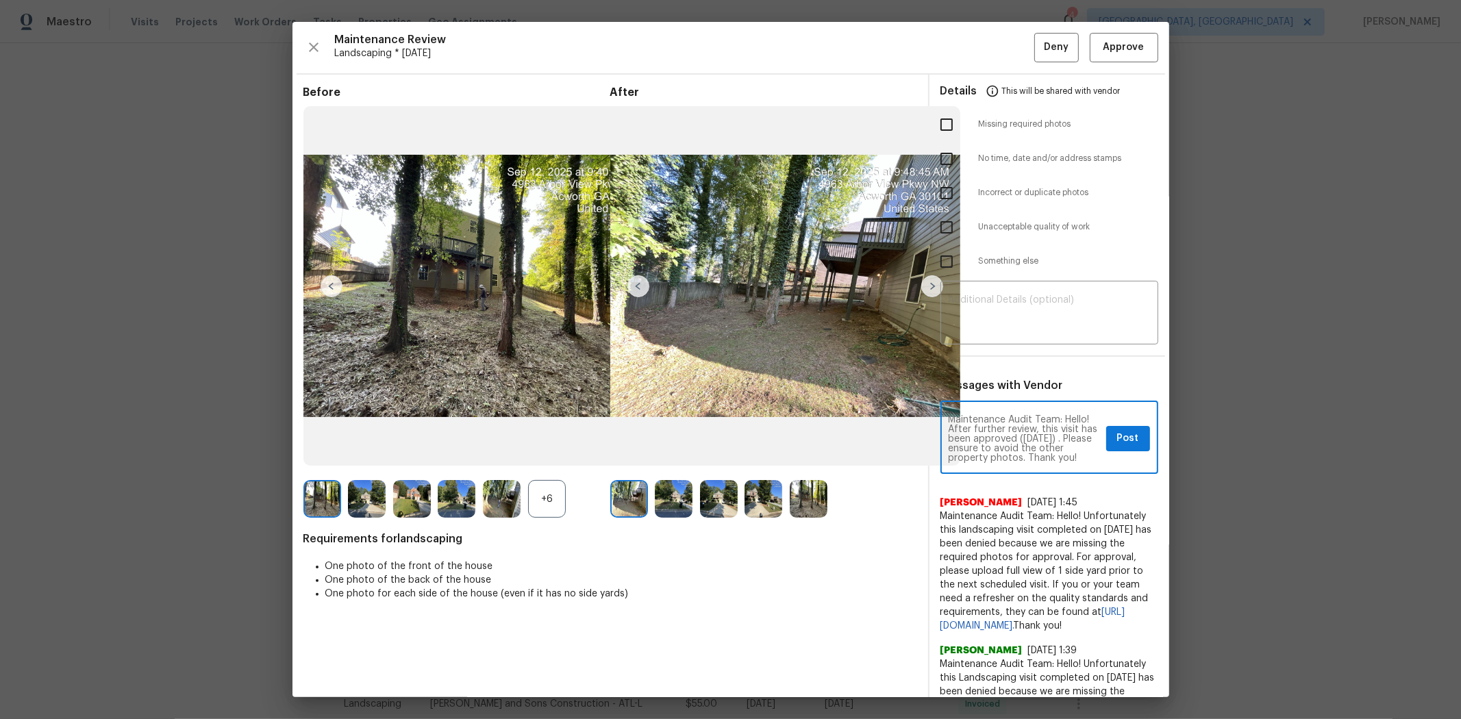
click at [955, 436] on textarea "Maintenance Audit Team: Hello! After further review, this visit has been approv…" at bounding box center [1024, 439] width 152 height 48
type textarea "Maintenance Audit Team: Hello! After further review, this visit has been approv…"
drag, startPoint x: 1111, startPoint y: 438, endPoint x: 1128, endPoint y: 244, distance: 195.2
click at [1038, 438] on span "Post" at bounding box center [1128, 438] width 22 height 17
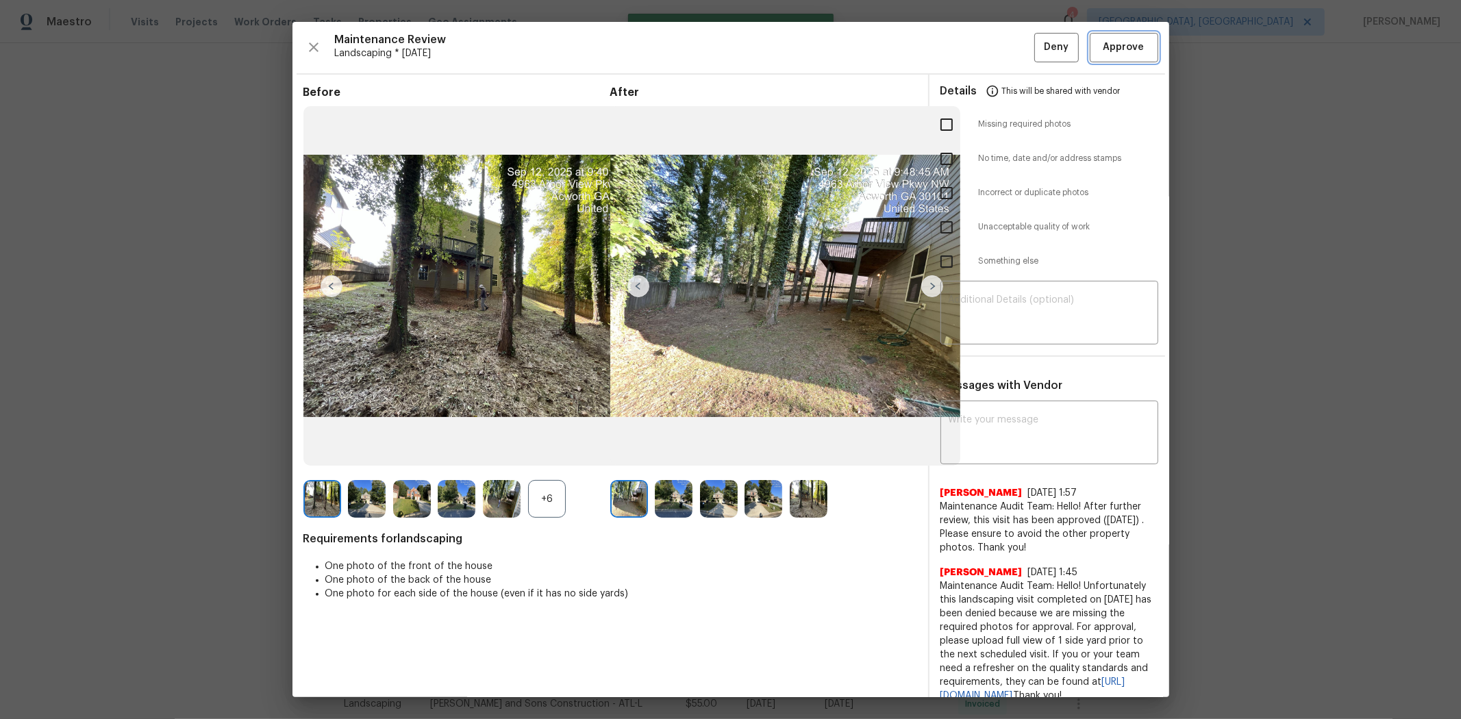
scroll to position [0, 0]
click at [1038, 50] on span "Approve" at bounding box center [1123, 47] width 41 height 17
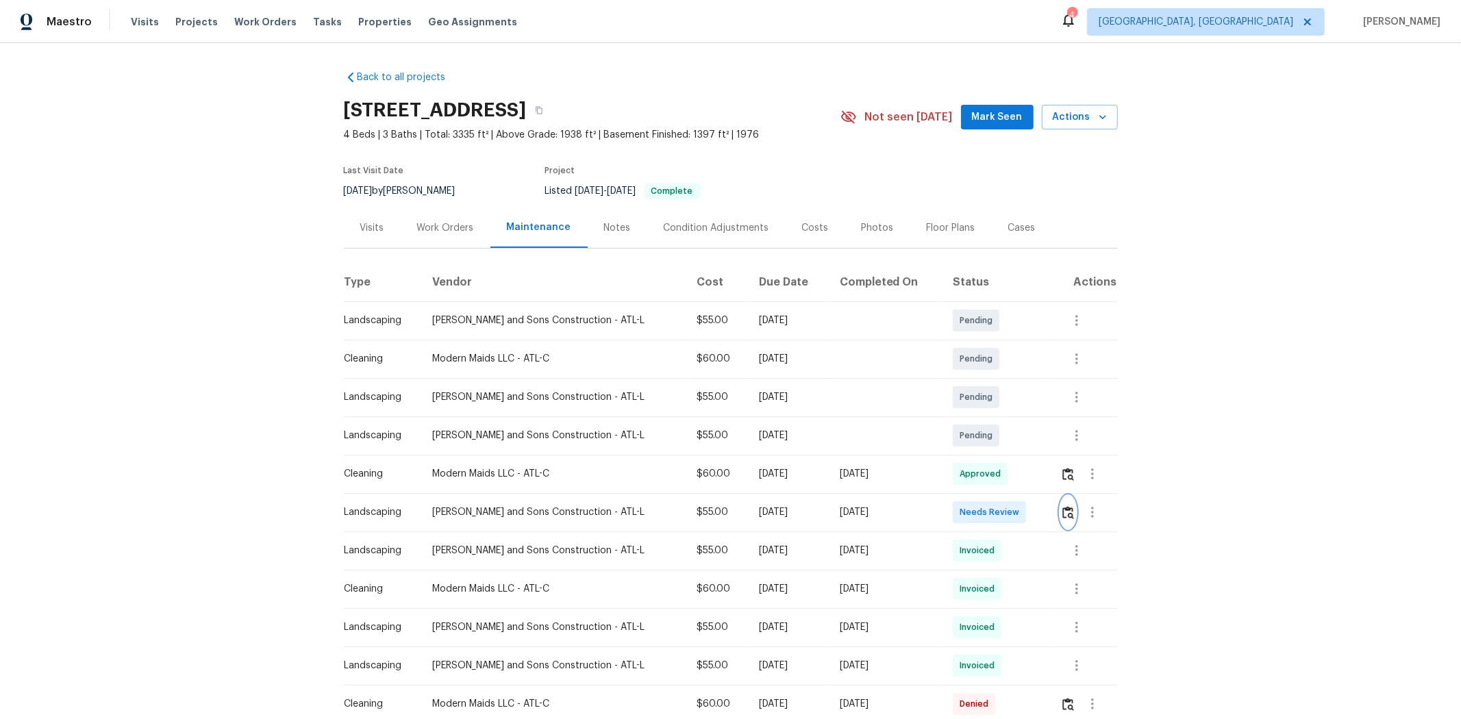
click at [1038, 481] on img "button" at bounding box center [1068, 512] width 12 height 13
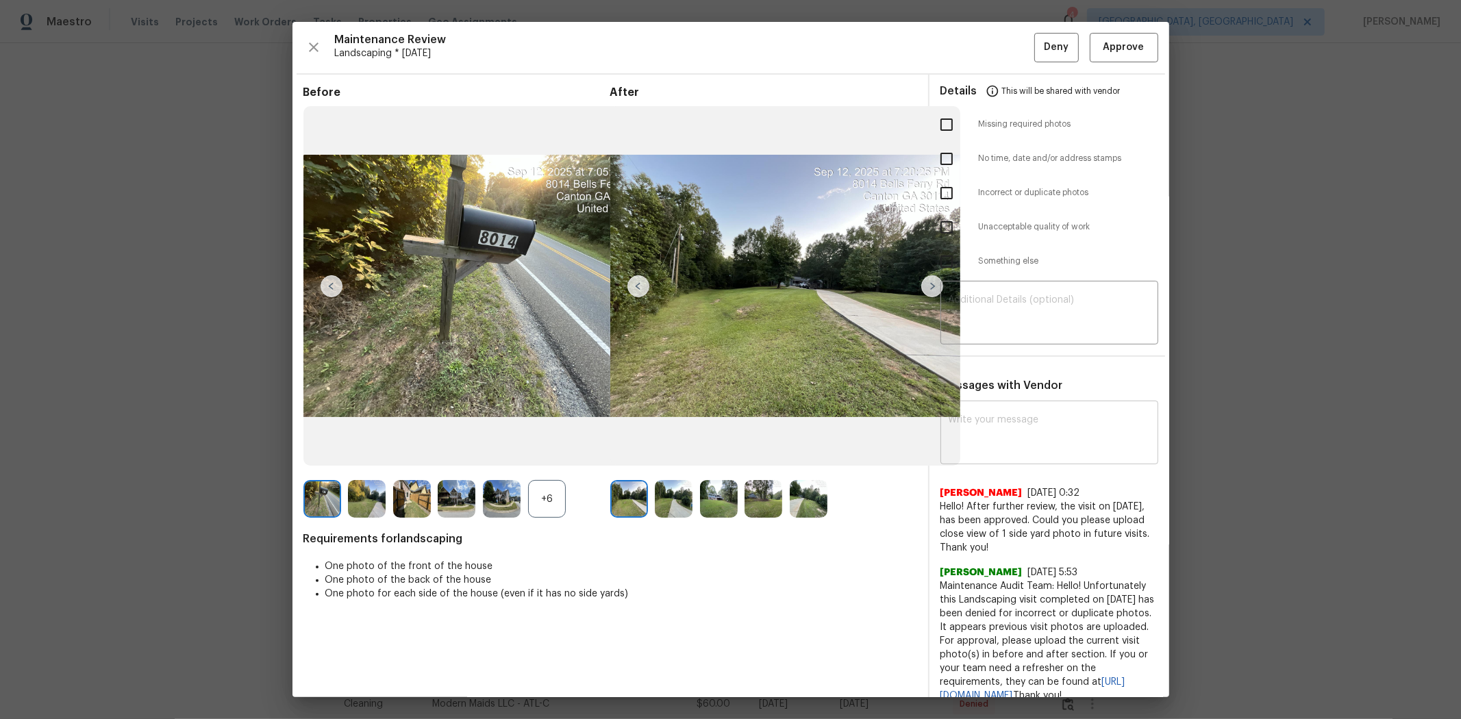
click at [952, 428] on textarea at bounding box center [1048, 434] width 201 height 38
paste textarea "Maintenance Audit Team: Hello! After further review, this visit has been approv…"
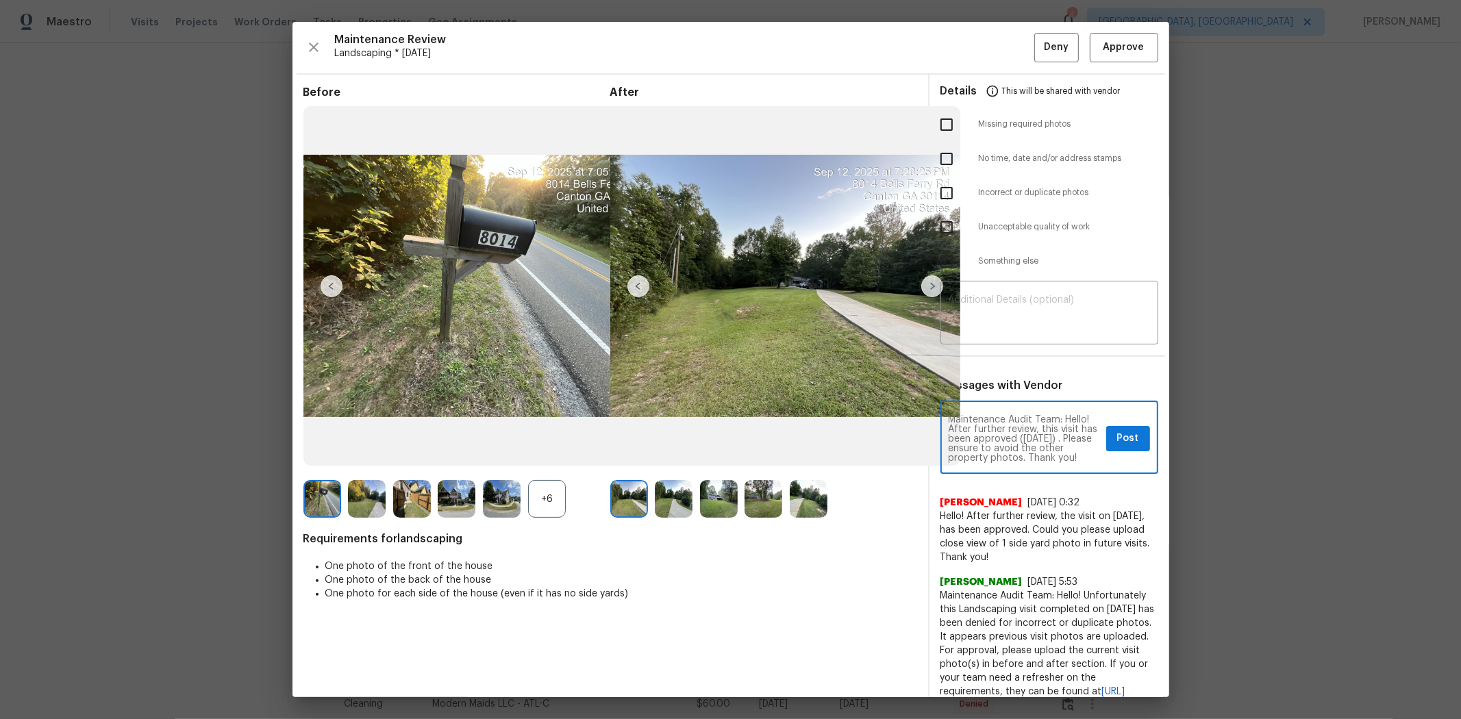
click at [953, 446] on textarea "Maintenance Audit Team: Hello! After further review, this visit has been approv…" at bounding box center [1024, 439] width 152 height 48
type textarea "Maintenance Audit Team: Hello! After further review, this visit has been approv…"
click at [1038, 433] on span "Post" at bounding box center [1128, 438] width 22 height 17
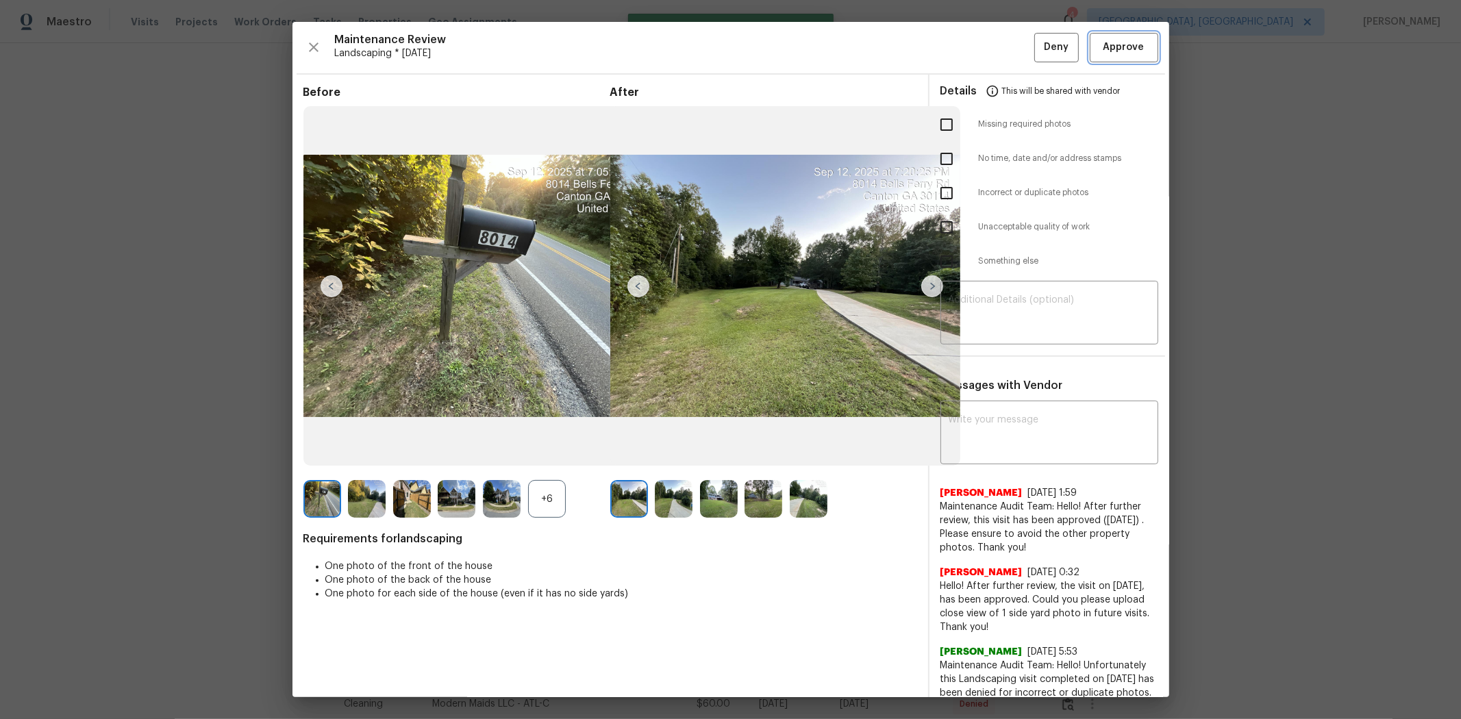
click at [1038, 51] on span "Approve" at bounding box center [1123, 47] width 41 height 17
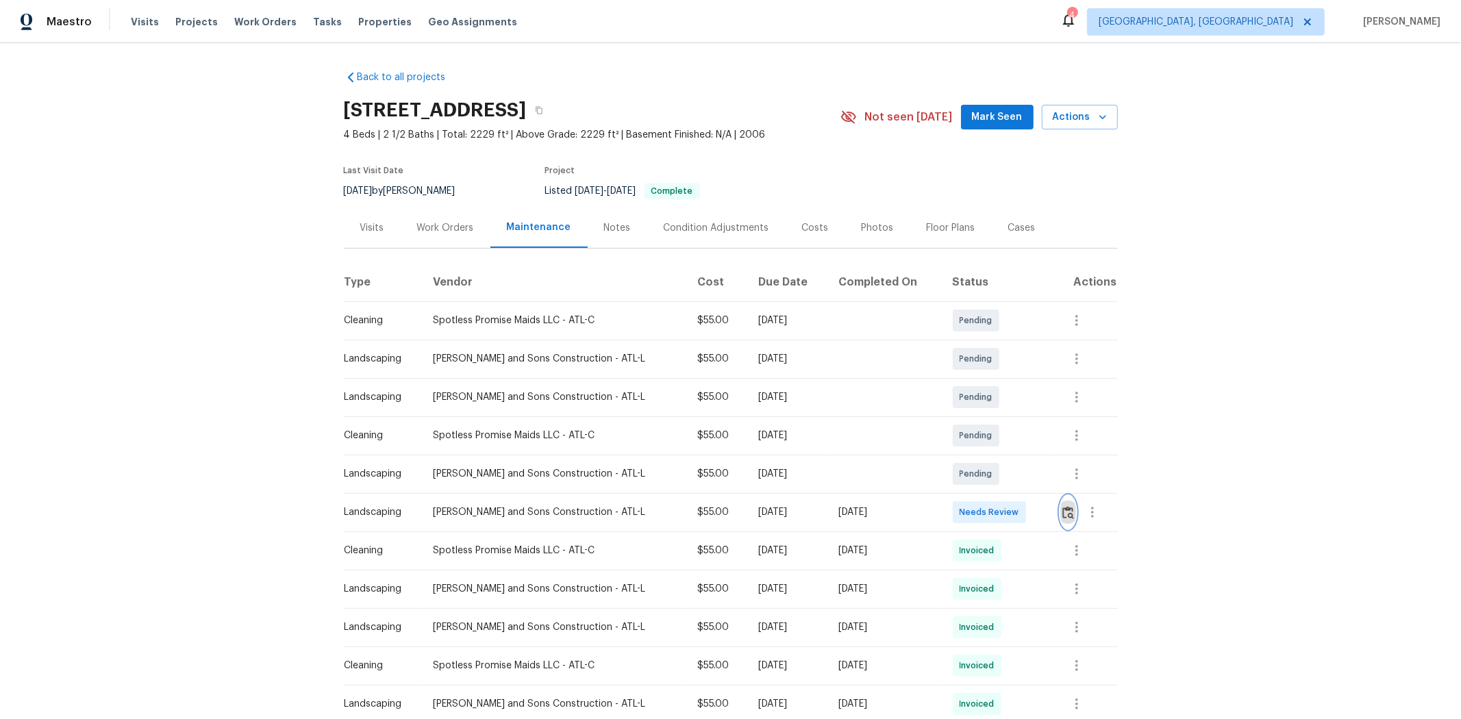
click at [1038, 481] on button "button" at bounding box center [1068, 512] width 16 height 33
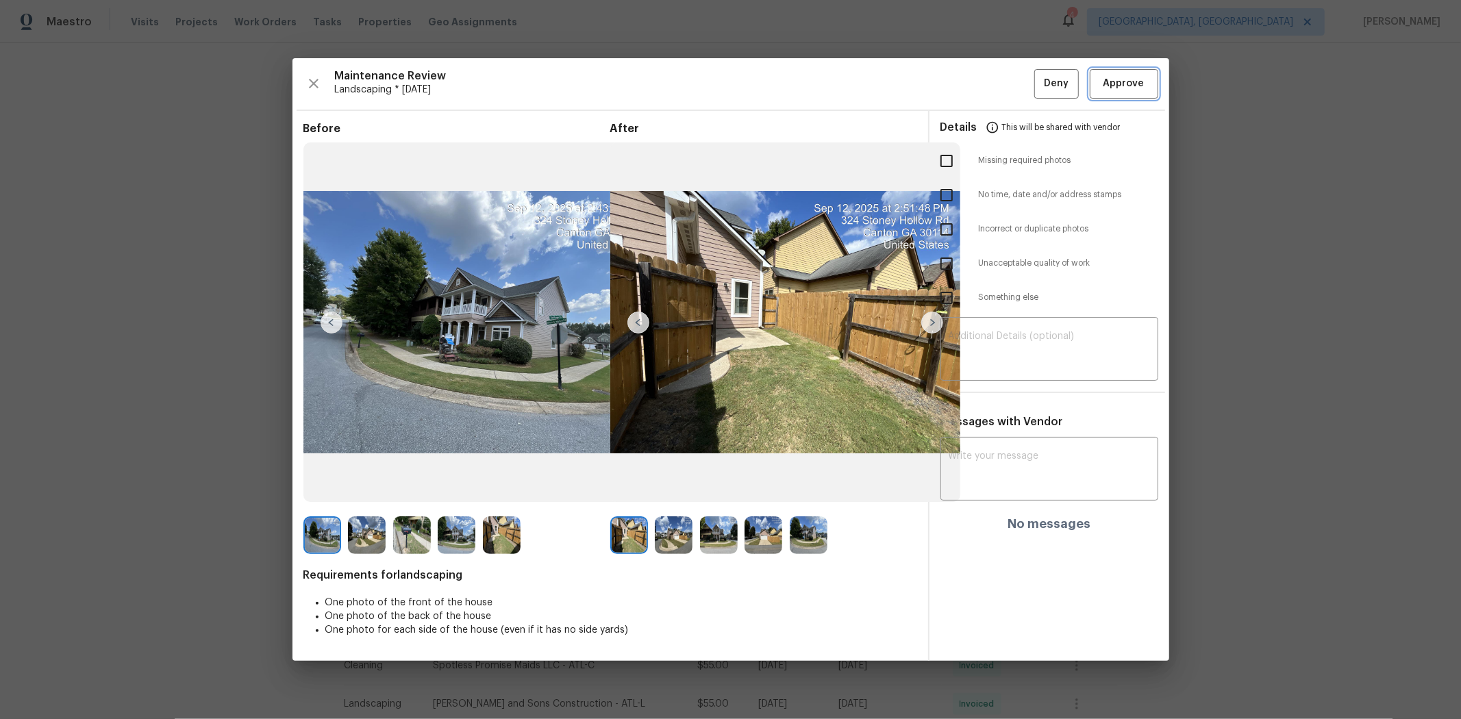
drag, startPoint x: 1123, startPoint y: 84, endPoint x: 1159, endPoint y: 104, distance: 41.4
click at [1038, 86] on span "Approve" at bounding box center [1123, 83] width 41 height 17
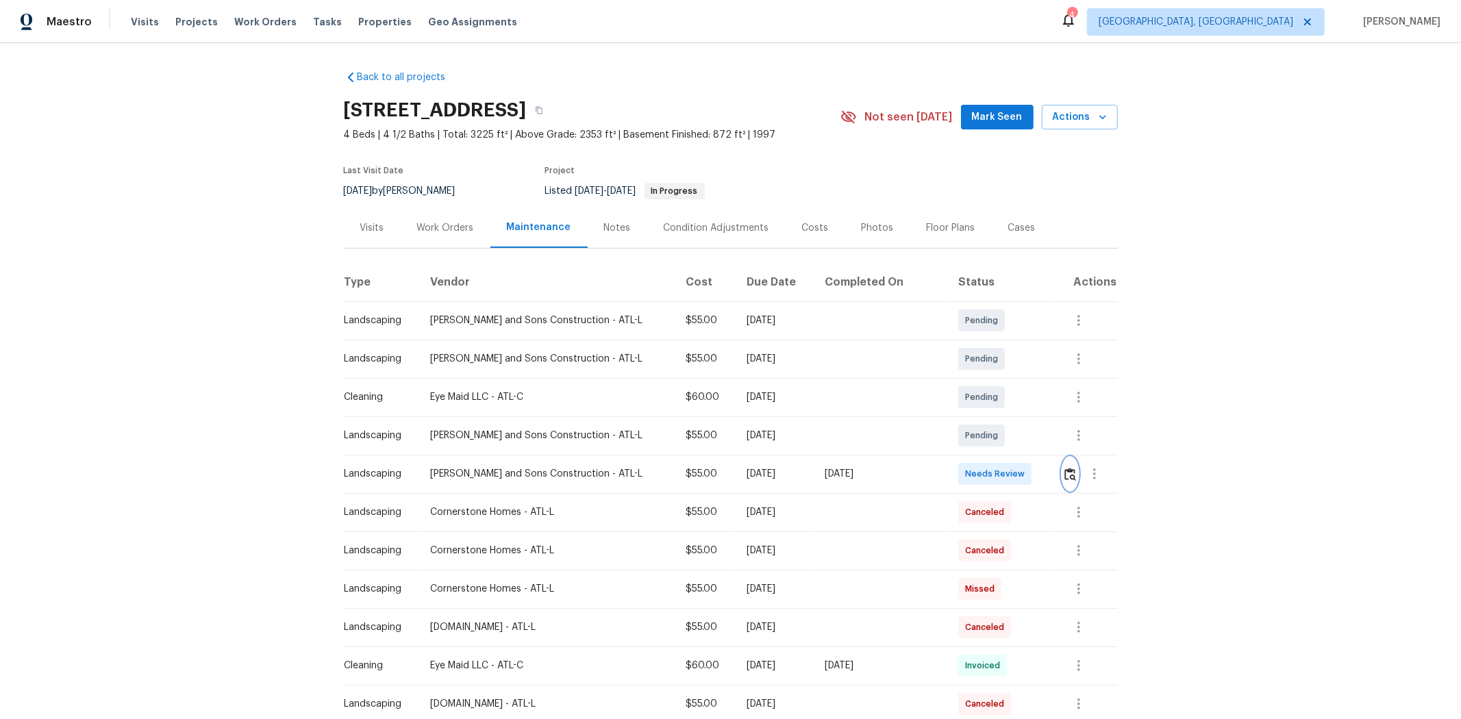
click at [1038, 468] on img "button" at bounding box center [1070, 474] width 12 height 13
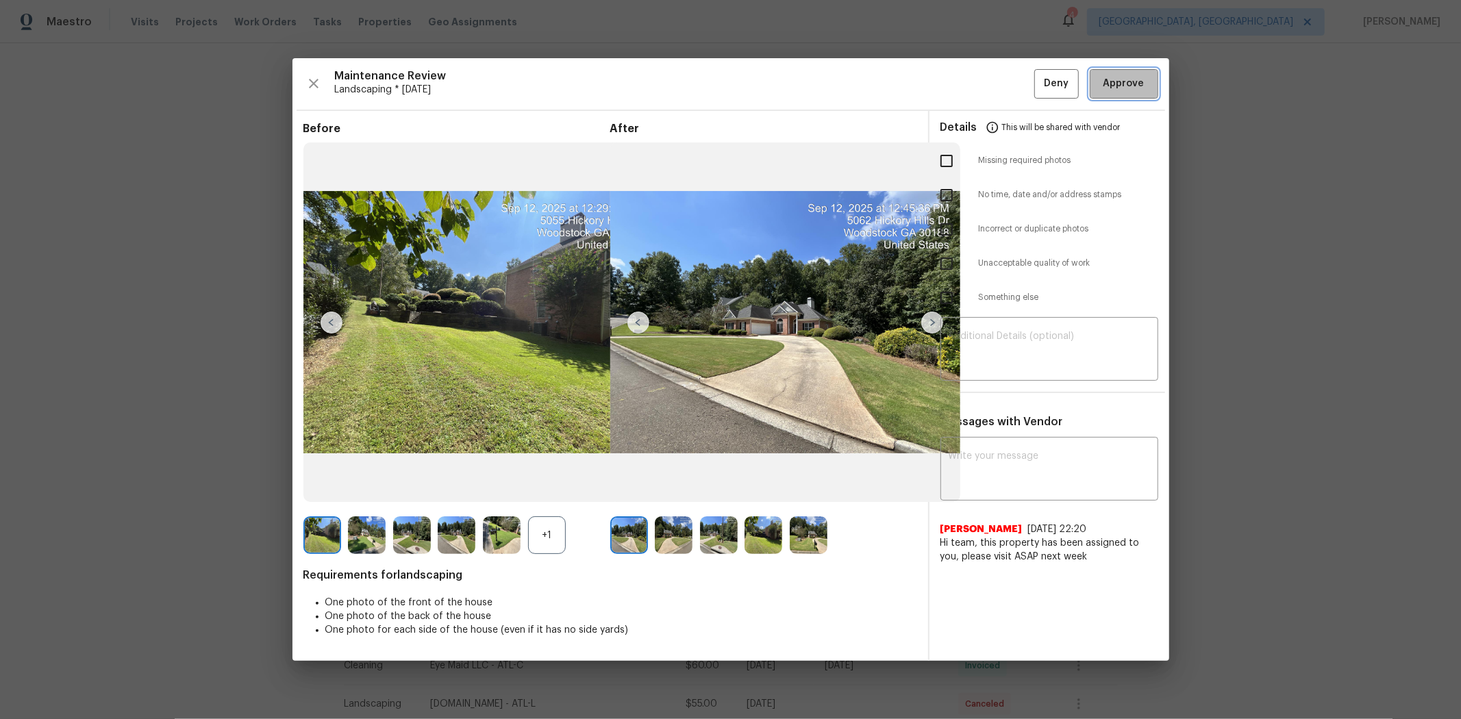
click at [1038, 90] on span "Approve" at bounding box center [1123, 83] width 41 height 17
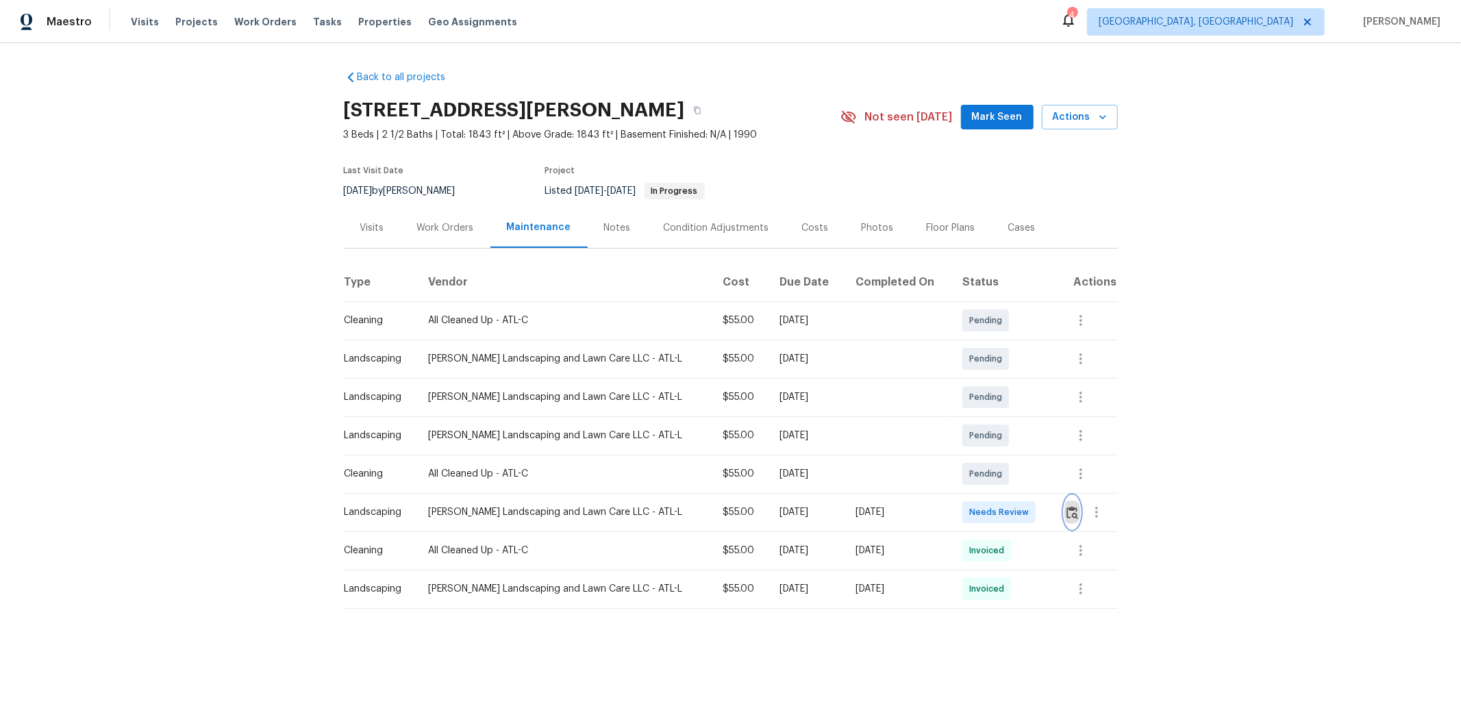
click at [1038, 481] on img "button" at bounding box center [1072, 512] width 12 height 13
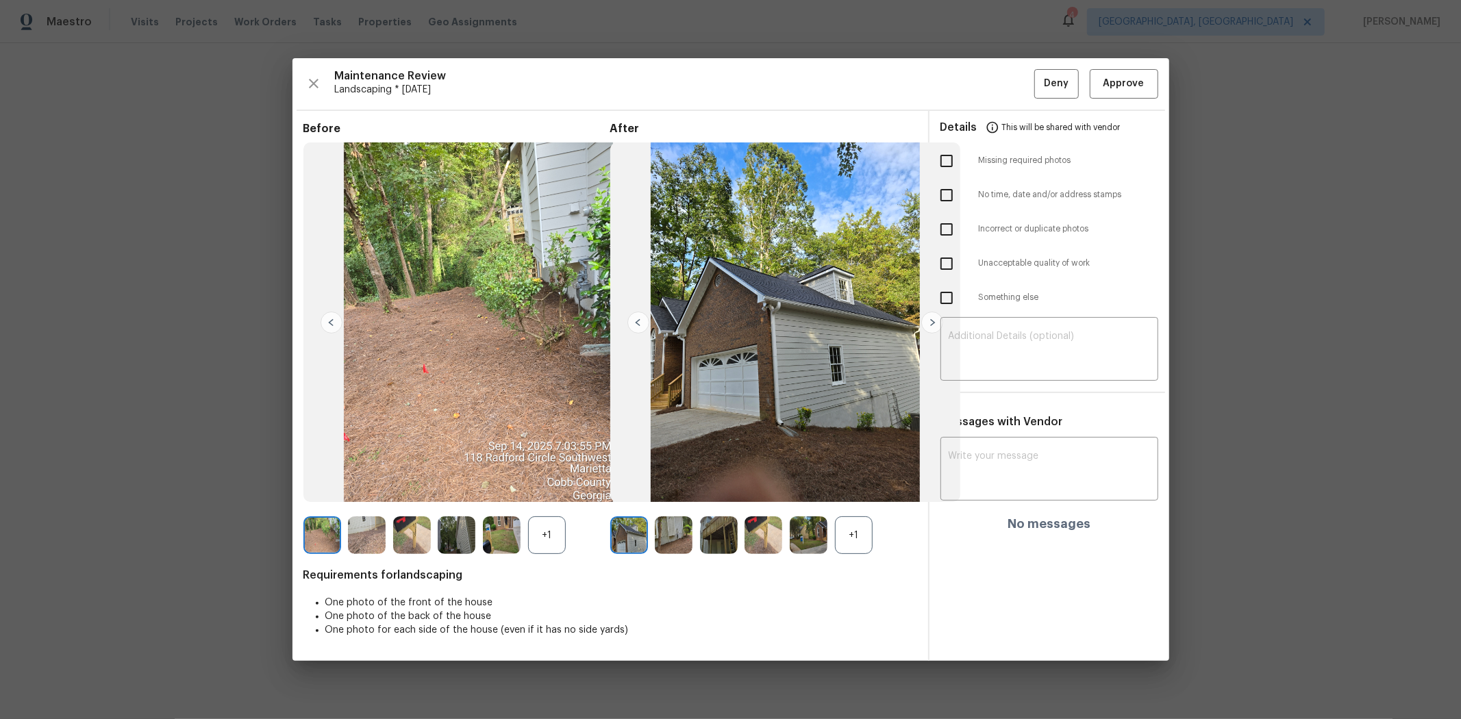
click at [942, 162] on input "checkbox" at bounding box center [946, 161] width 29 height 29
checkbox input "true"
click at [948, 188] on input "checkbox" at bounding box center [946, 195] width 29 height 29
checkbox input "true"
click at [993, 340] on textarea at bounding box center [1048, 350] width 201 height 38
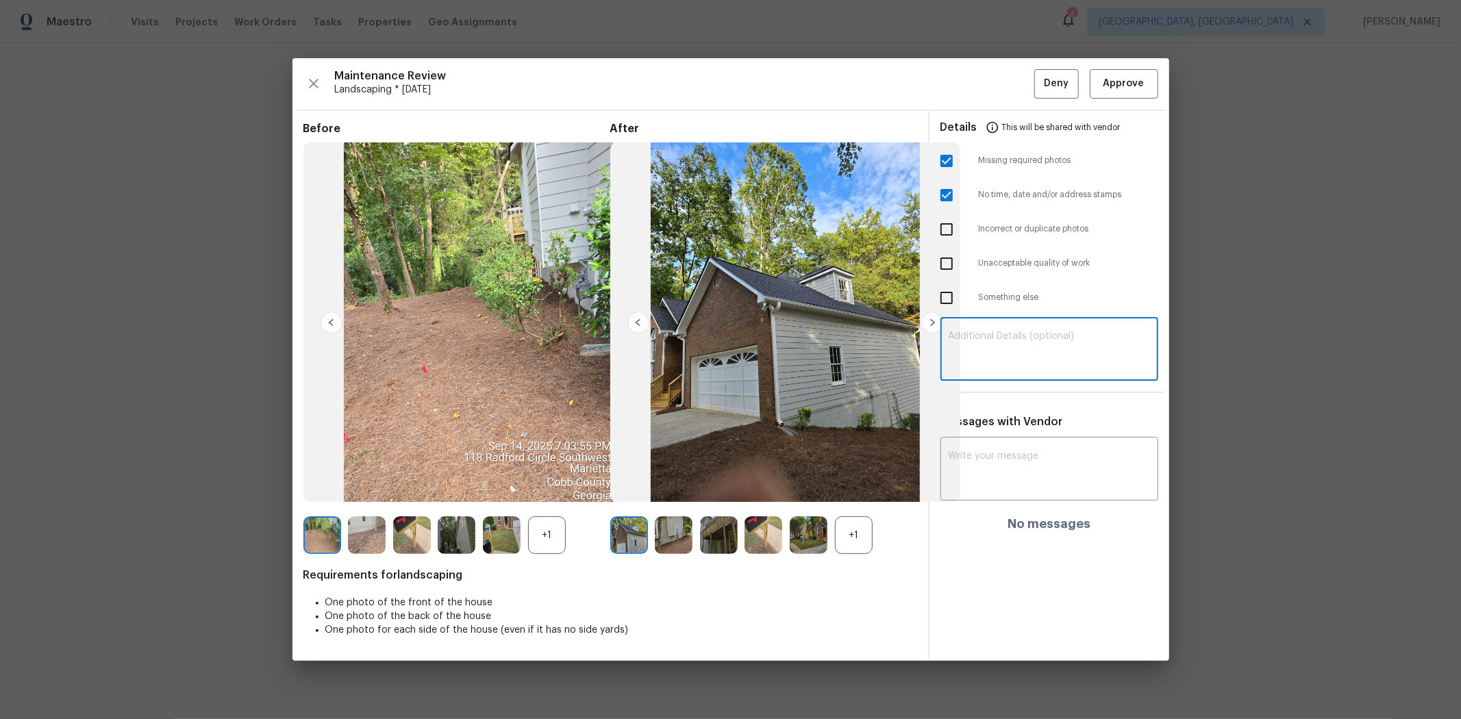
paste textarea "Maintenance Audit Team: Hello! Unfortunately, this landscaping visit completed …"
type textarea "Maintenance Audit Team: Hello! Unfortunately, this landscaping visit completed …"
click at [1037, 466] on textarea at bounding box center [1048, 470] width 201 height 38
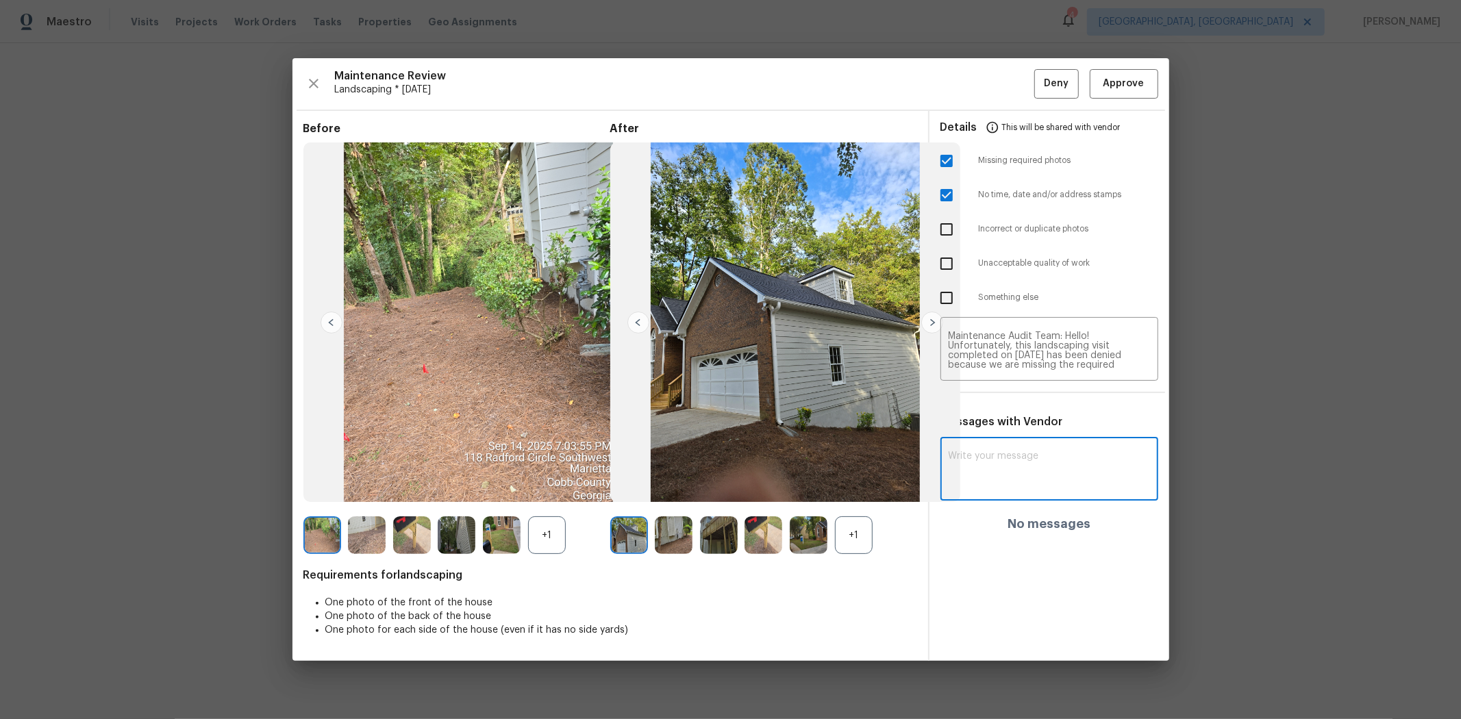
paste textarea "Maintenance Audit Team: Hello! Unfortunately, this landscaping visit completed …"
type textarea "Maintenance Audit Team: Hello! Unfortunately, this landscaping visit completed …"
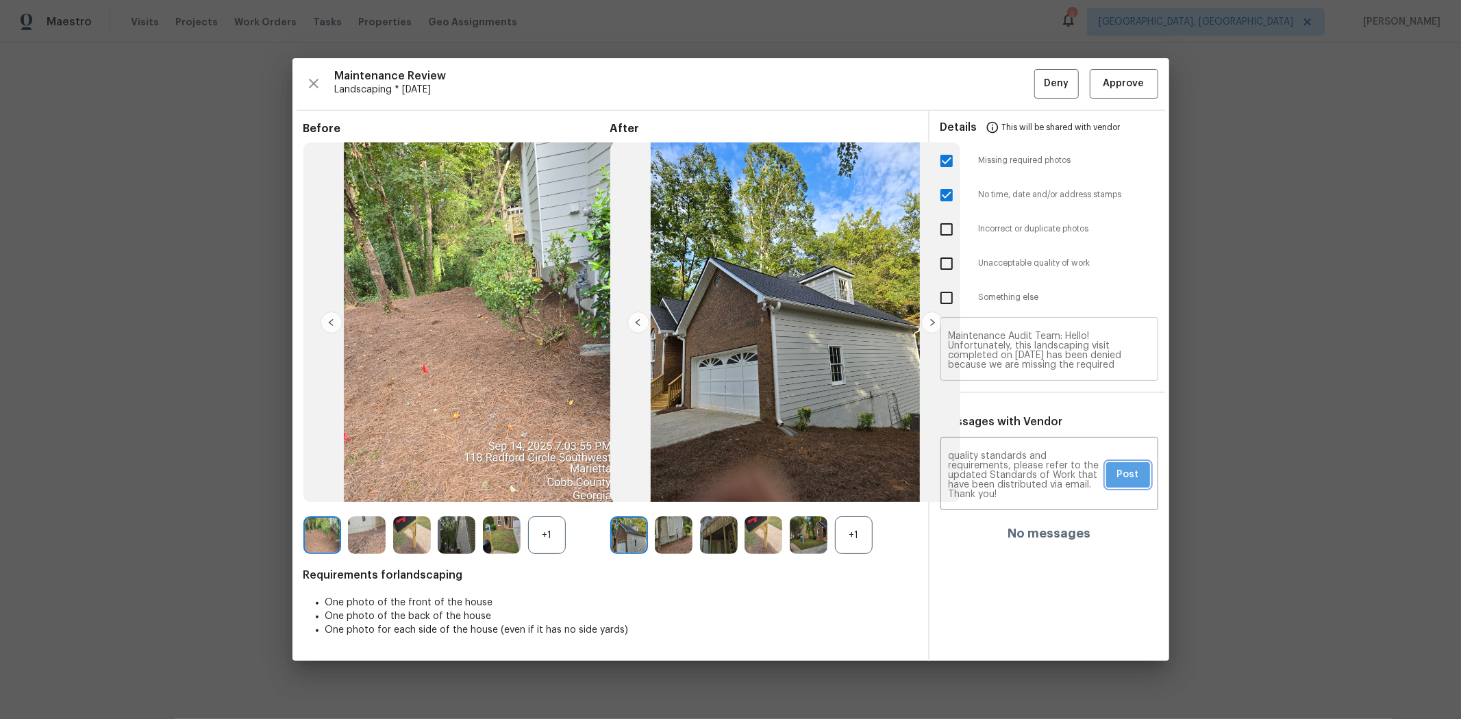
drag, startPoint x: 1133, startPoint y: 483, endPoint x: 1104, endPoint y: 349, distance: 136.4
click at [1038, 481] on button "Post" at bounding box center [1128, 474] width 44 height 25
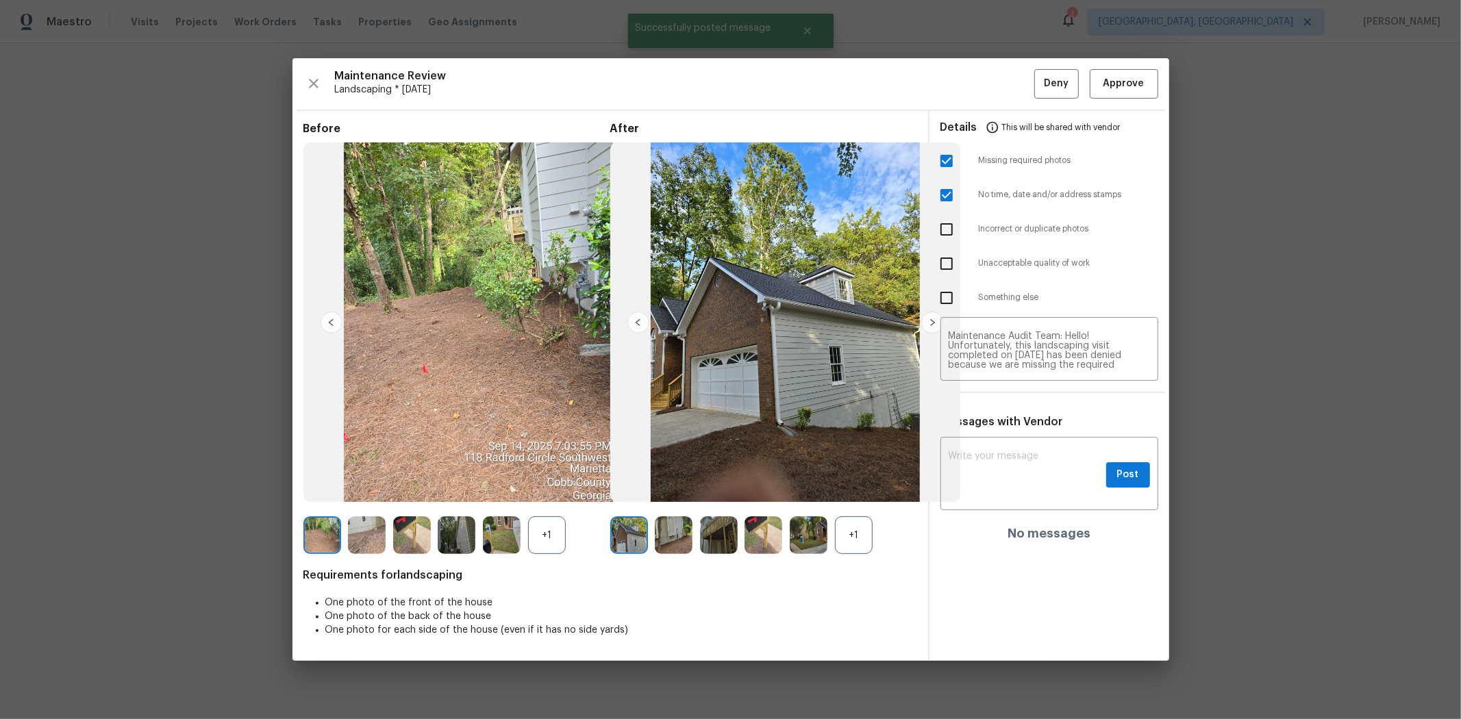
scroll to position [0, 0]
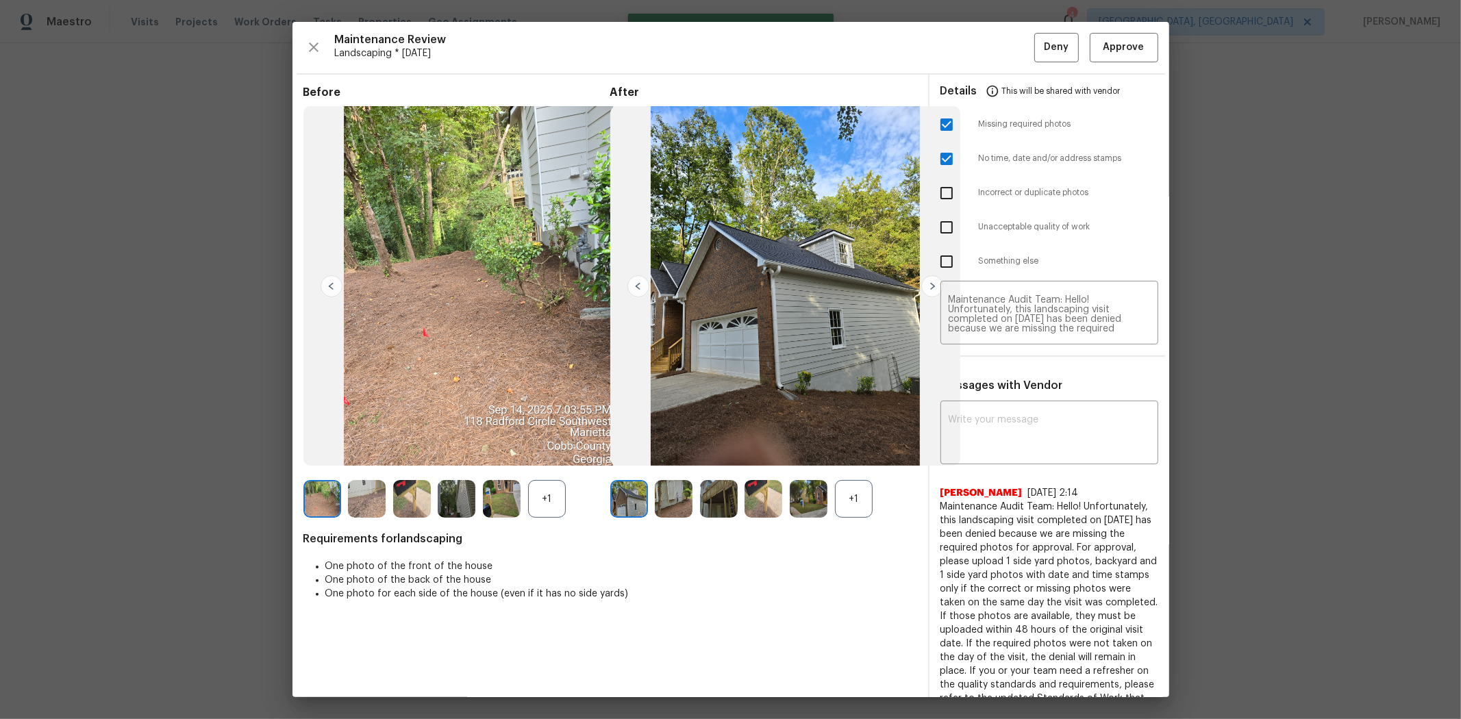
click at [1038, 88] on span "This will be shared with vendor" at bounding box center [1061, 91] width 118 height 33
click at [1038, 41] on span "Deny" at bounding box center [1056, 47] width 25 height 17
